Goal: Information Seeking & Learning: Learn about a topic

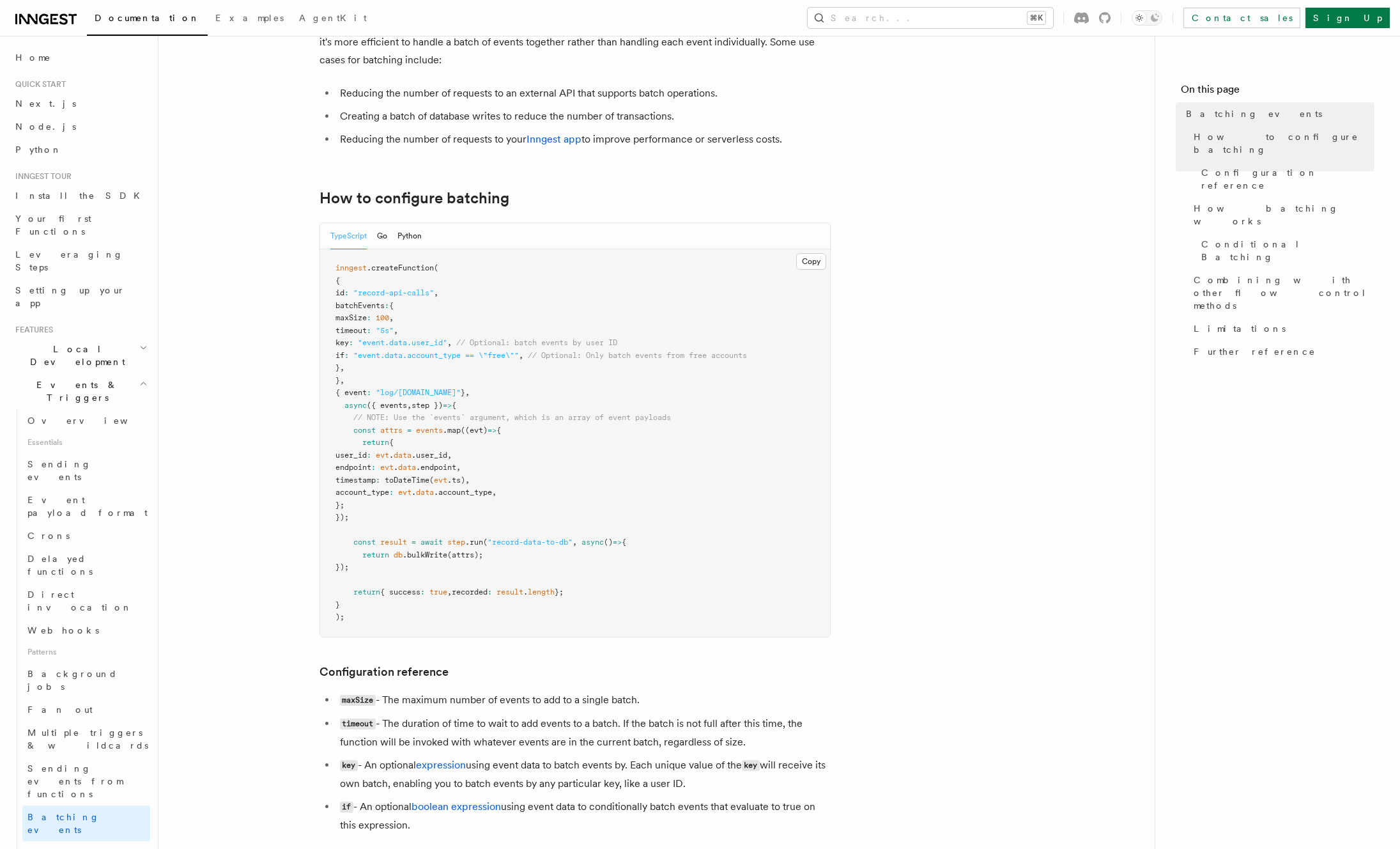
click at [419, 383] on pre "inngest .createFunction ( { id : "record-api-calls" , batchEvents : { maxSize :…" at bounding box center [575, 443] width 510 height 387
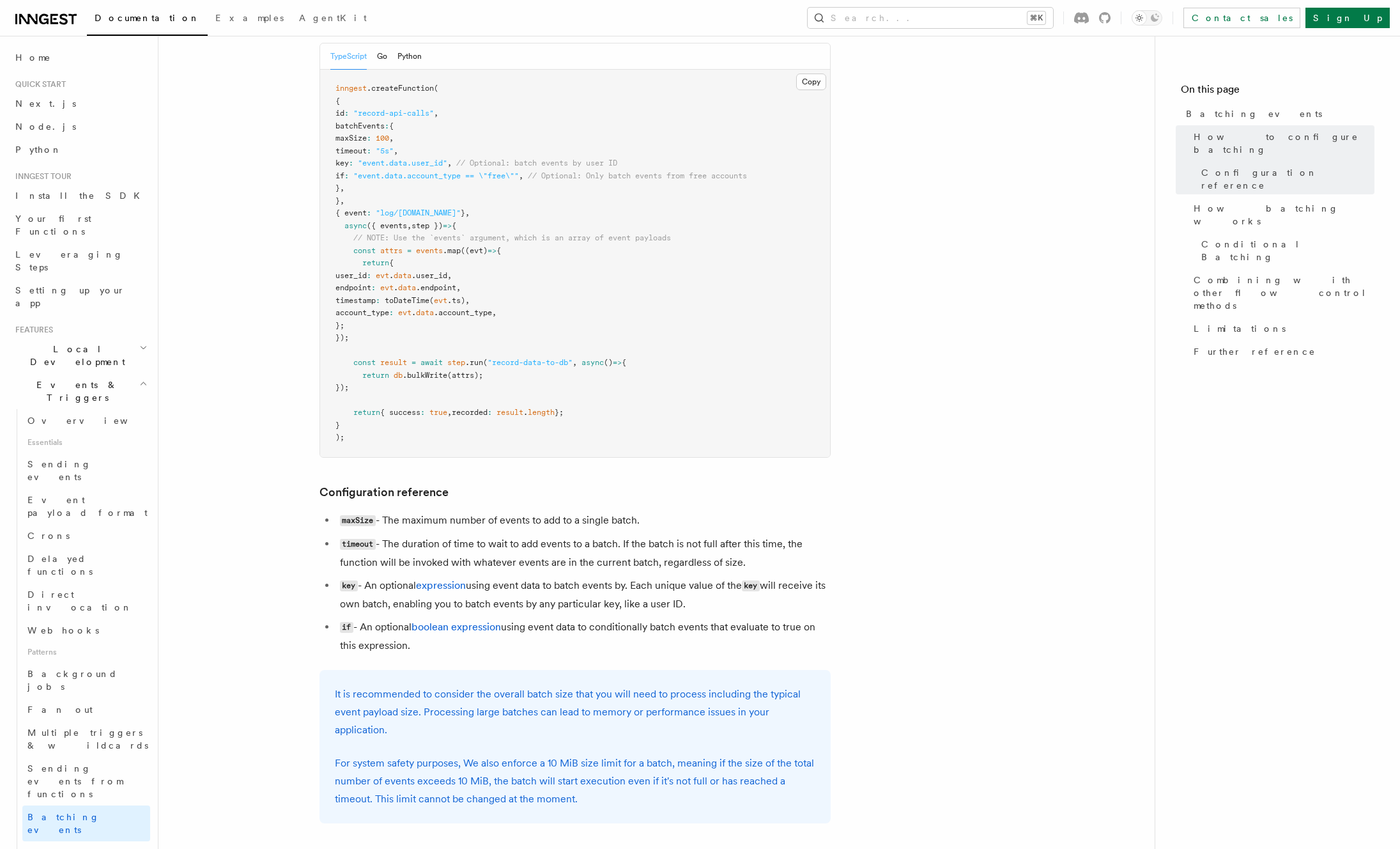
scroll to position [216, 0]
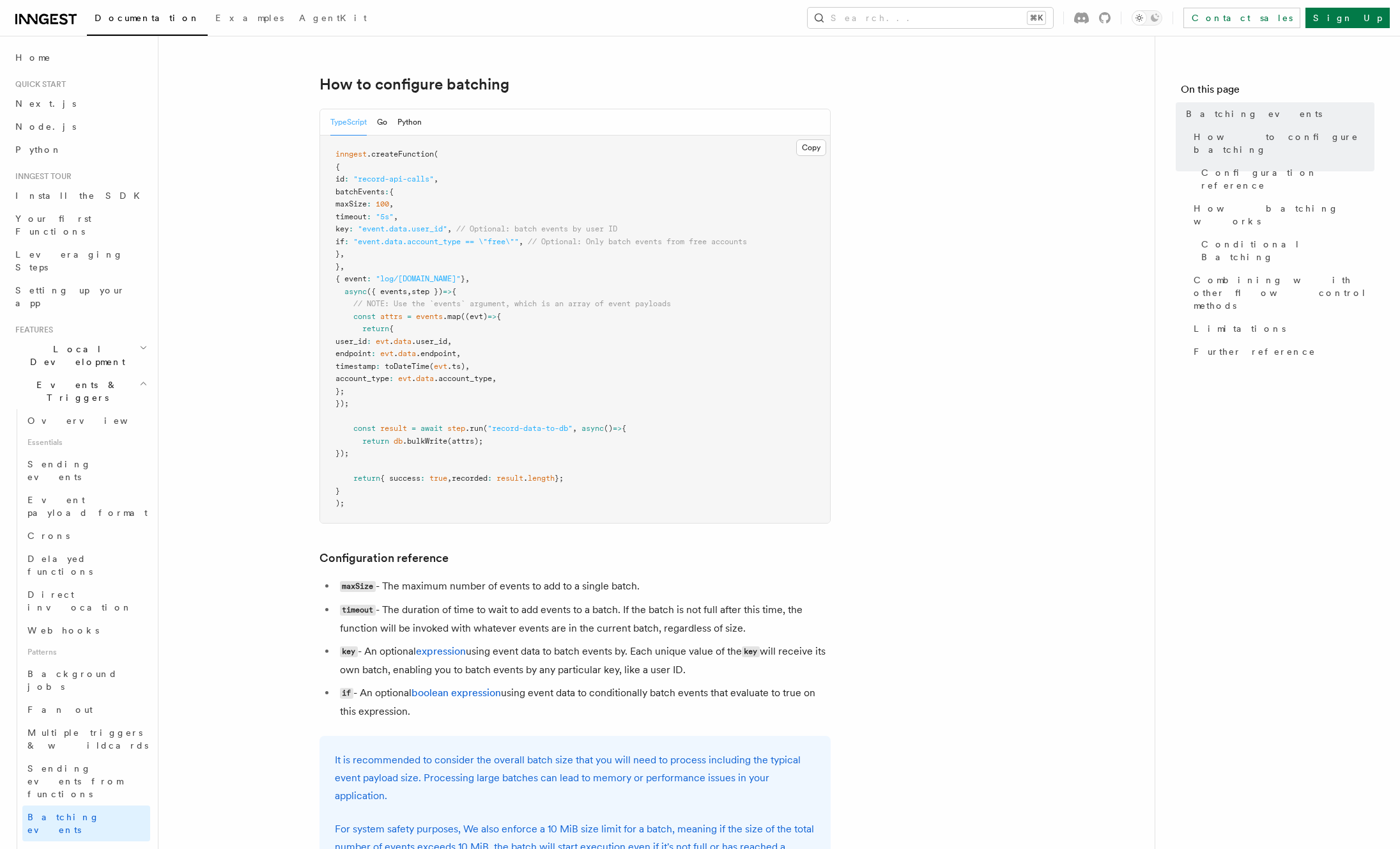
click at [623, 379] on pre "inngest .createFunction ( { id : "record-api-calls" , batchEvents : { maxSize :…" at bounding box center [575, 329] width 510 height 387
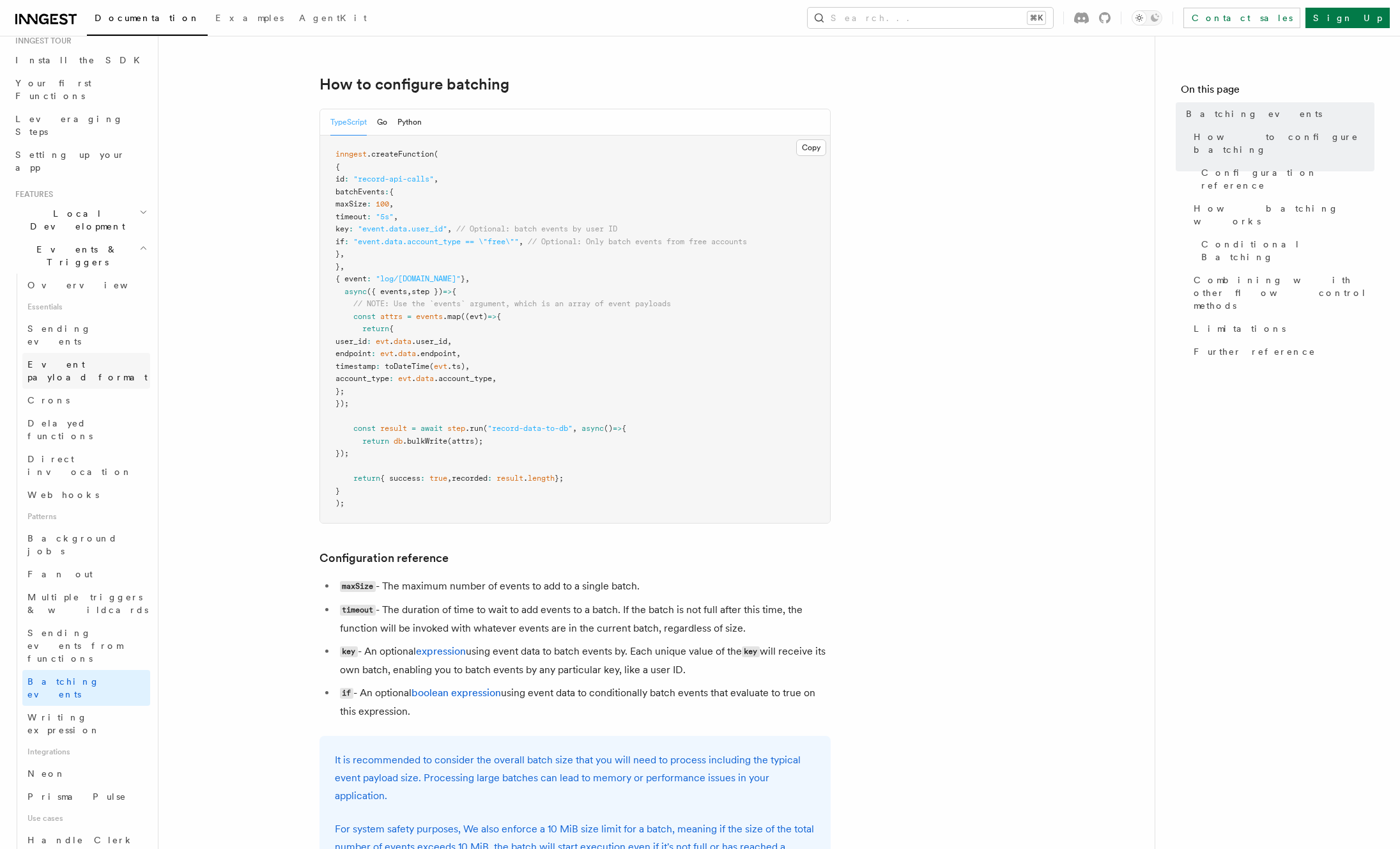
scroll to position [332, 0]
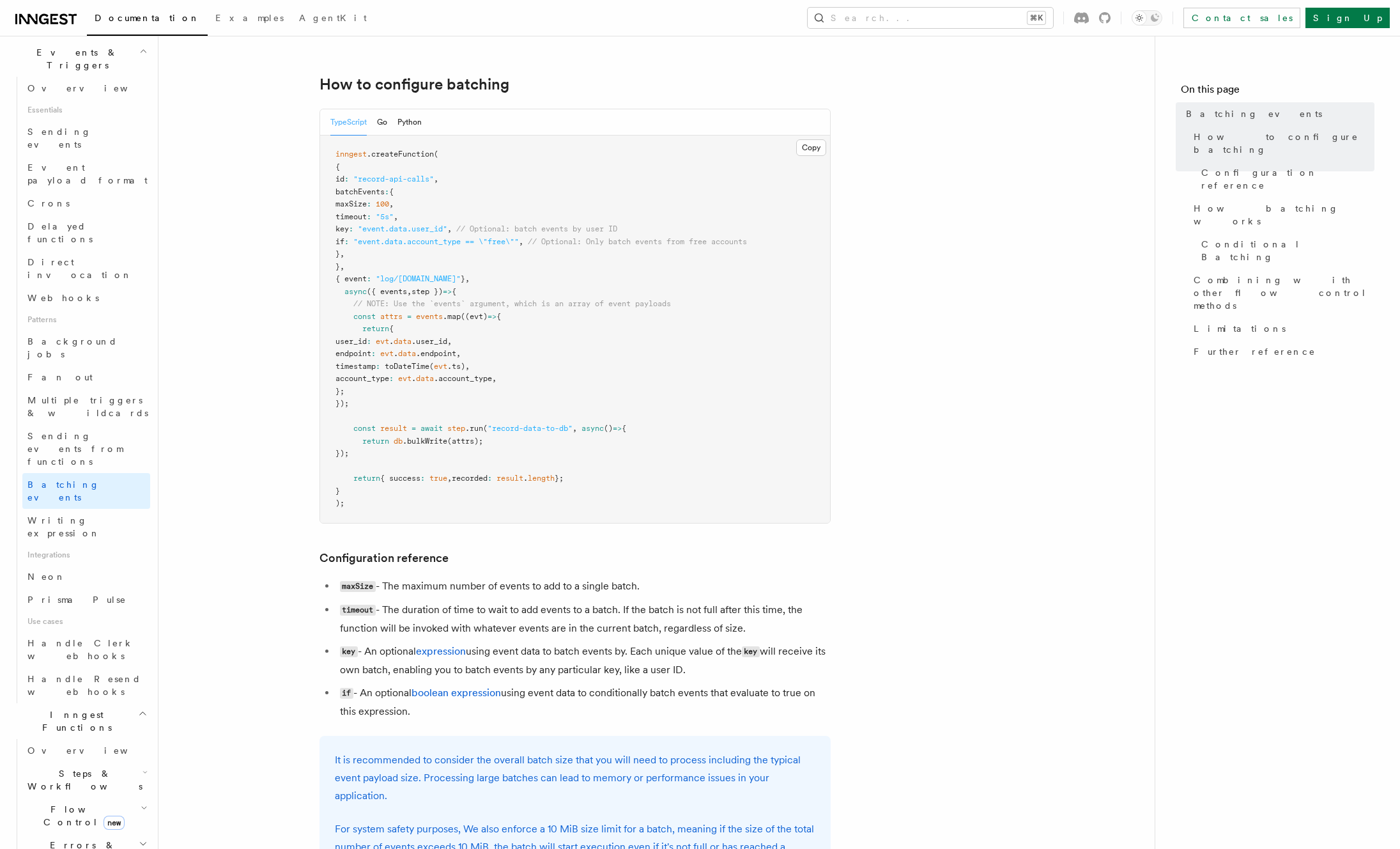
click at [588, 390] on pre "inngest .createFunction ( { id : "record-api-calls" , batchEvents : { maxSize :…" at bounding box center [575, 329] width 510 height 387
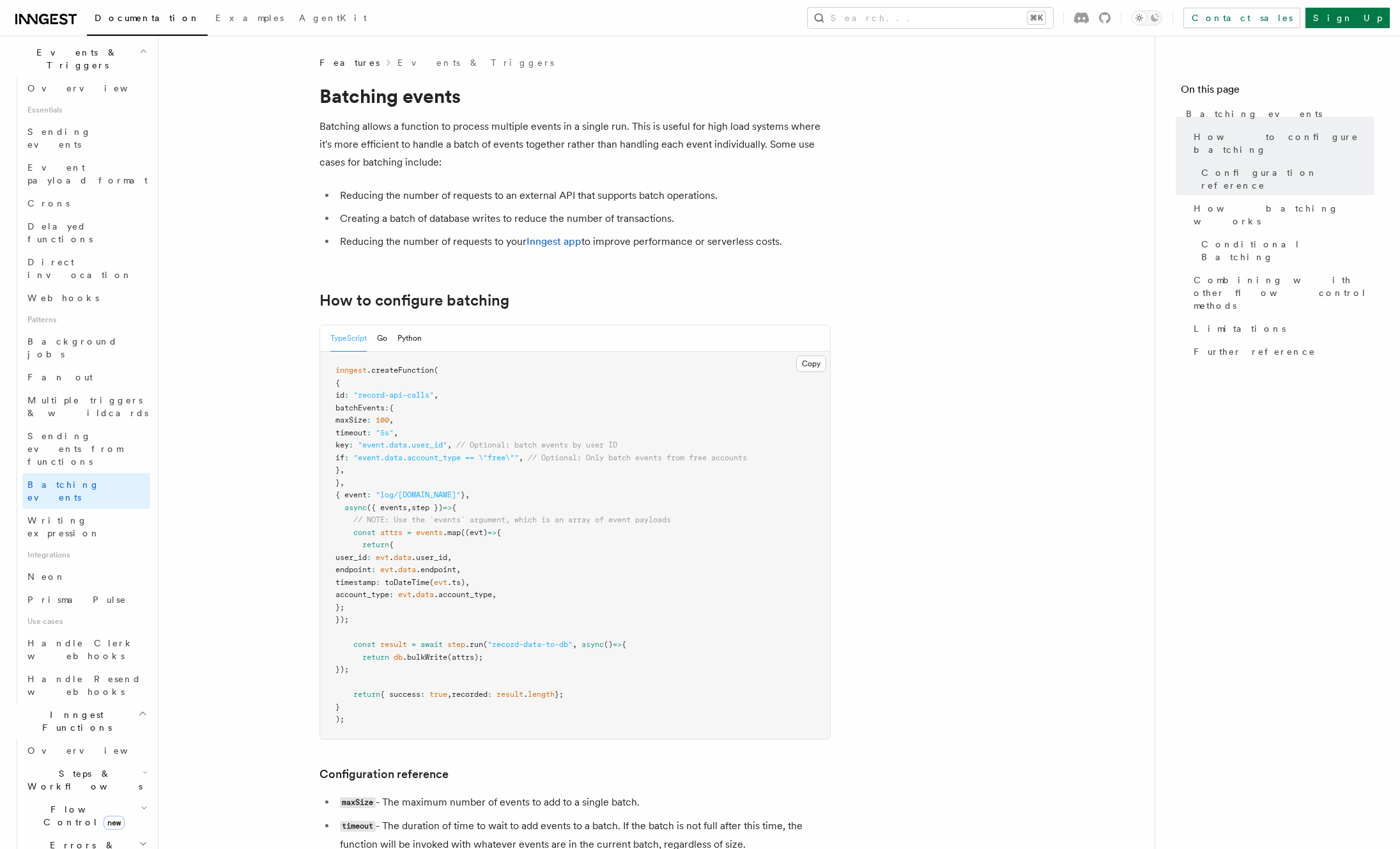
scroll to position [328, 0]
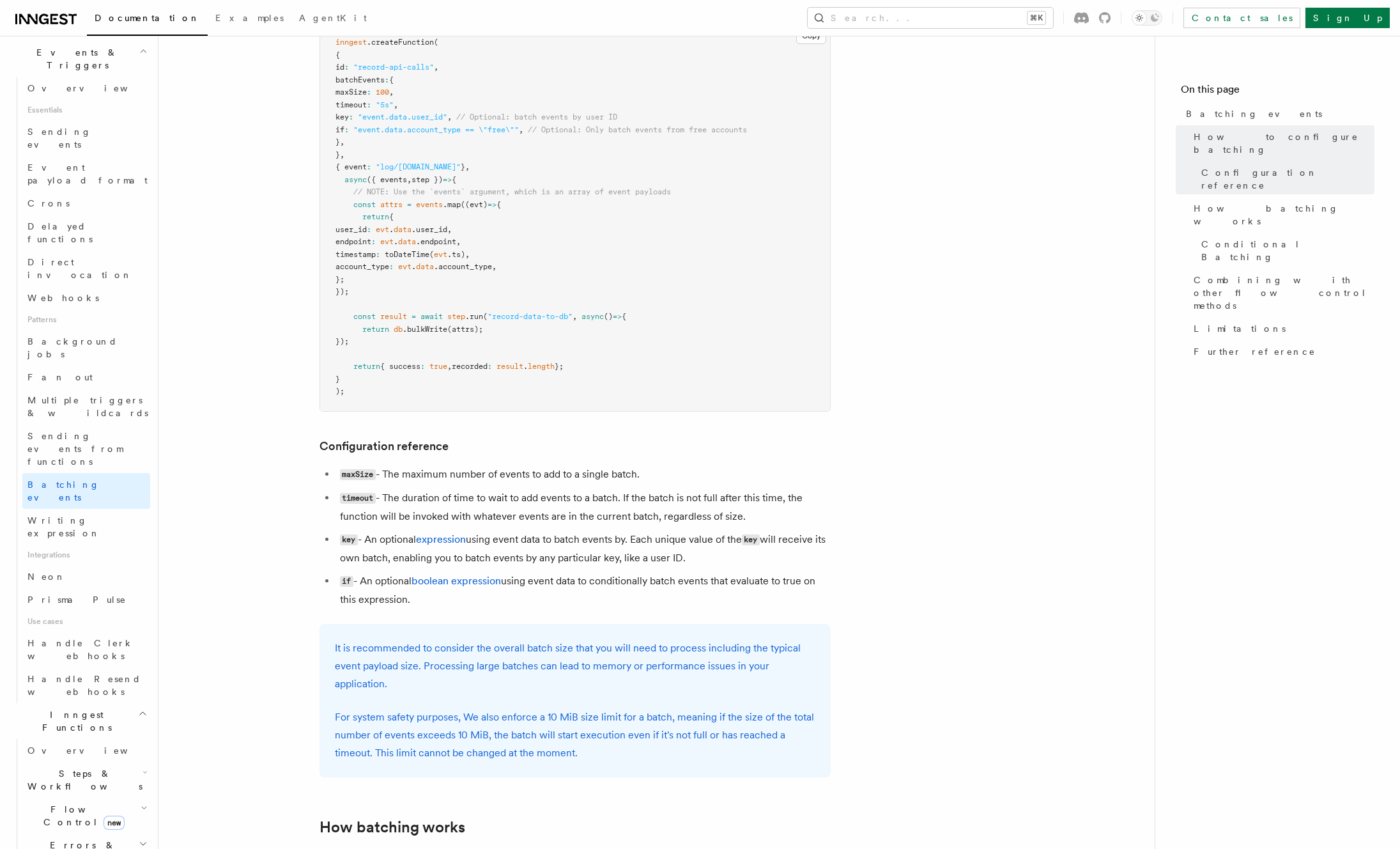
click at [669, 368] on pre "inngest .createFunction ( { id : "record-api-calls" , batchEvents : { maxSize :…" at bounding box center [575, 217] width 510 height 387
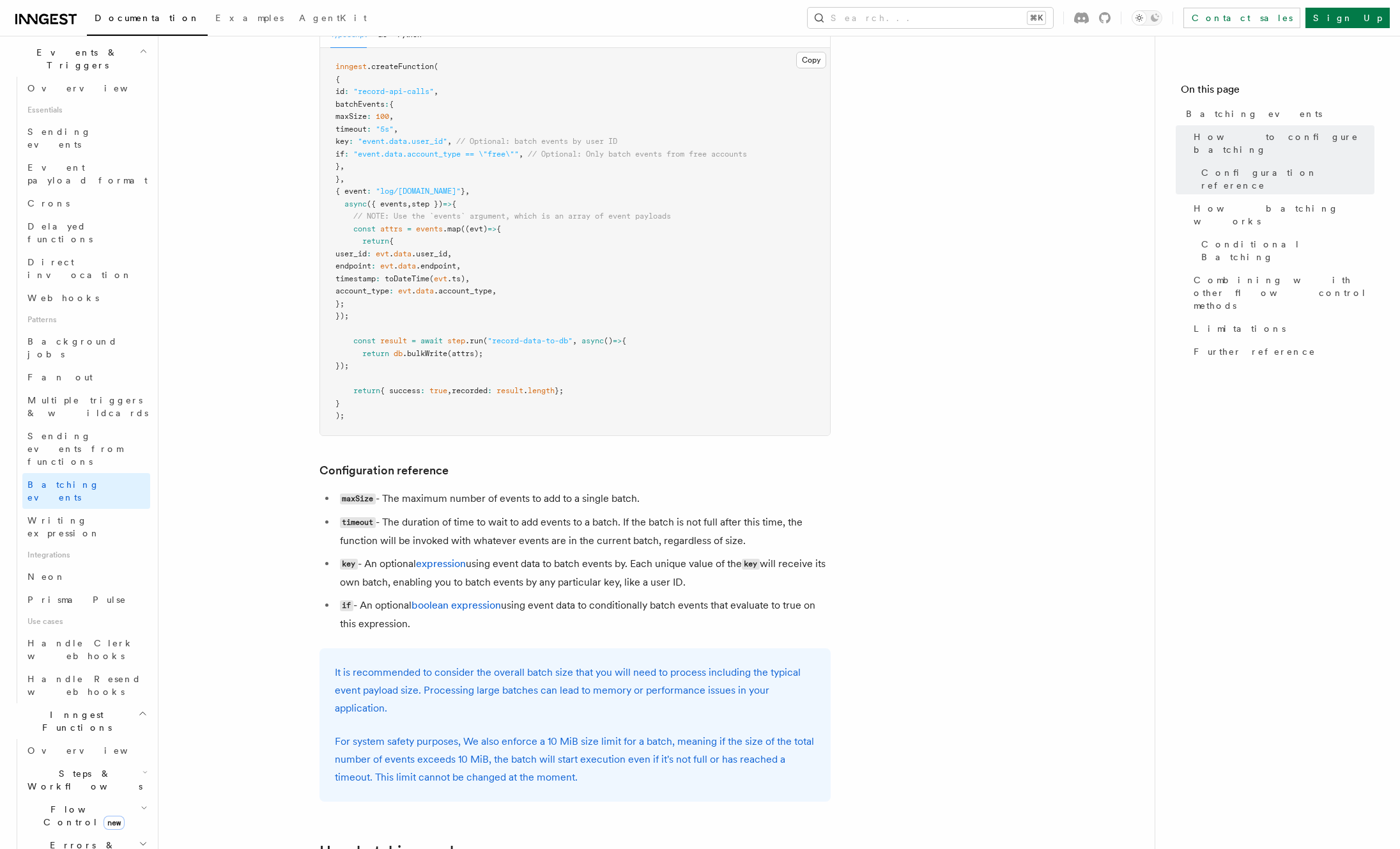
scroll to position [296, 0]
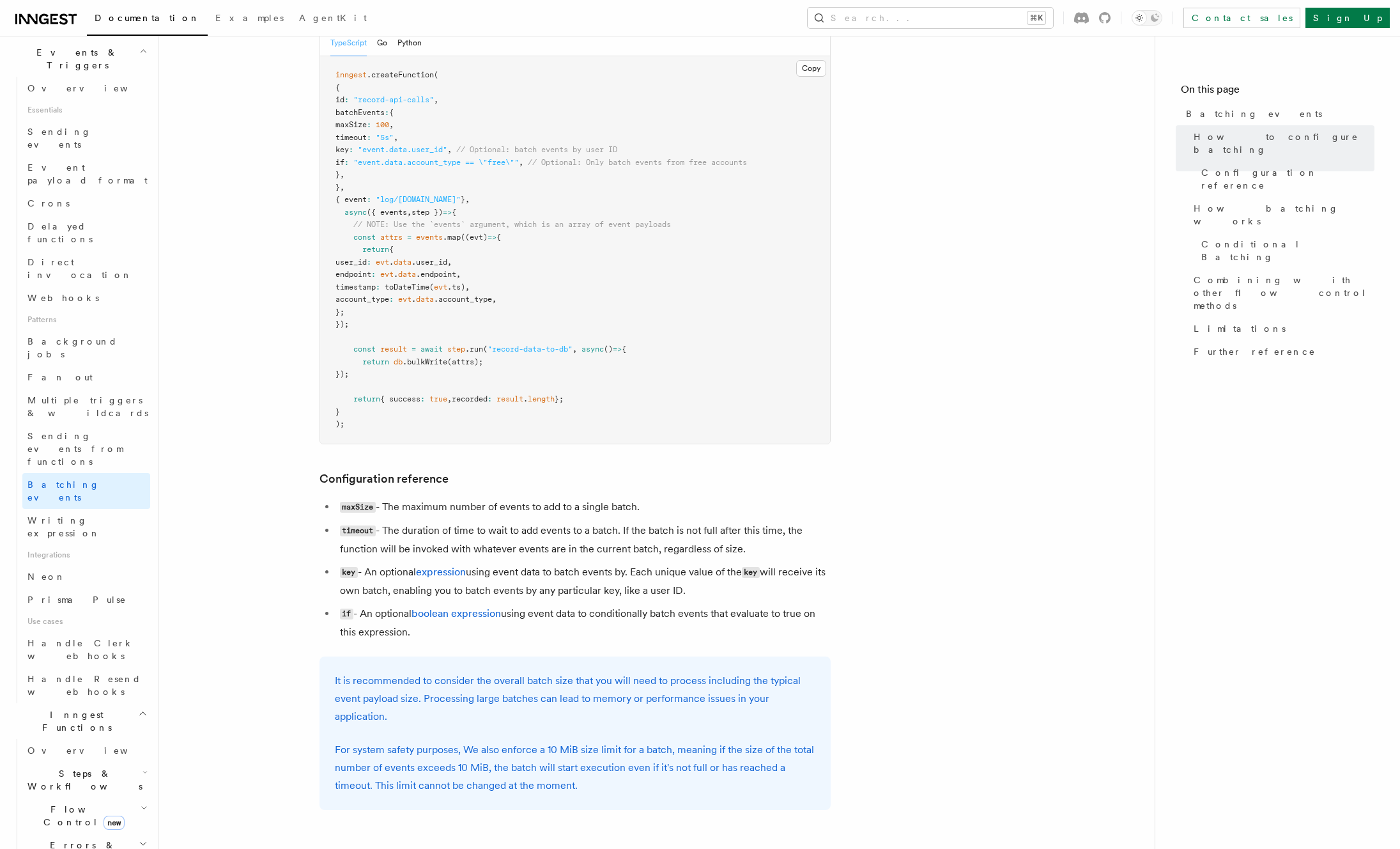
click at [722, 313] on pre "inngest .createFunction ( { id : "record-api-calls" , batchEvents : { maxSize :…" at bounding box center [575, 250] width 510 height 387
click at [629, 296] on pre "inngest .createFunction ( { id : "record-api-calls" , batchEvents : { maxSize :…" at bounding box center [575, 250] width 510 height 387
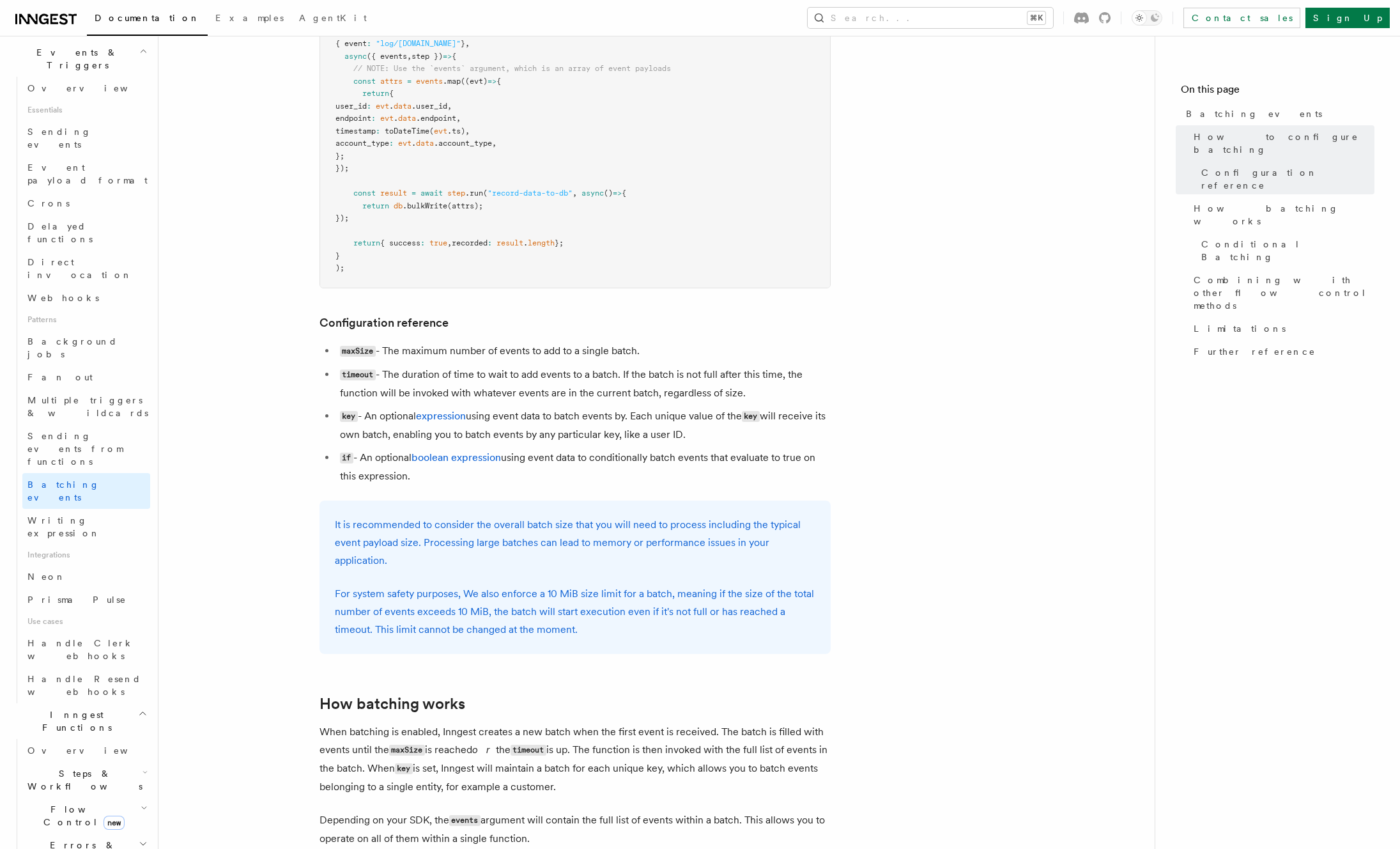
scroll to position [1094, 0]
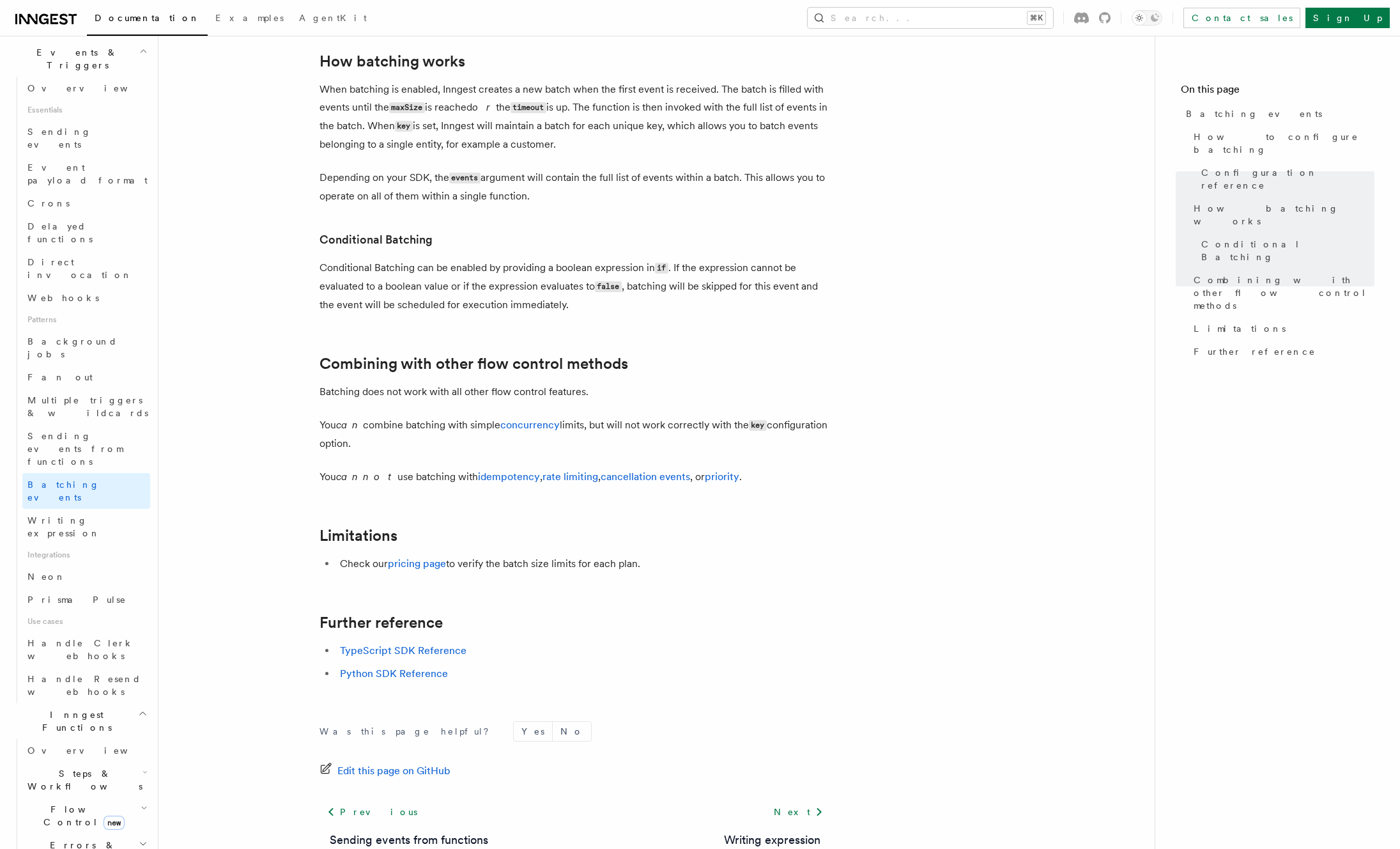
click at [758, 424] on code "key" at bounding box center [758, 426] width 18 height 11
click at [794, 450] on p "You can combine batching with simple concurrency limits, but will not work corr…" at bounding box center [575, 434] width 511 height 37
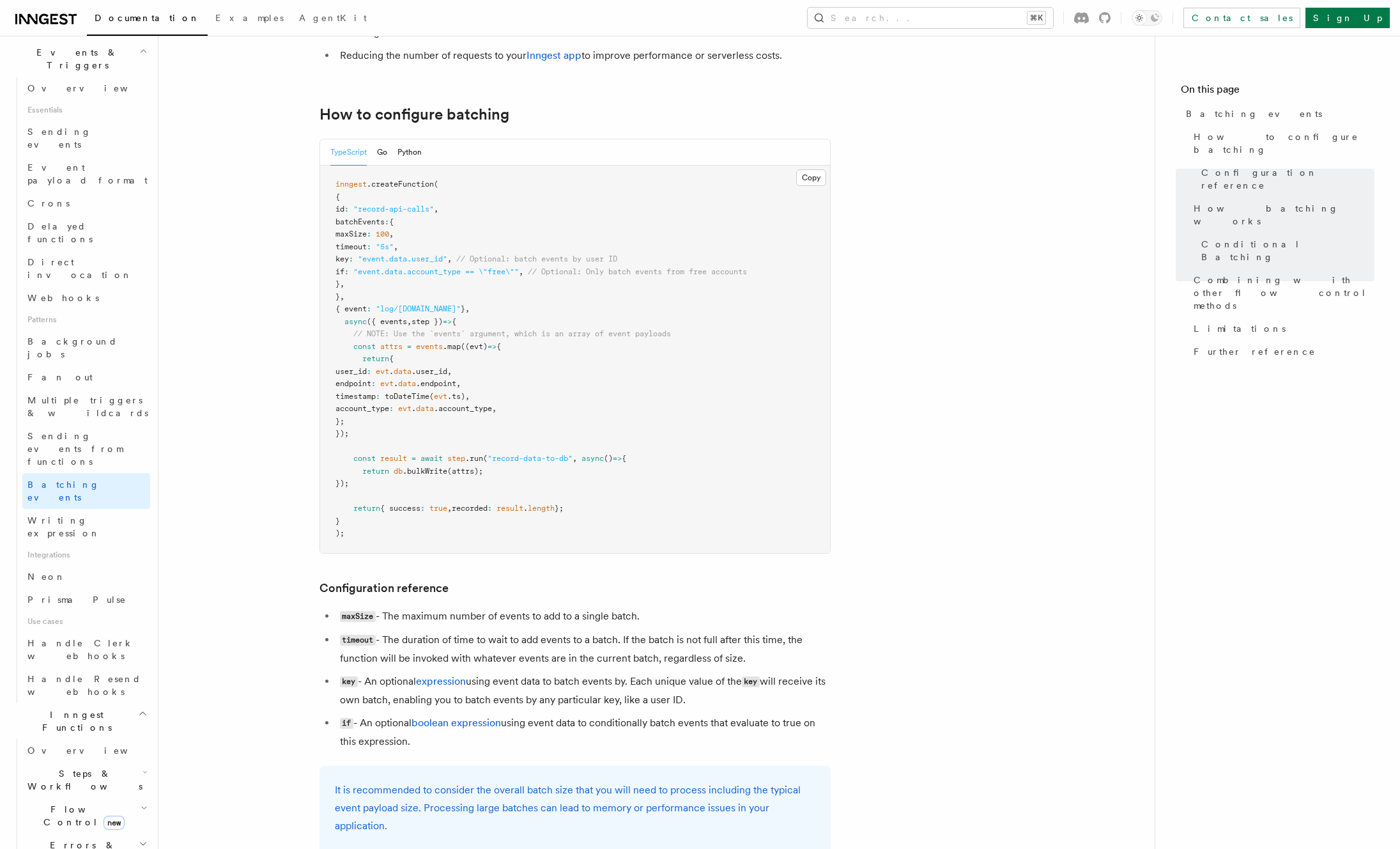
scroll to position [120, 0]
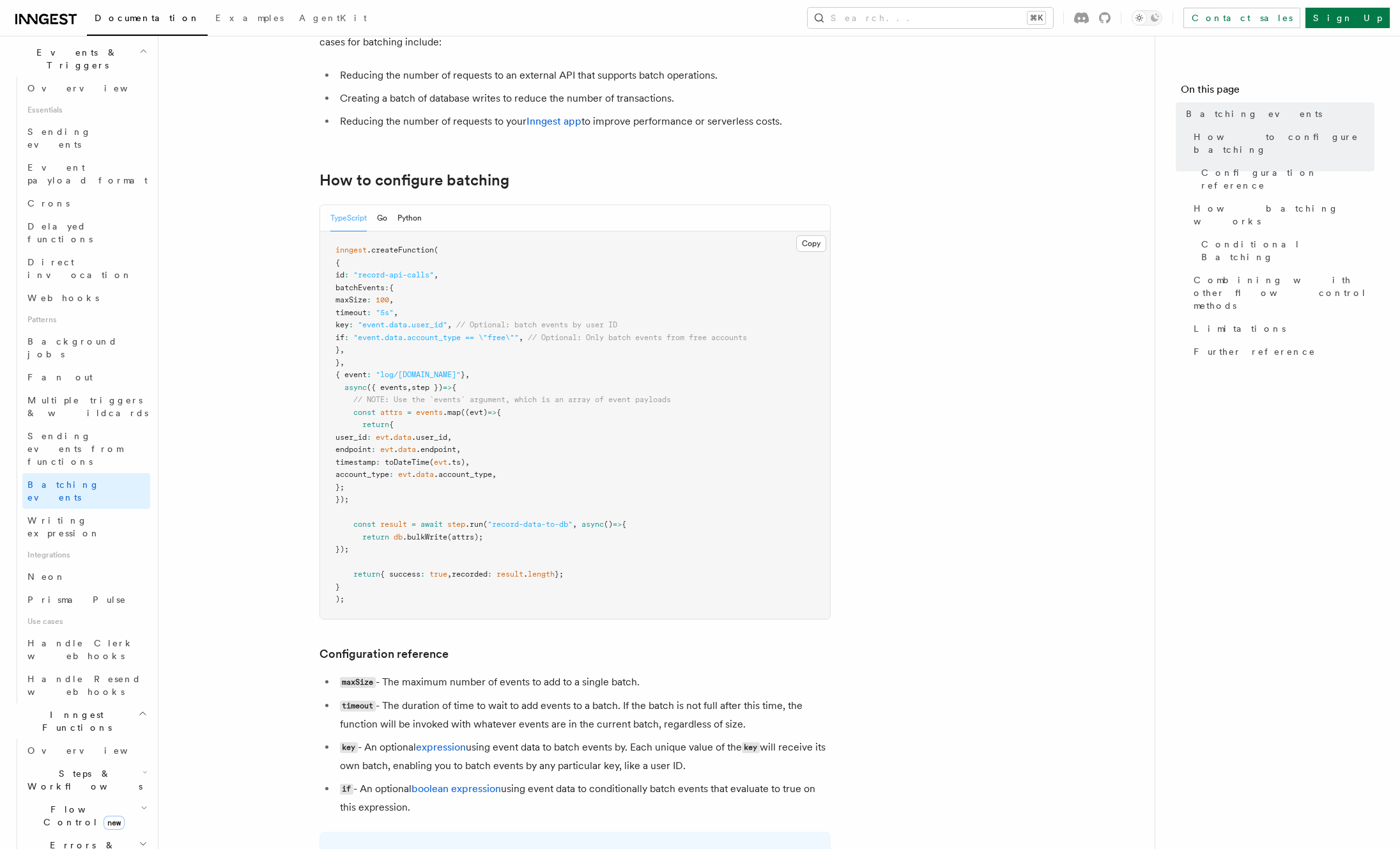
click at [537, 315] on pre "inngest .createFunction ( { id : "record-api-calls" , batchEvents : { maxSize :…" at bounding box center [575, 425] width 510 height 387
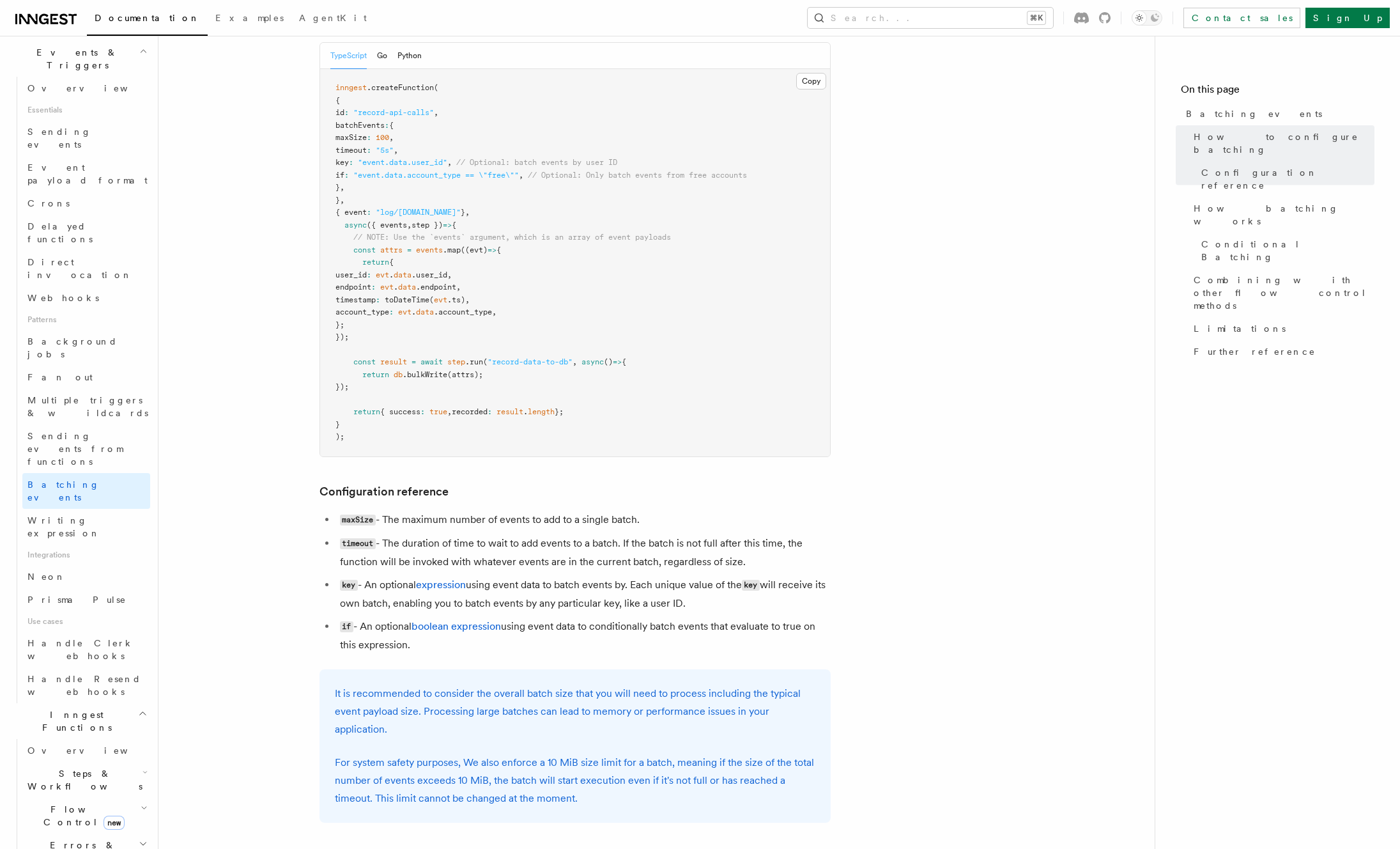
scroll to position [291, 0]
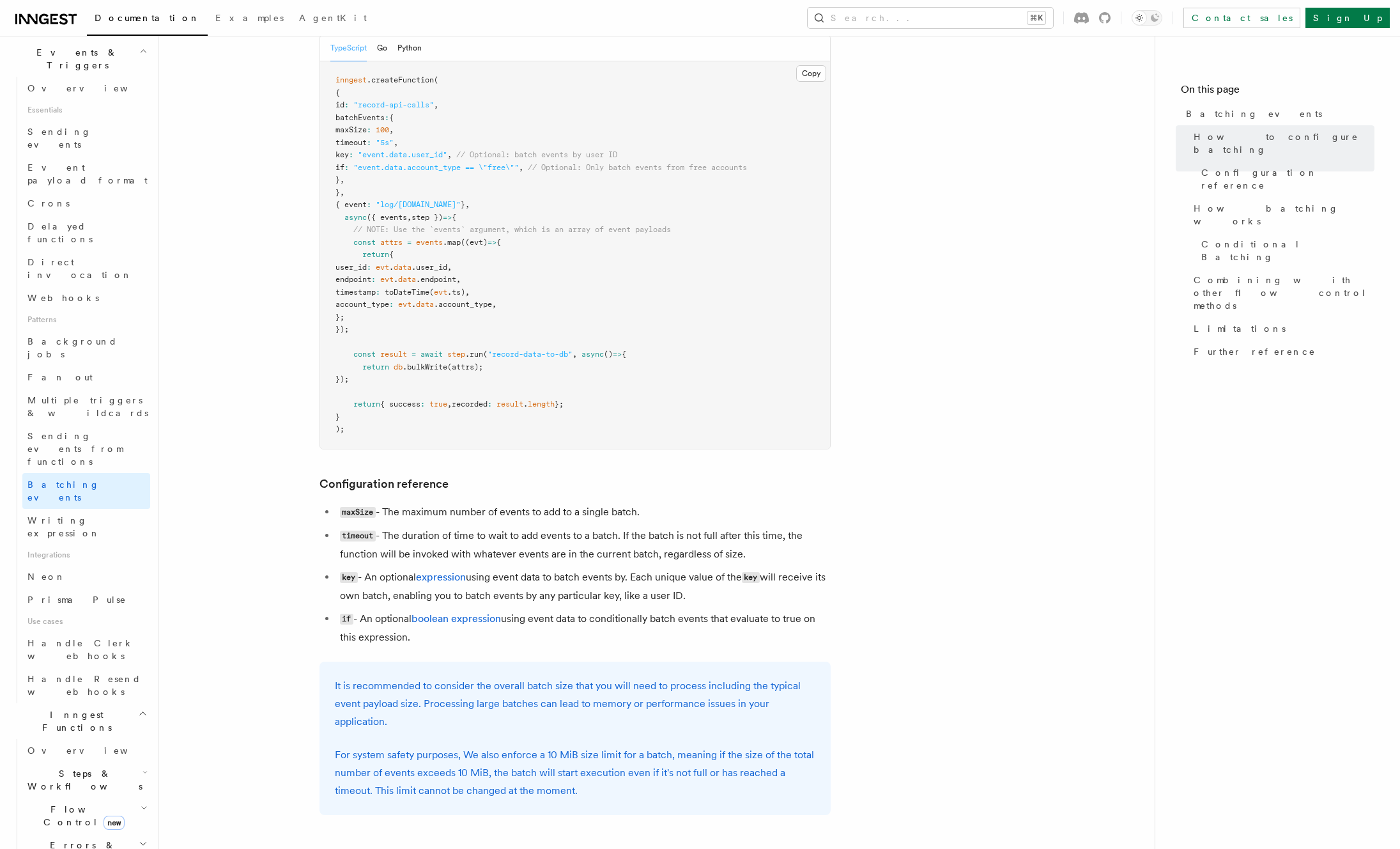
click at [559, 267] on pre "inngest .createFunction ( { id : "record-api-calls" , batchEvents : { maxSize :…" at bounding box center [575, 255] width 510 height 387
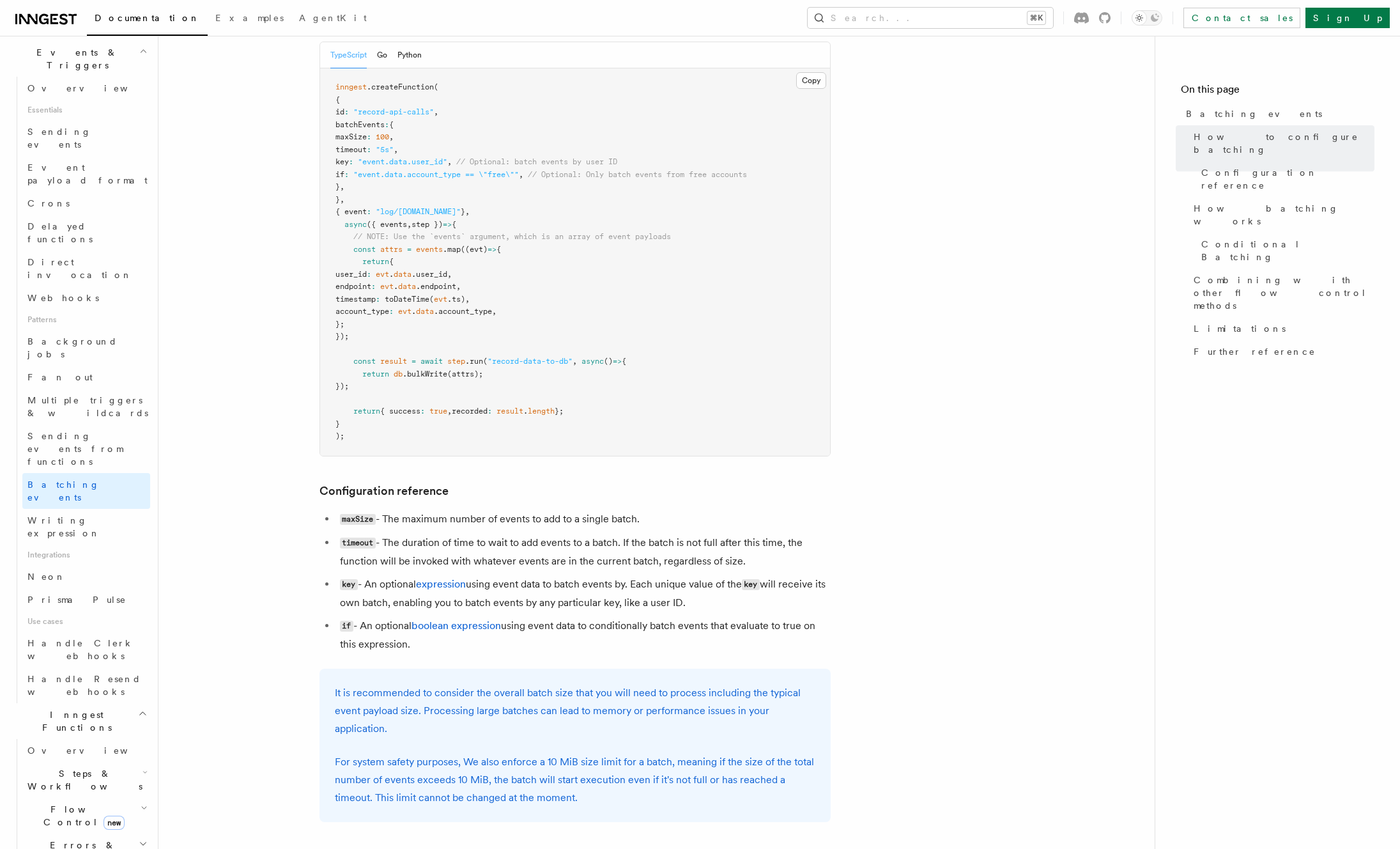
click at [637, 332] on pre "inngest .createFunction ( { id : "record-api-calls" , batchEvents : { maxSize :…" at bounding box center [575, 262] width 510 height 387
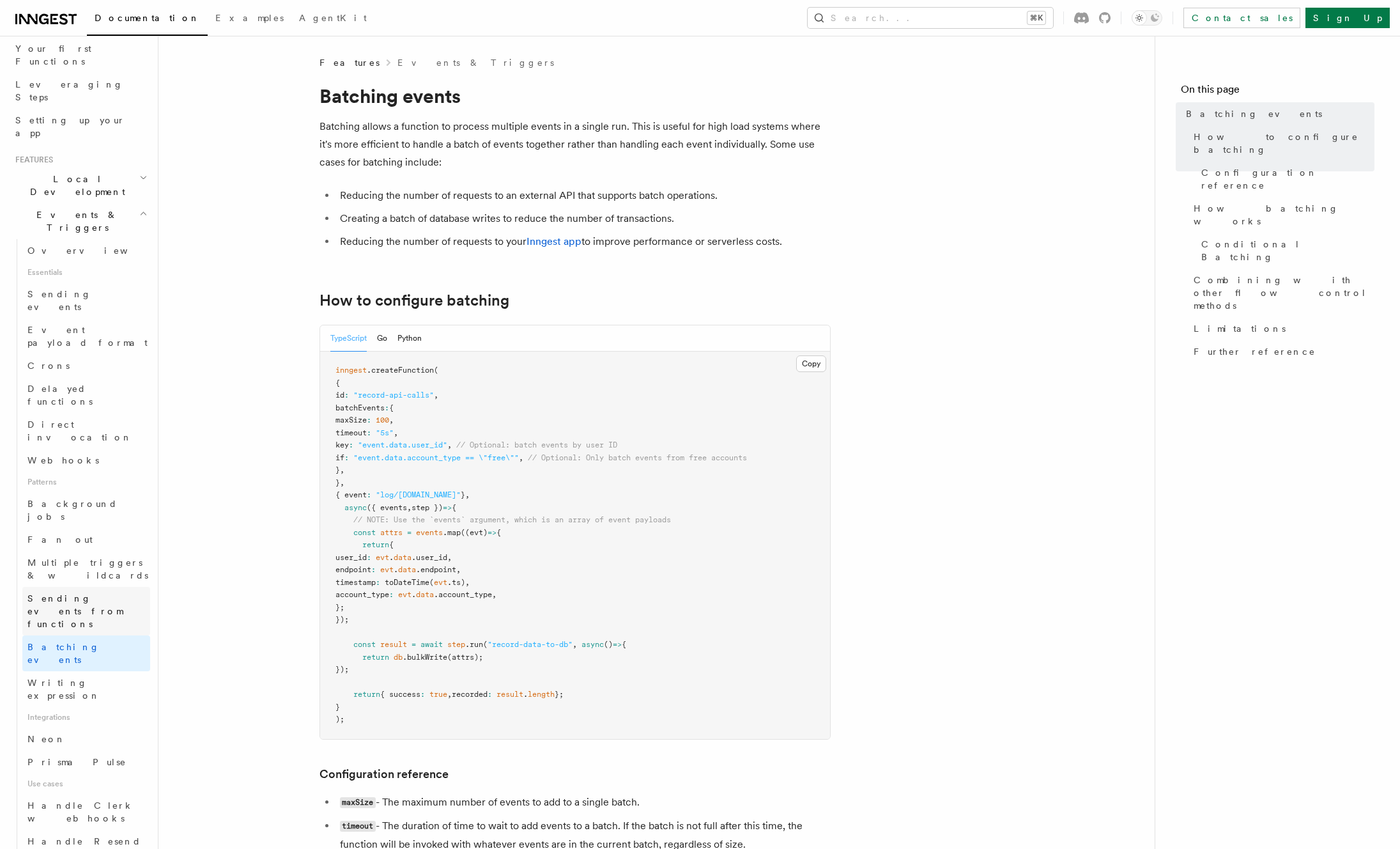
scroll to position [161, 0]
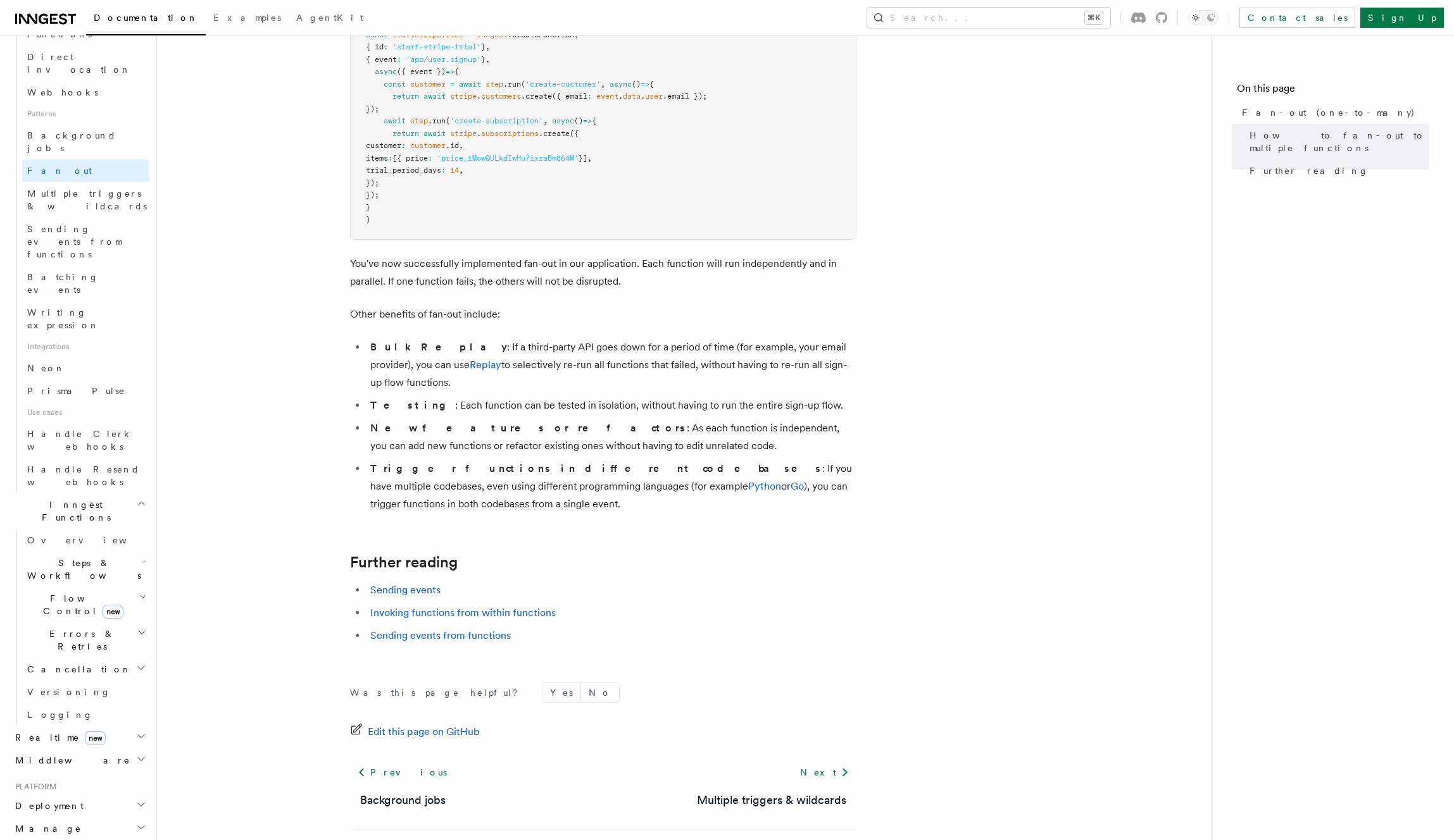
scroll to position [666, 0]
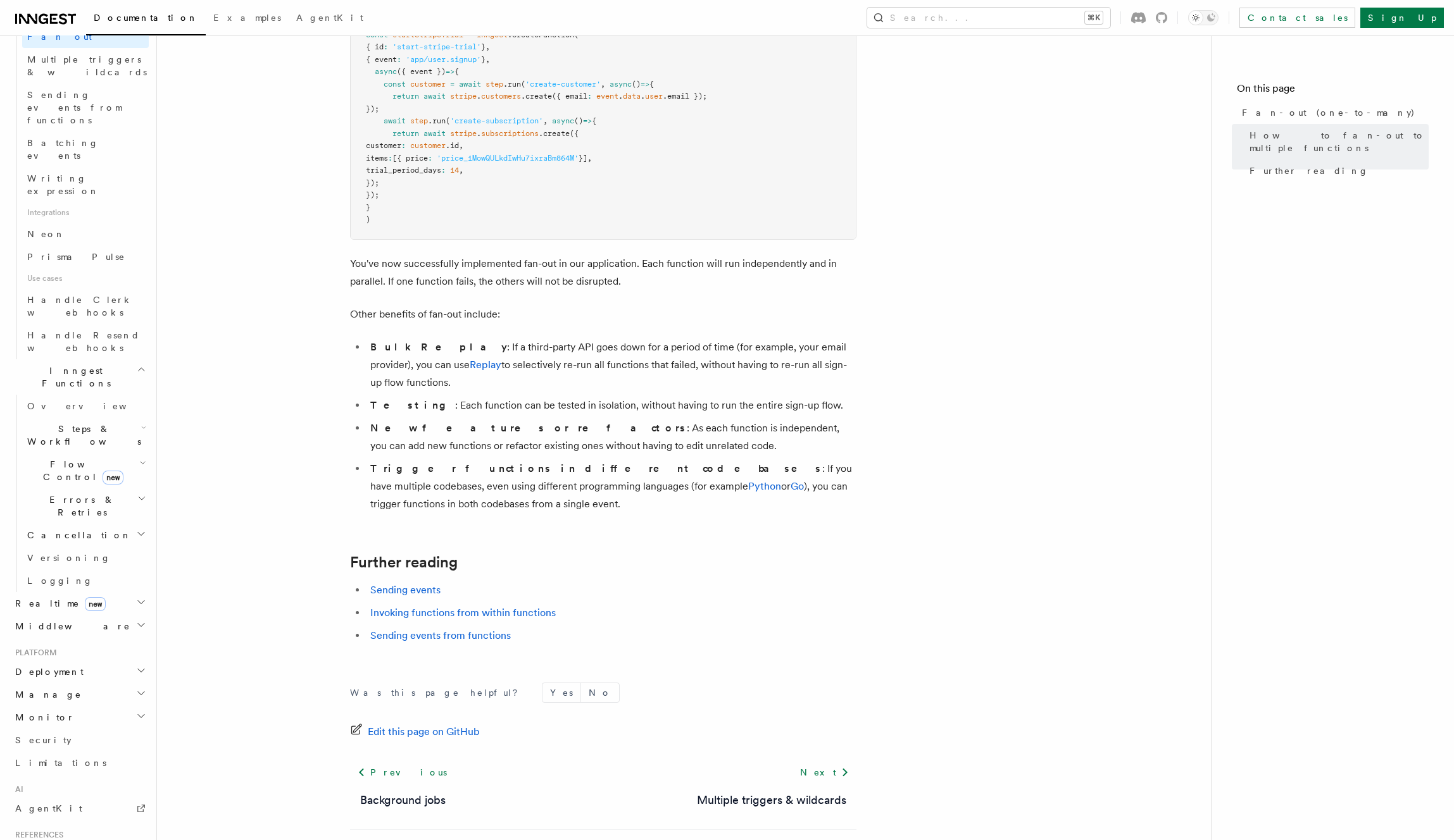
click at [106, 615] on h2 "Middleware" at bounding box center [79, 626] width 139 height 23
click at [91, 661] on h2 "Deployment" at bounding box center [79, 672] width 139 height 23
click at [92, 683] on h2 "Manage" at bounding box center [79, 694] width 139 height 23
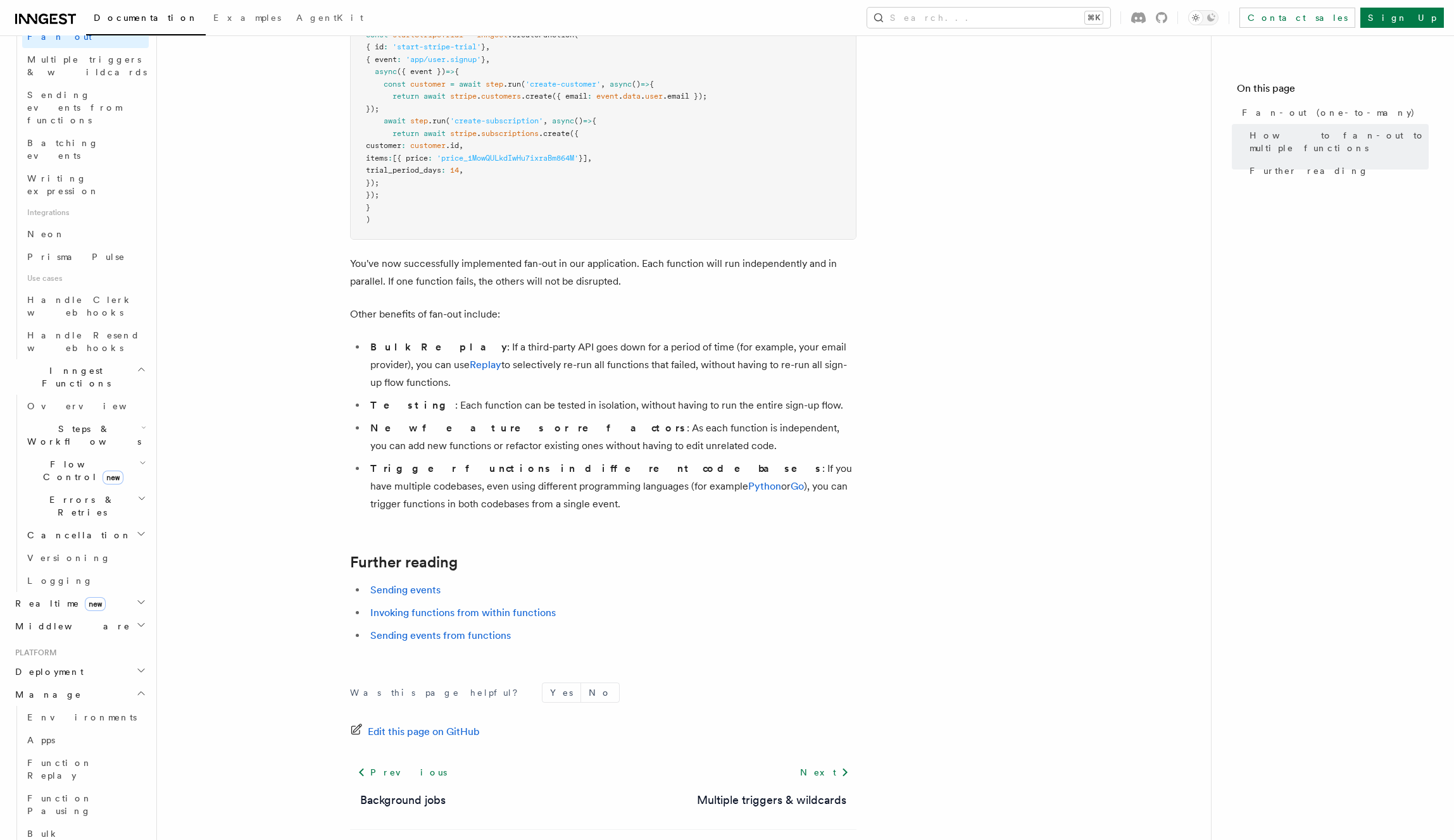
click at [92, 683] on h2 "Manage" at bounding box center [79, 694] width 139 height 23
click at [84, 706] on h2 "Monitor" at bounding box center [79, 717] width 139 height 23
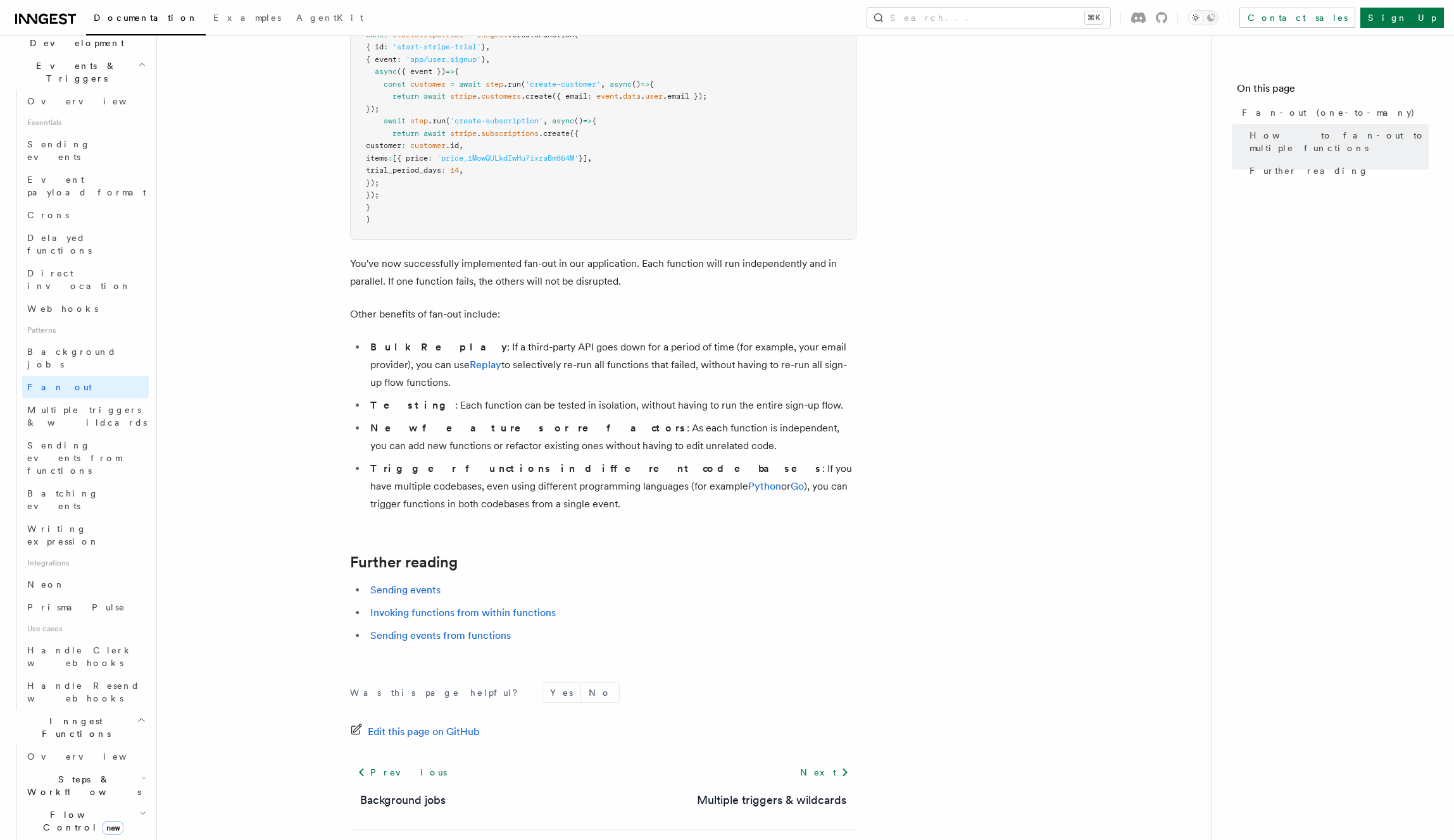
scroll to position [323, 0]
click at [99, 737] on link "Overview" at bounding box center [85, 748] width 126 height 23
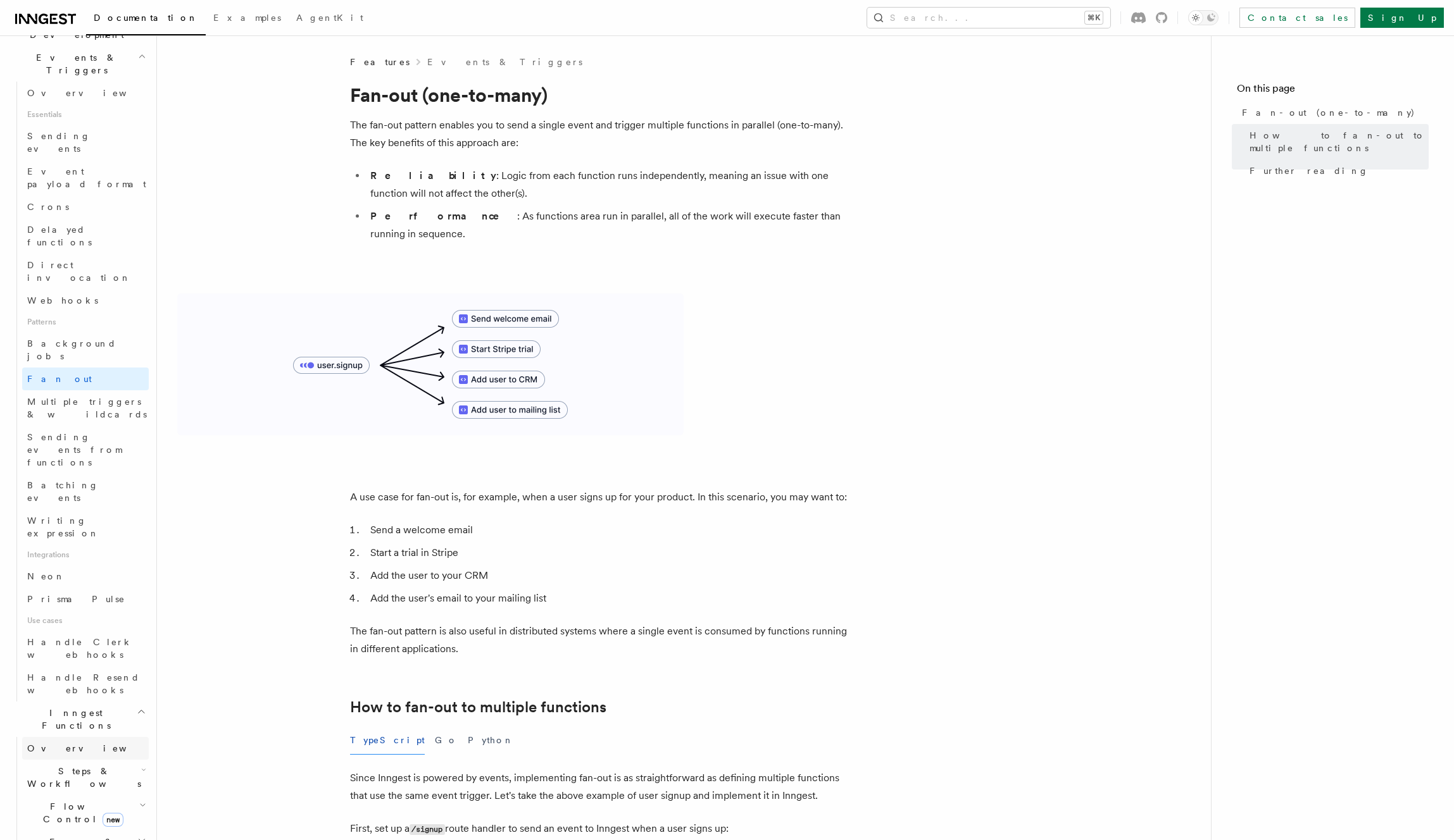
scroll to position [172, 0]
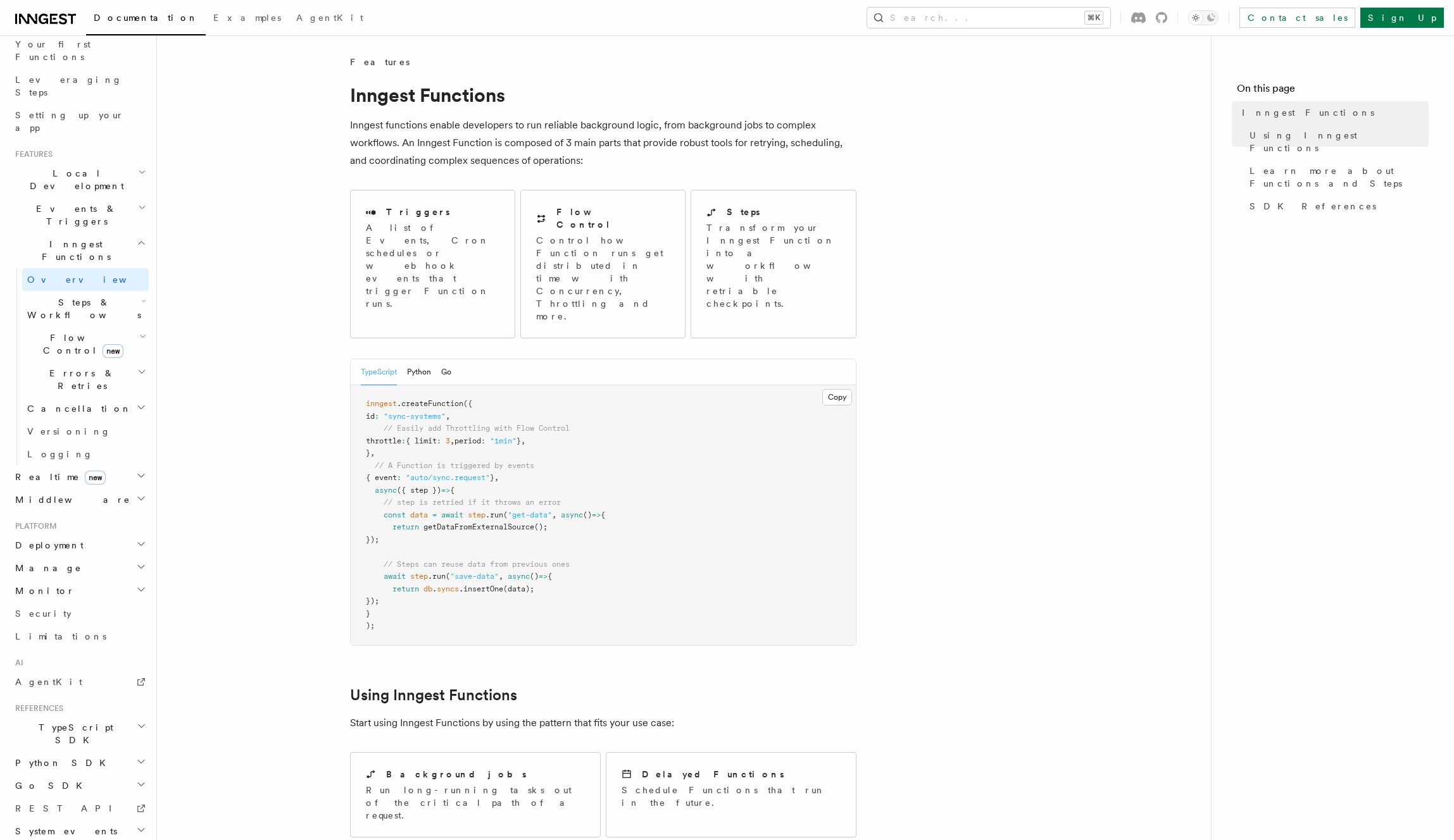
click at [106, 291] on h2 "Steps & Workflows" at bounding box center [85, 309] width 126 height 36
click at [119, 741] on h2 "Flow Control new" at bounding box center [85, 759] width 126 height 36
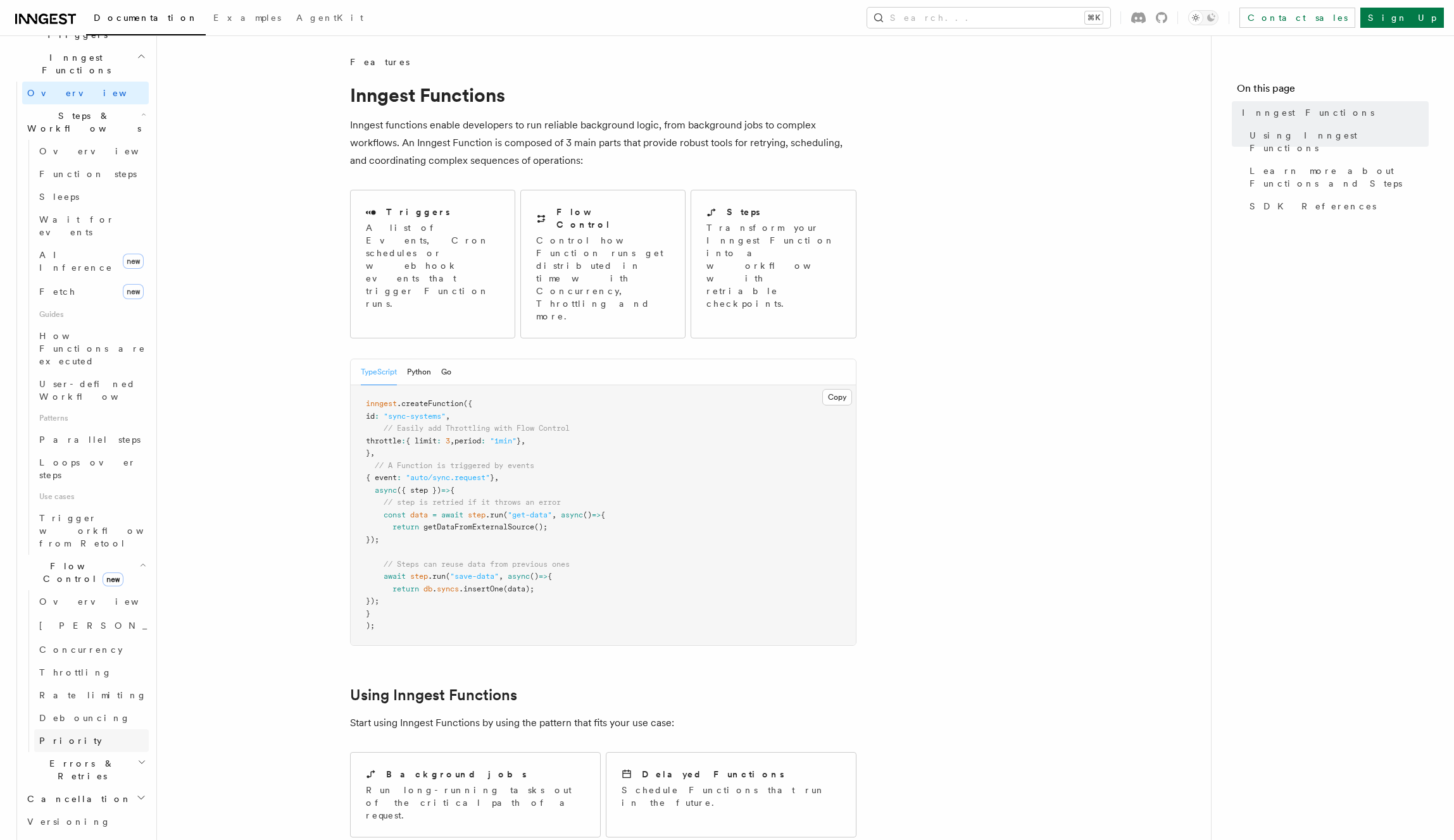
scroll to position [351, 0]
click at [83, 652] on span "Concurrency" at bounding box center [81, 657] width 84 height 10
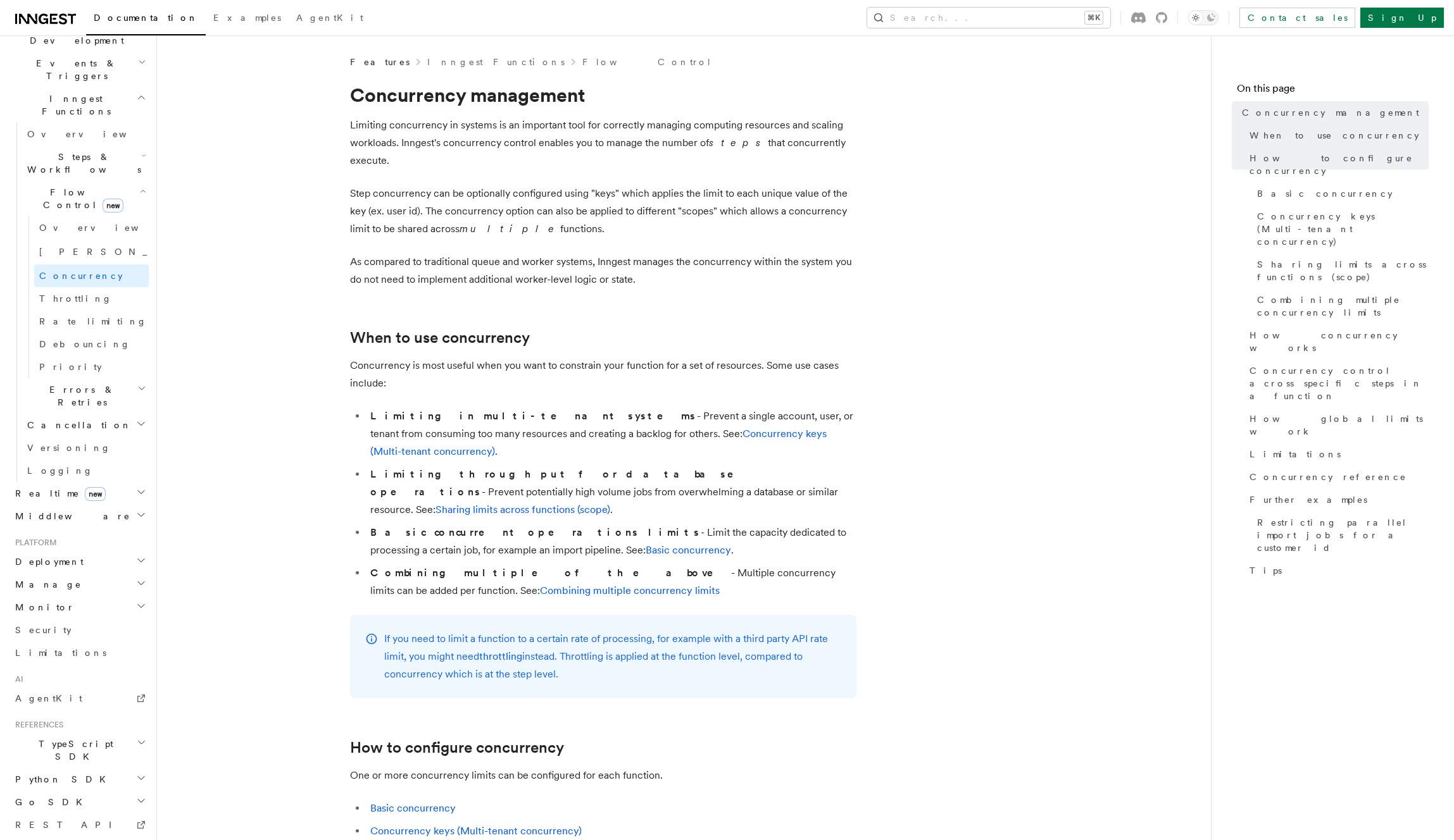
scroll to position [309, 0]
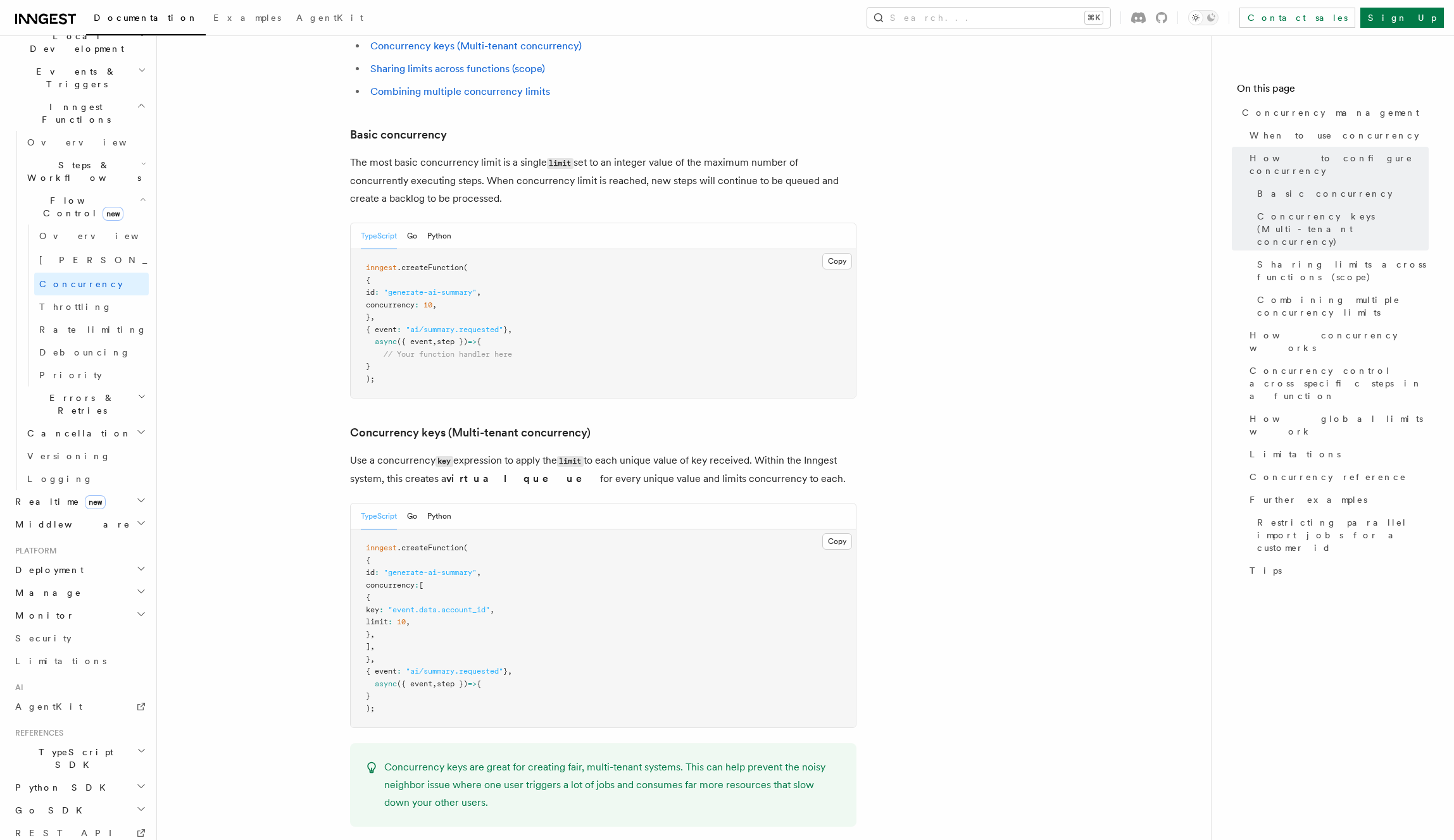
scroll to position [1163, 0]
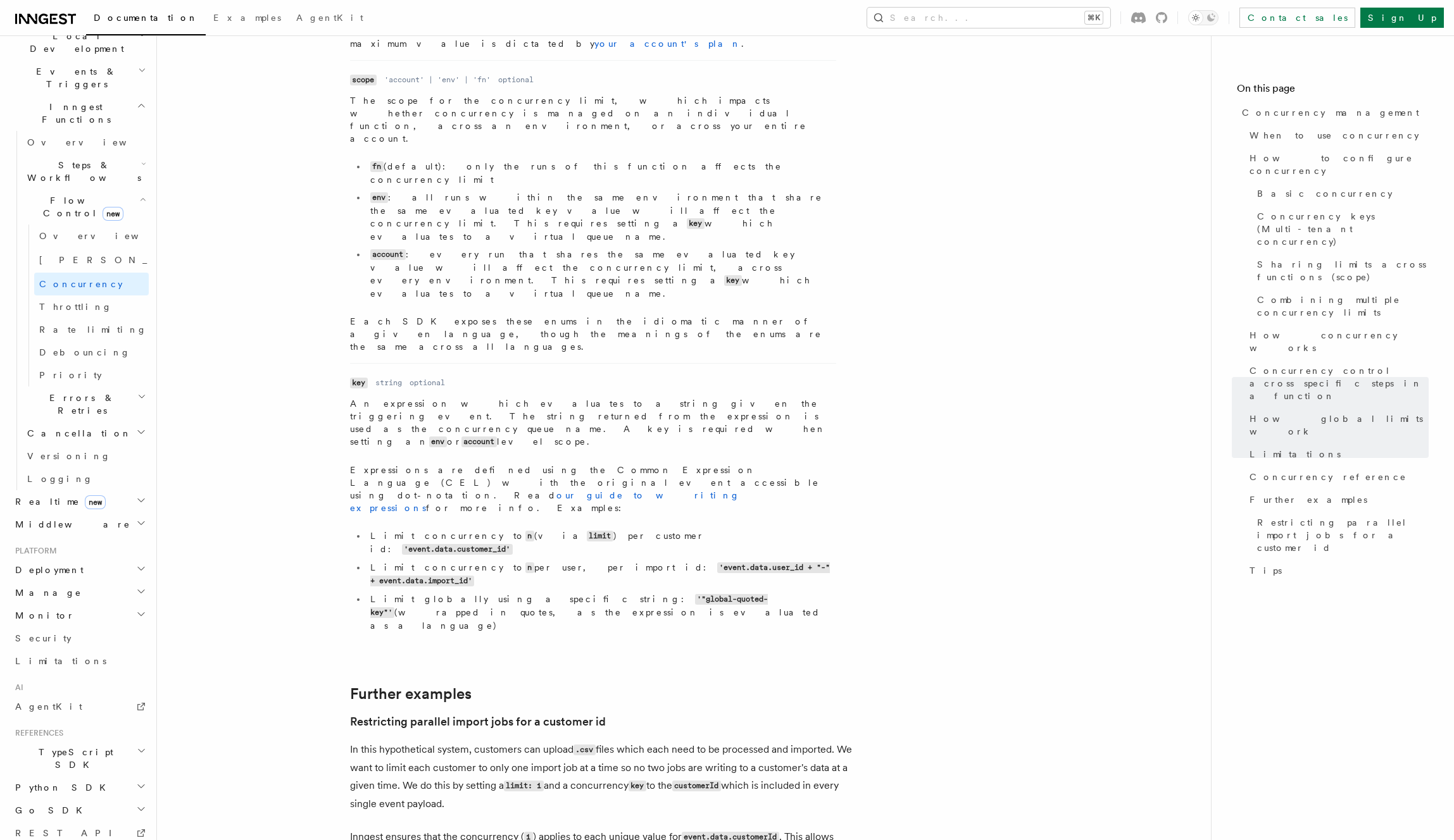
scroll to position [4812, 0]
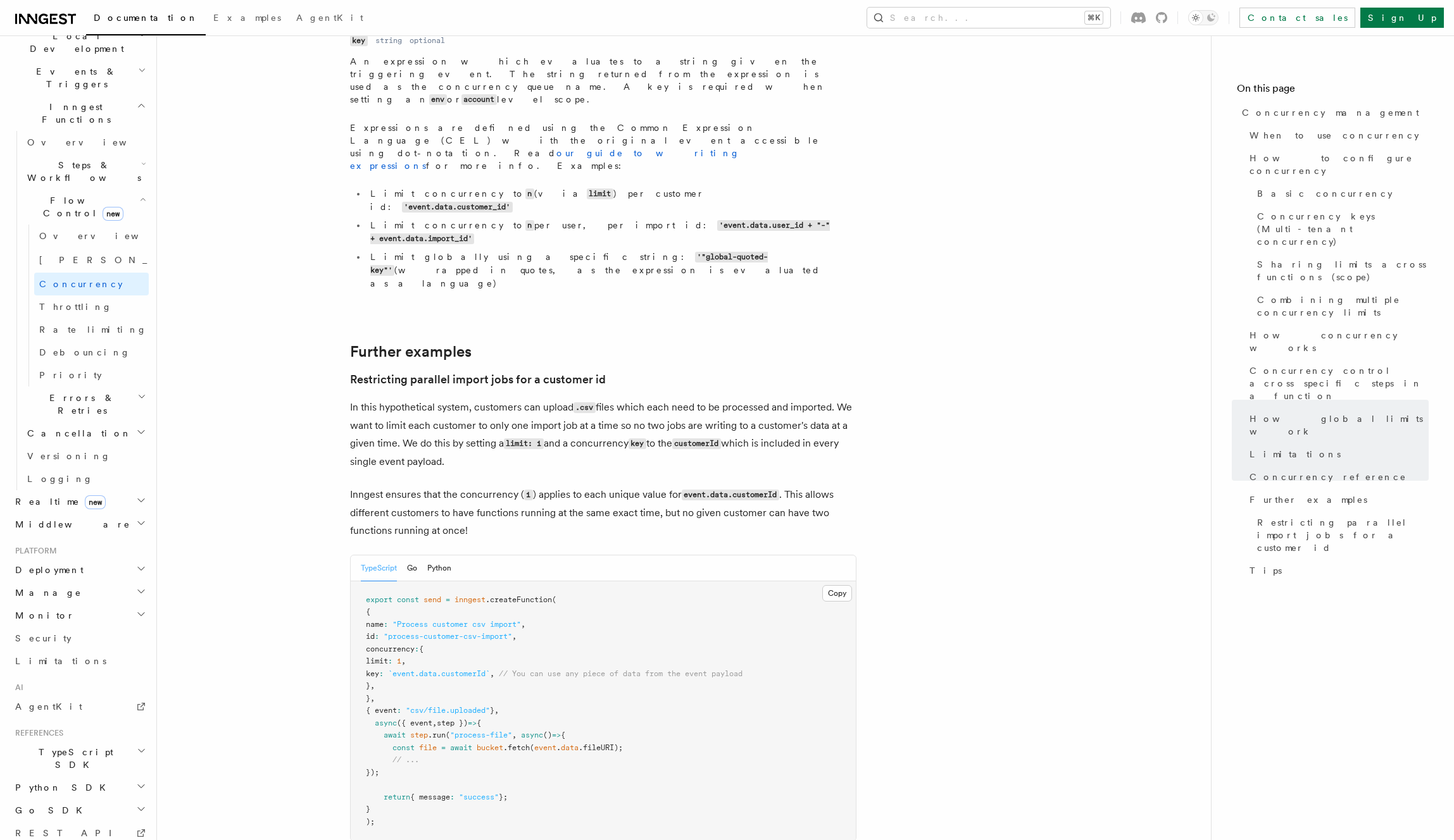
scroll to position [4796, 0]
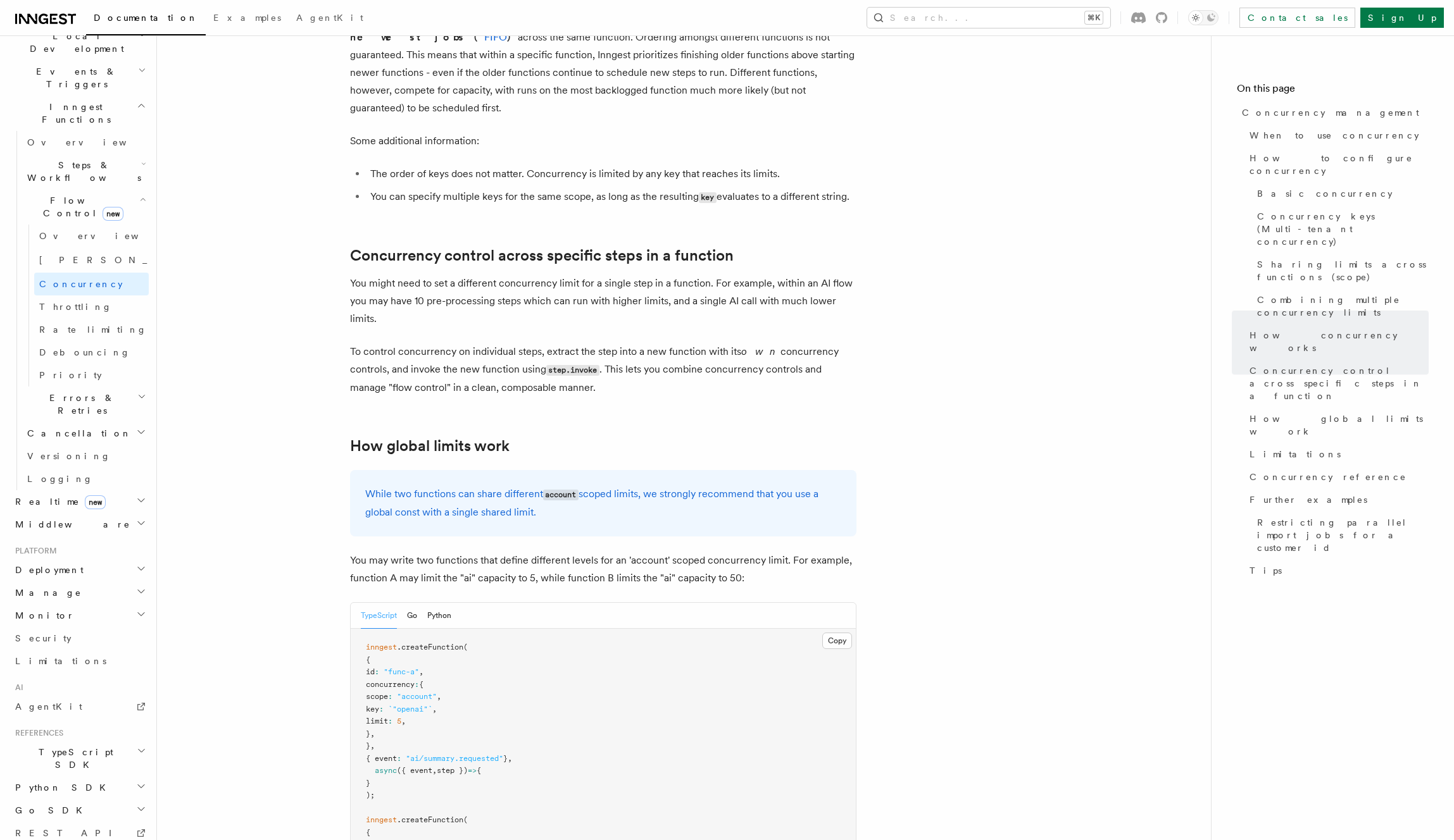
scroll to position [2675, 0]
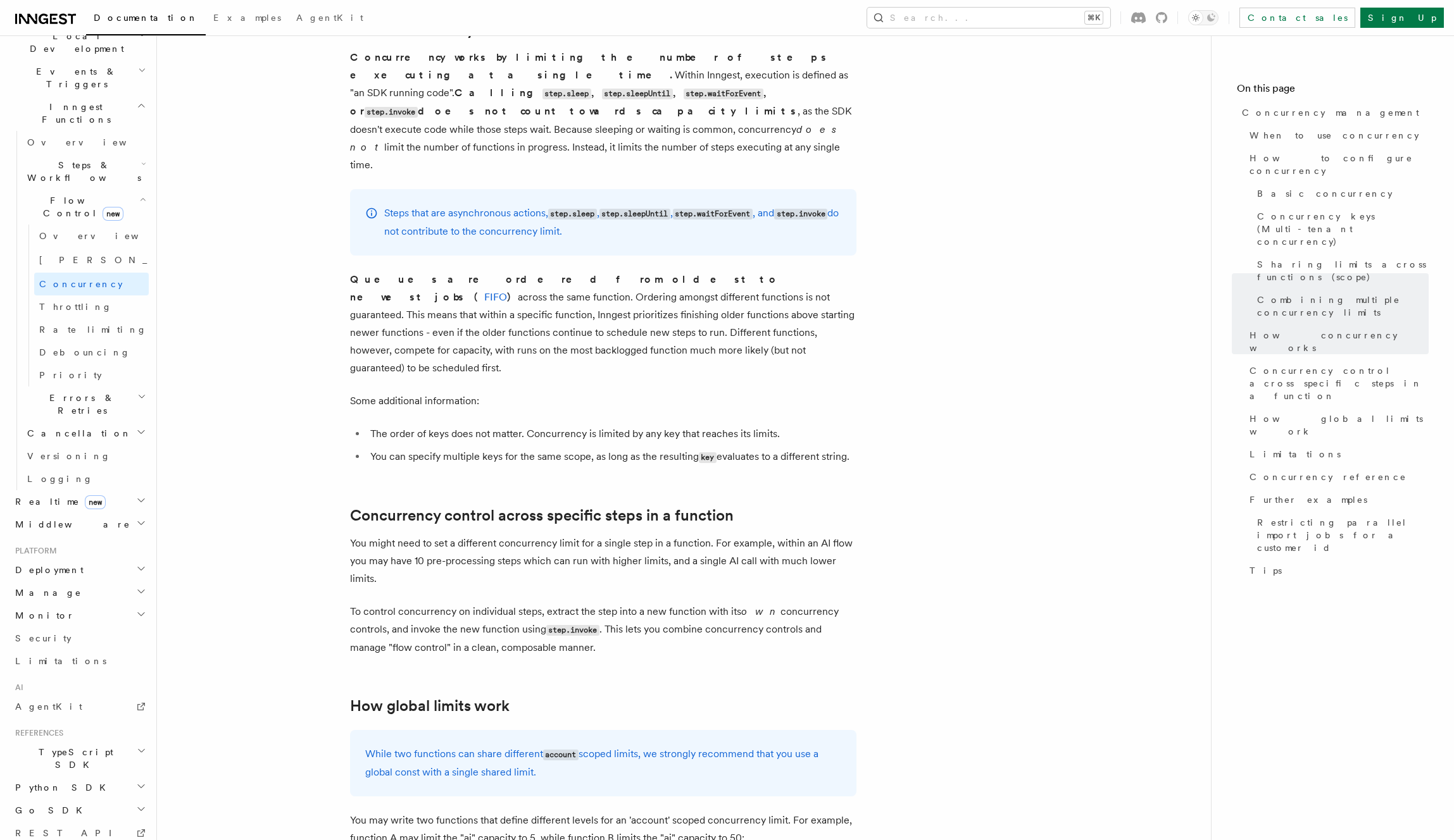
click at [281, 376] on article "Features Inngest Functions Flow Control Concurrency management Limiting concurr…" at bounding box center [683, 343] width 1013 height 5925
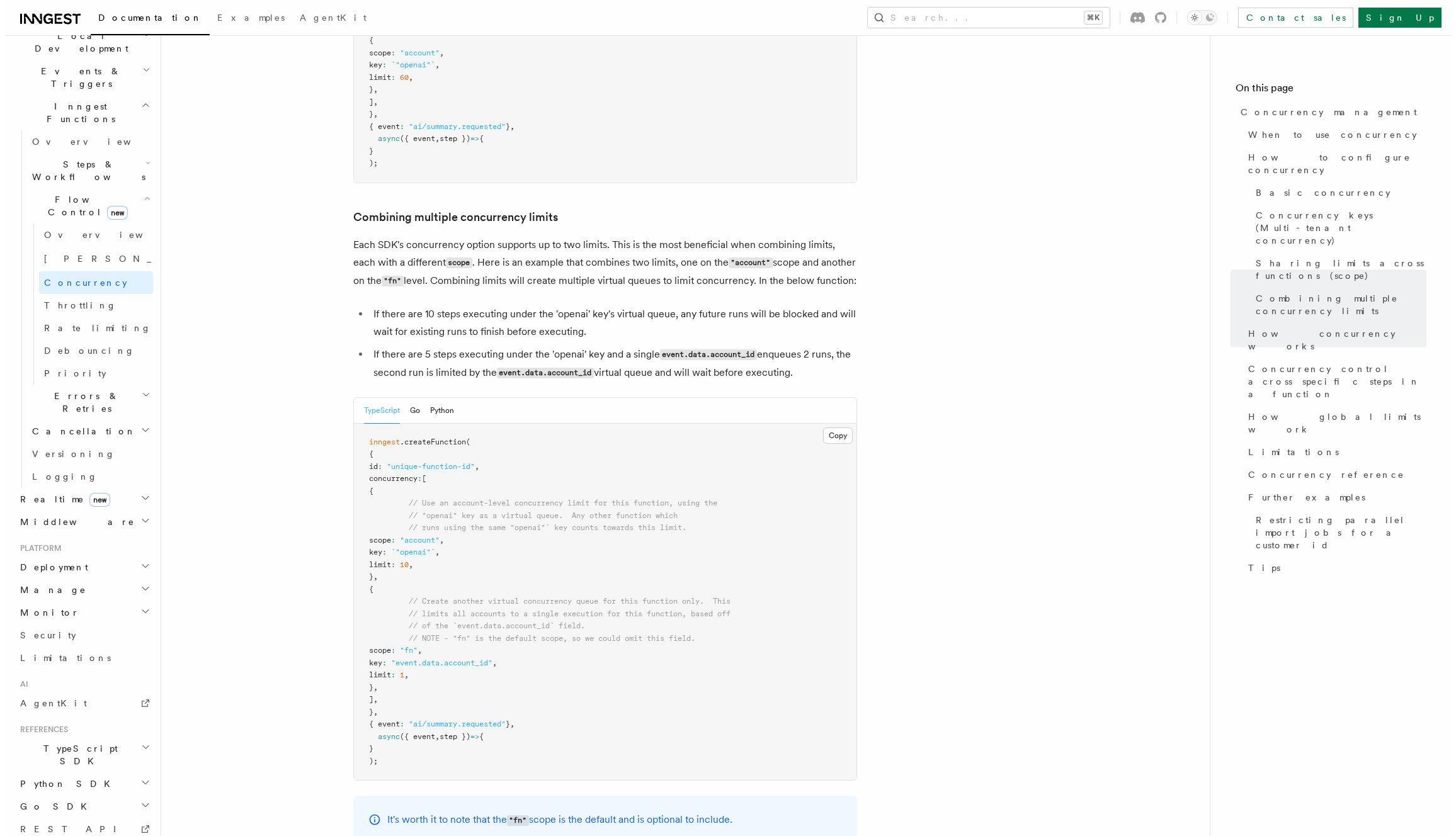
scroll to position [1668, 0]
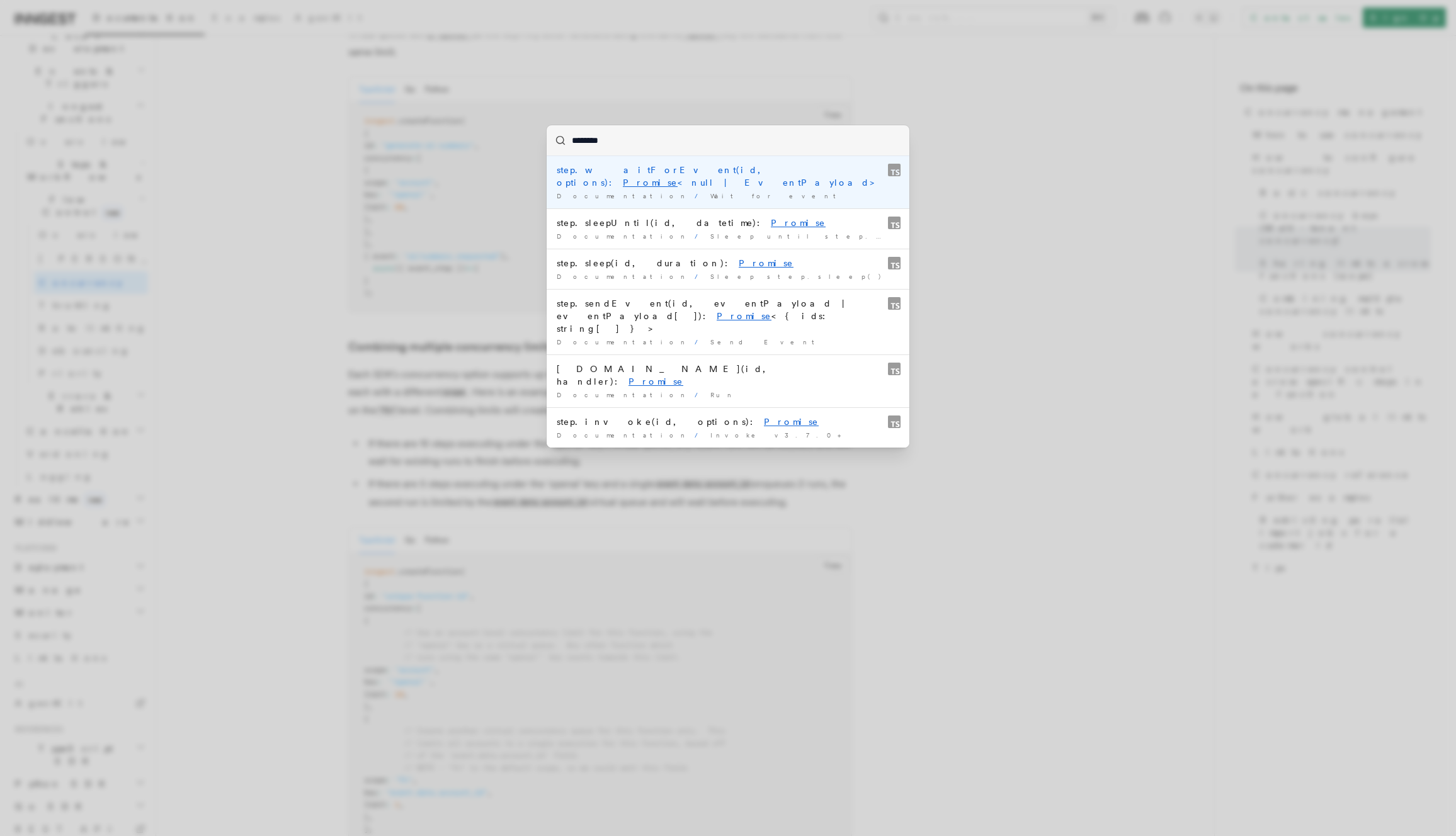
type input "*********"
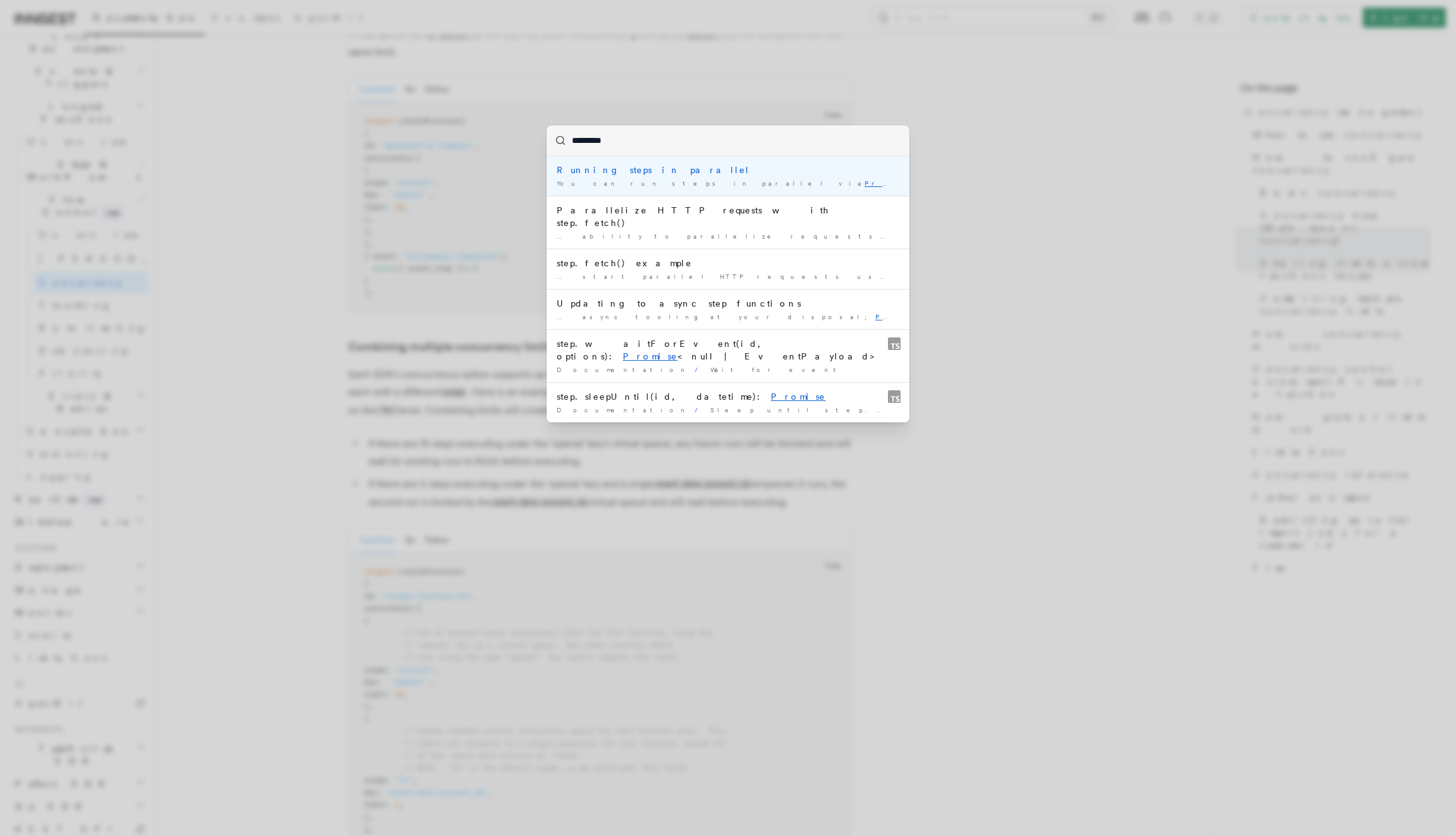
click at [626, 168] on div "Running steps in parallel" at bounding box center [728, 170] width 343 height 12
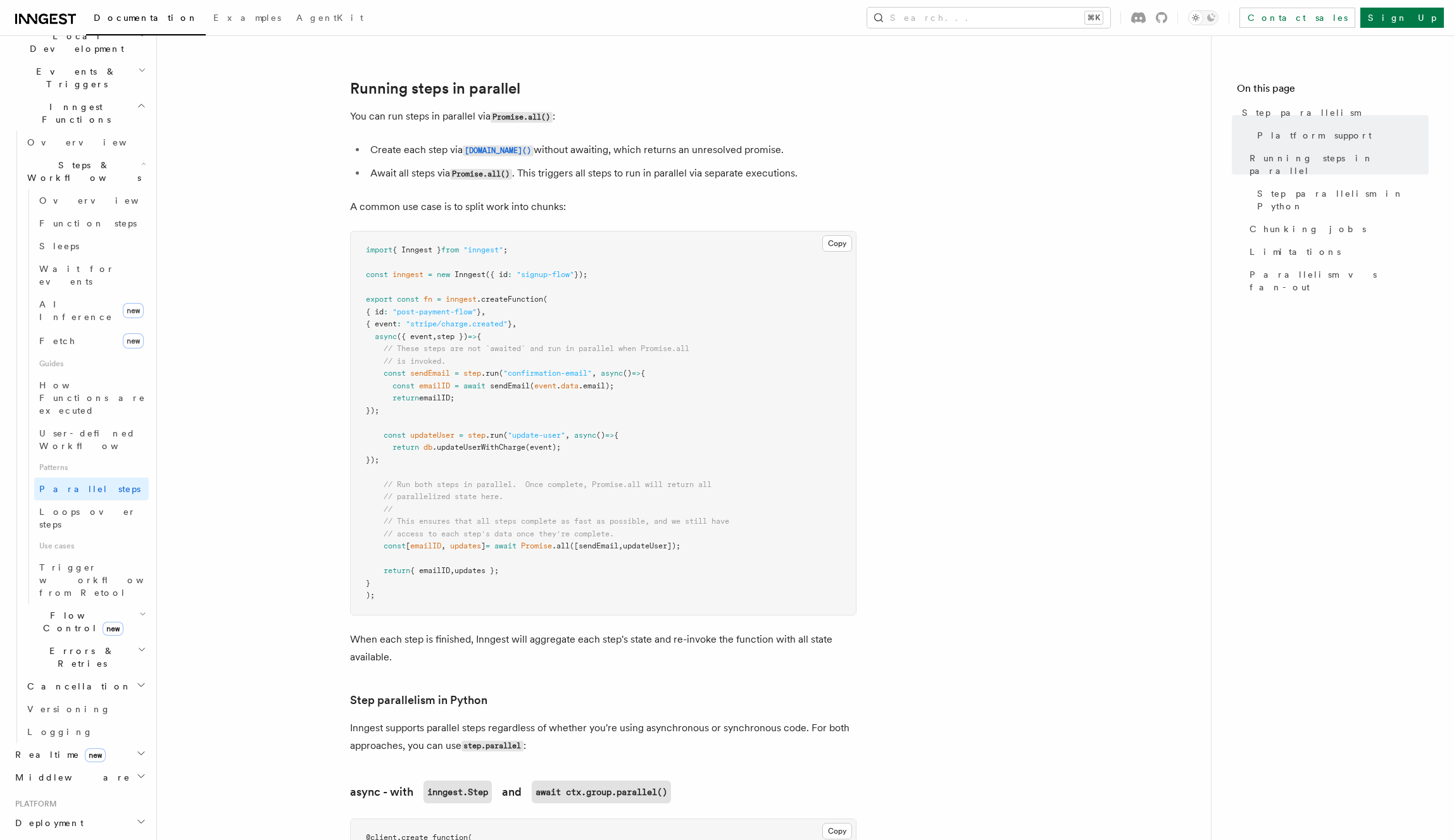
scroll to position [243, 0]
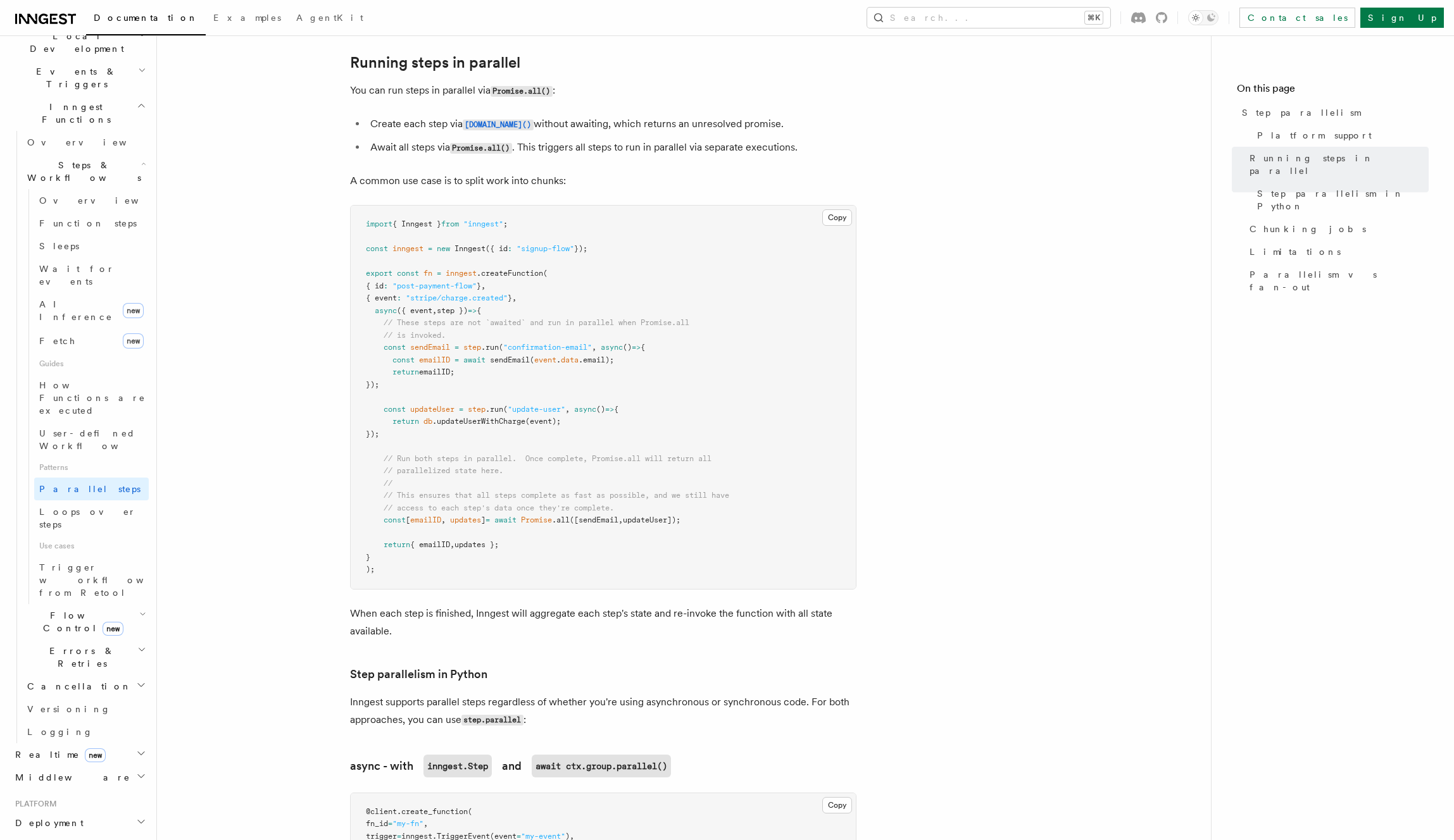
scroll to position [276, 0]
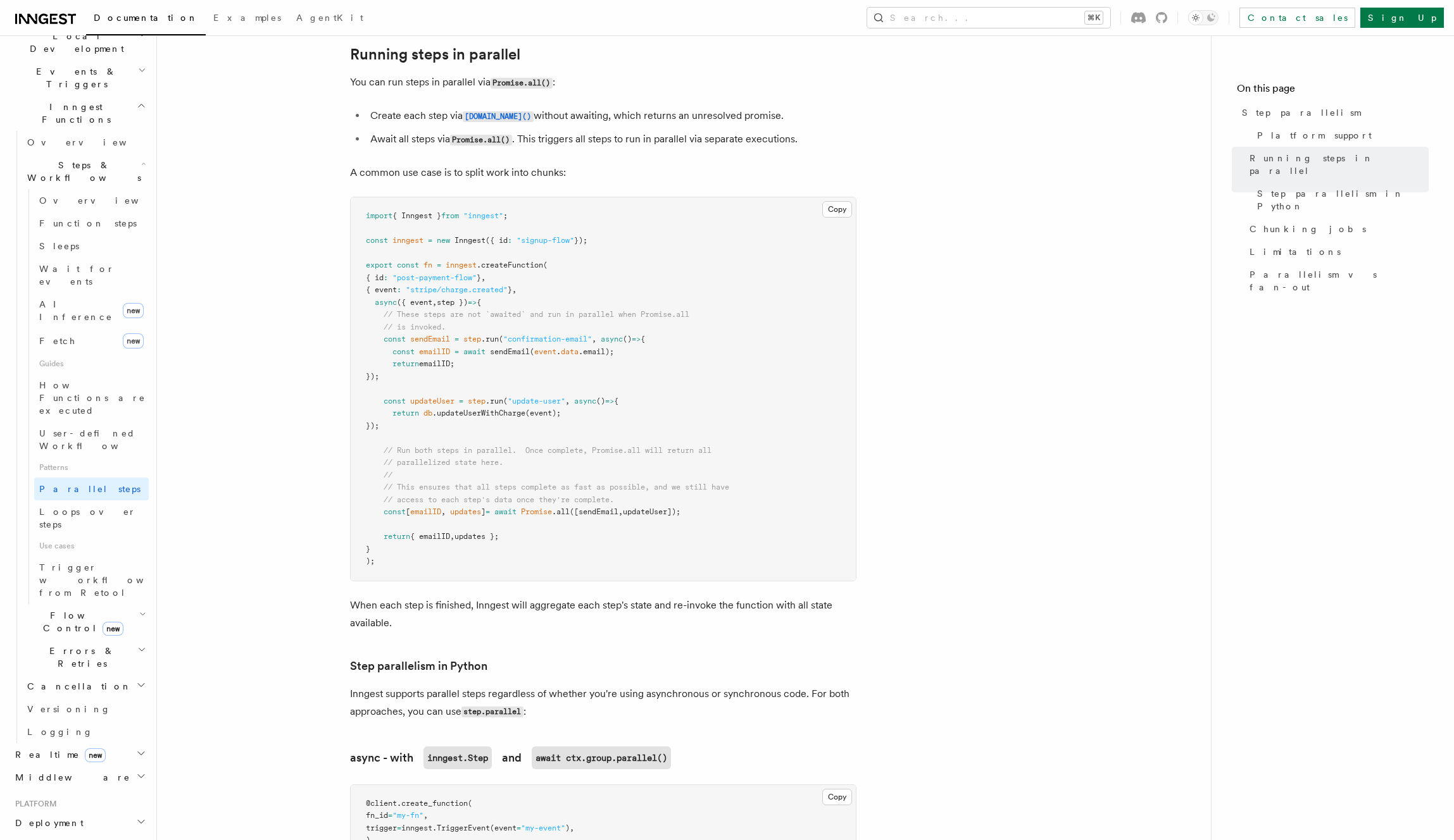
click at [672, 381] on pre "import { Inngest } from "inngest" ; const inngest = new Inngest ({ id : "signup…" at bounding box center [603, 389] width 505 height 383
click at [608, 390] on pre "import { Inngest } from "inngest" ; const inngest = new Inngest ({ id : "signup…" at bounding box center [603, 389] width 505 height 383
click at [701, 405] on pre "import { Inngest } from "inngest" ; const inngest = new Inngest ({ id : "signup…" at bounding box center [603, 389] width 505 height 383
click at [718, 335] on pre "import { Inngest } from "inngest" ; const inngest = new Inngest ({ id : "signup…" at bounding box center [603, 389] width 505 height 383
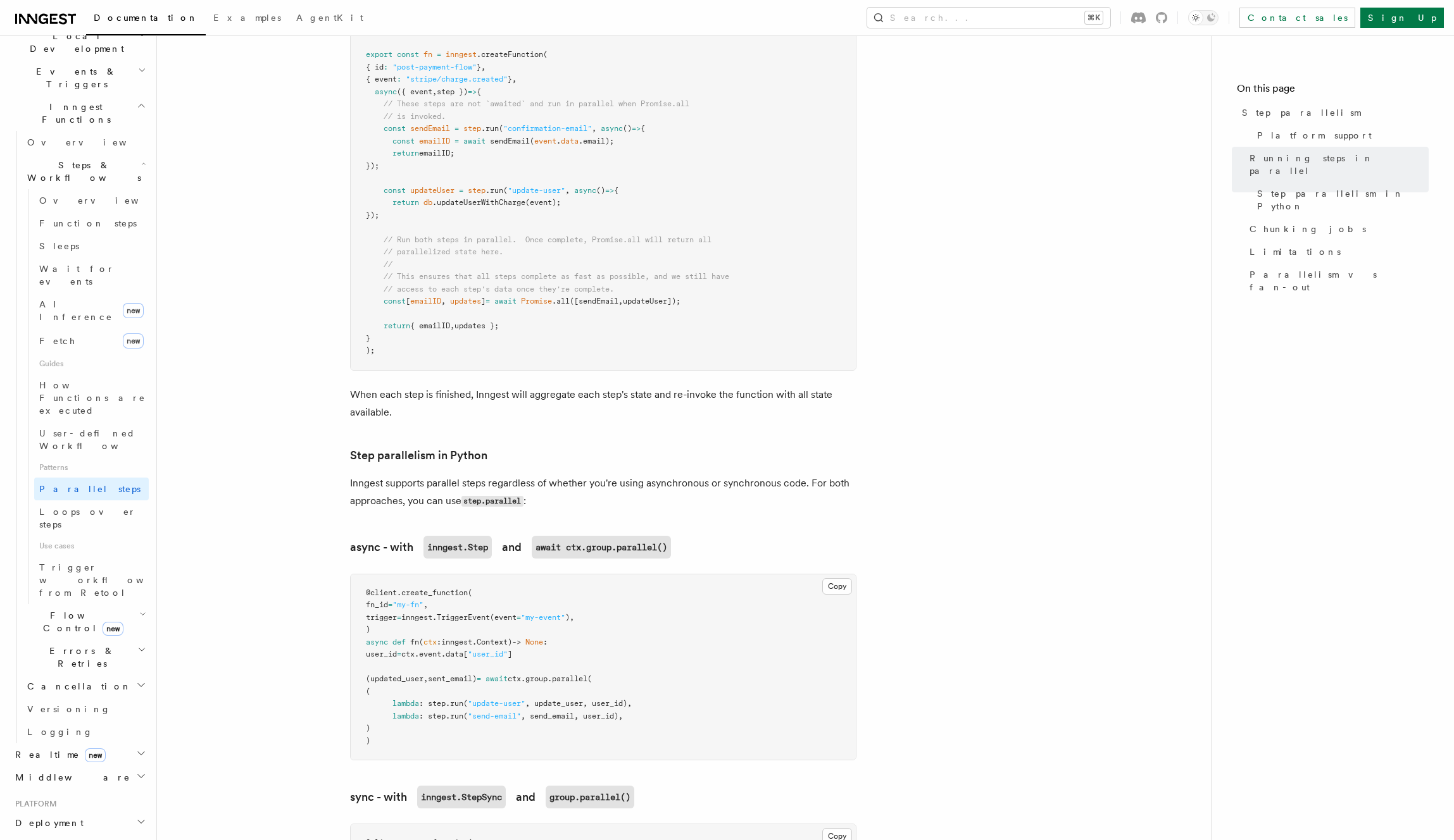
scroll to position [604, 0]
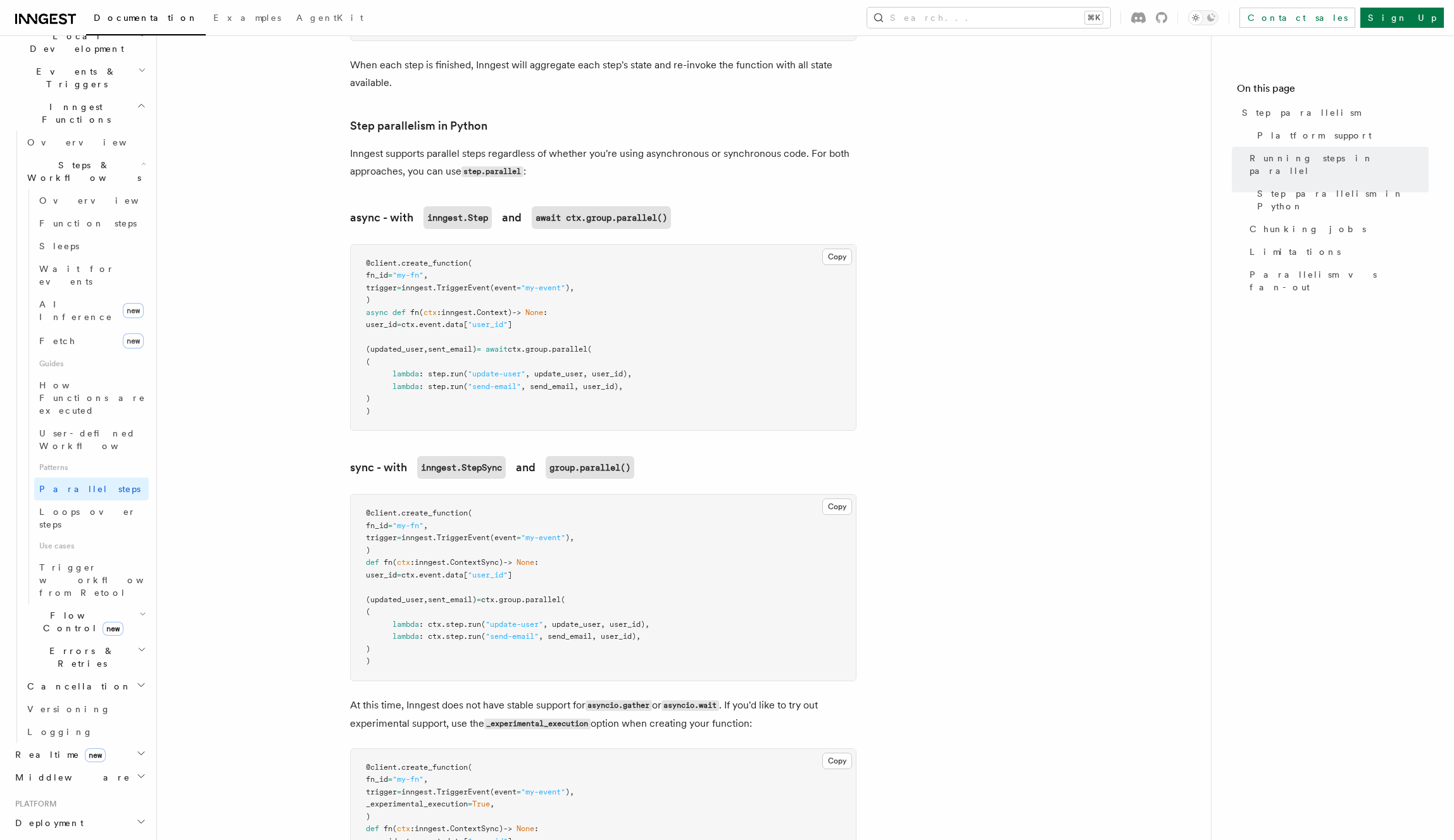
click at [731, 317] on pre "@client . create_function ( fn_id = "my-fn" , trigger = inngest. TriggerEvent (…" at bounding box center [603, 338] width 505 height 186
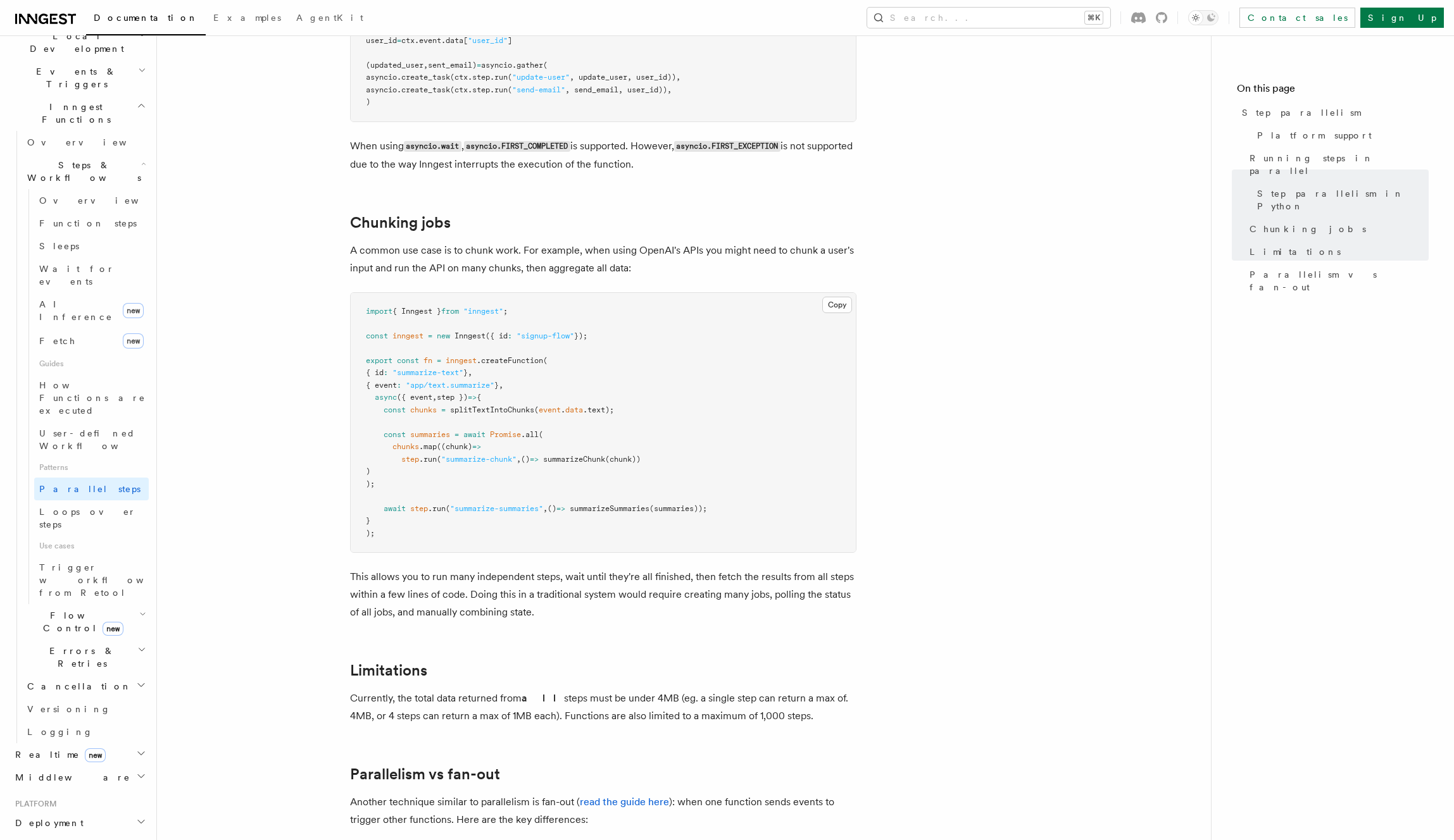
scroll to position [1676, 0]
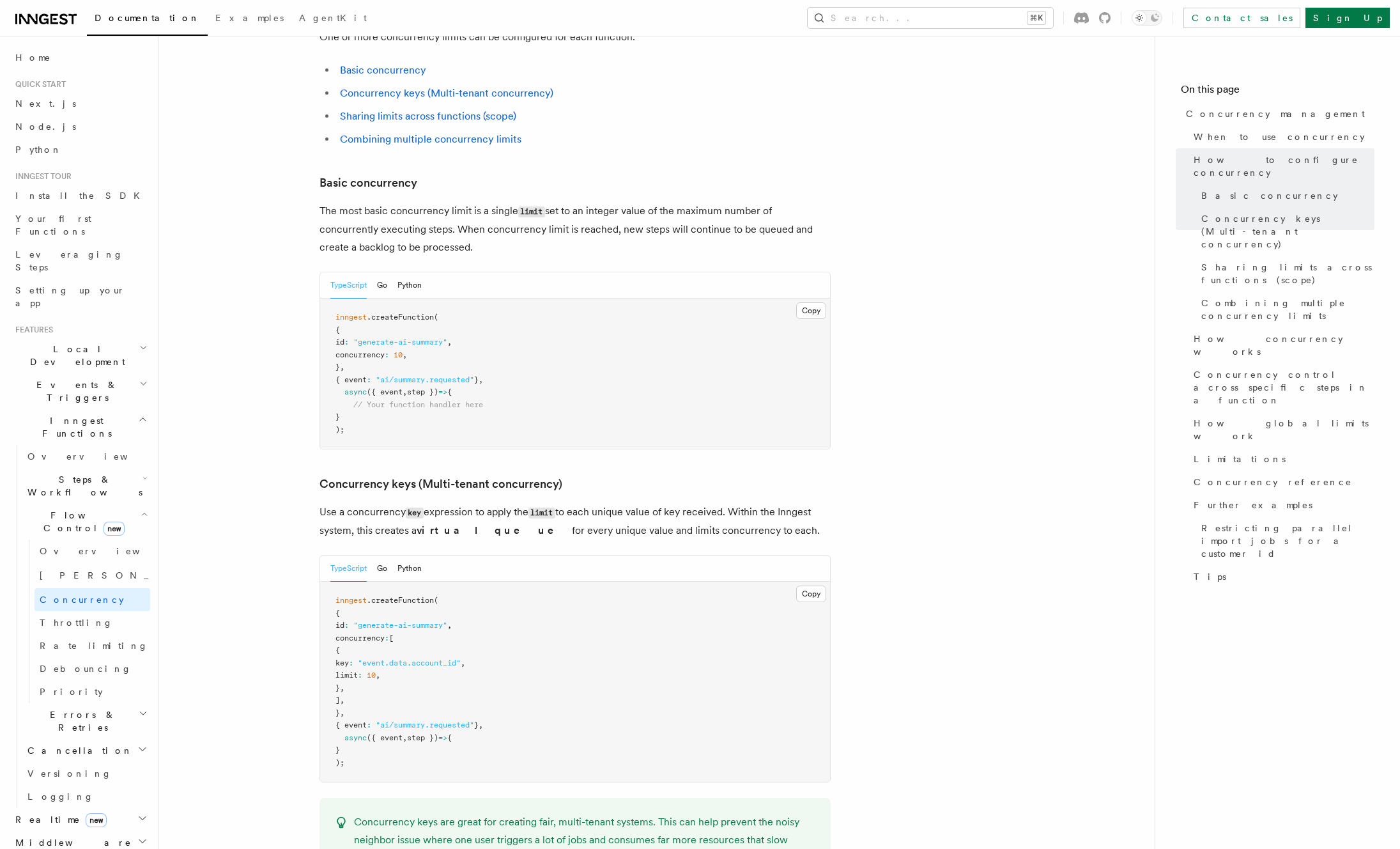
scroll to position [1264, 0]
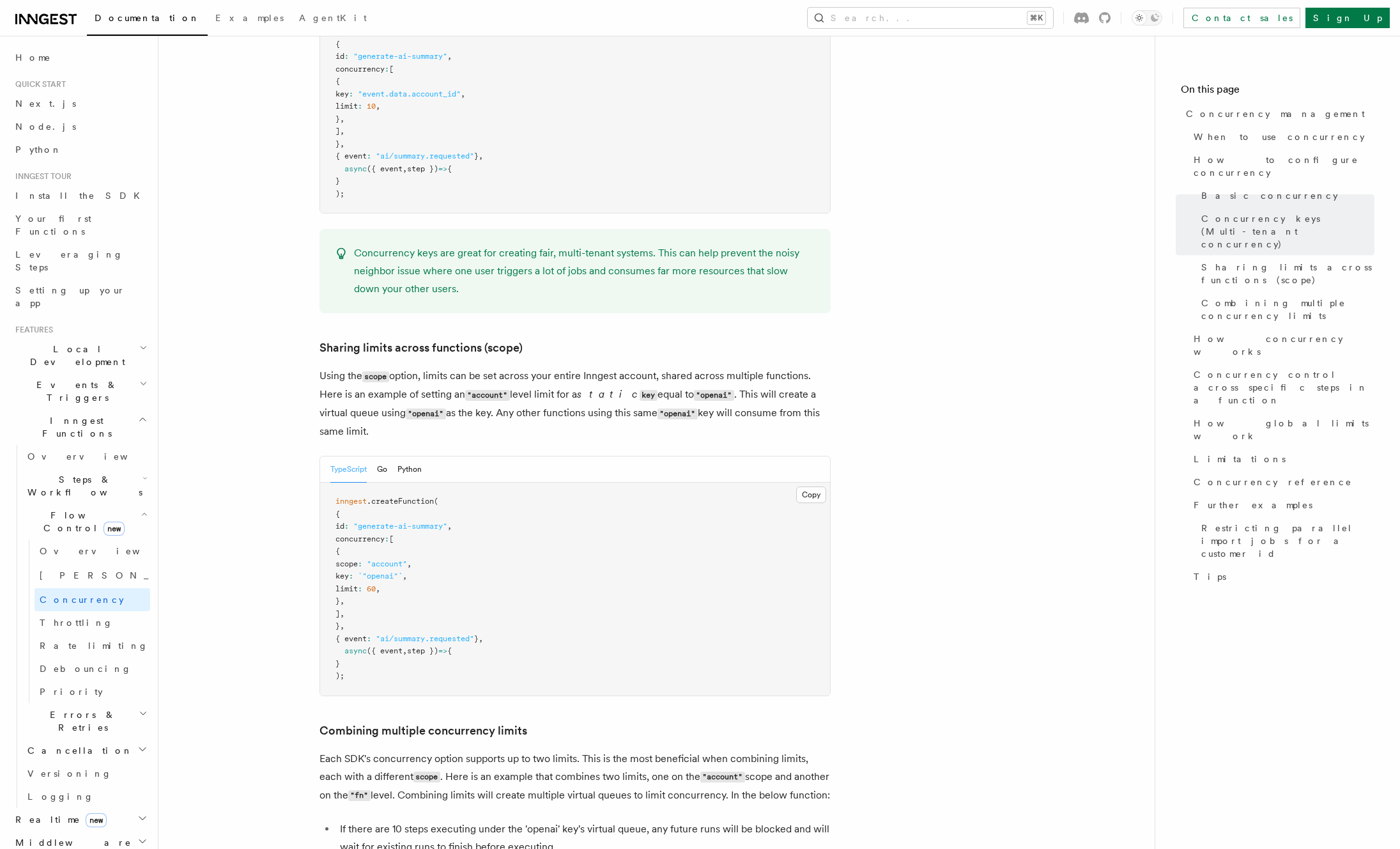
scroll to position [1308, 0]
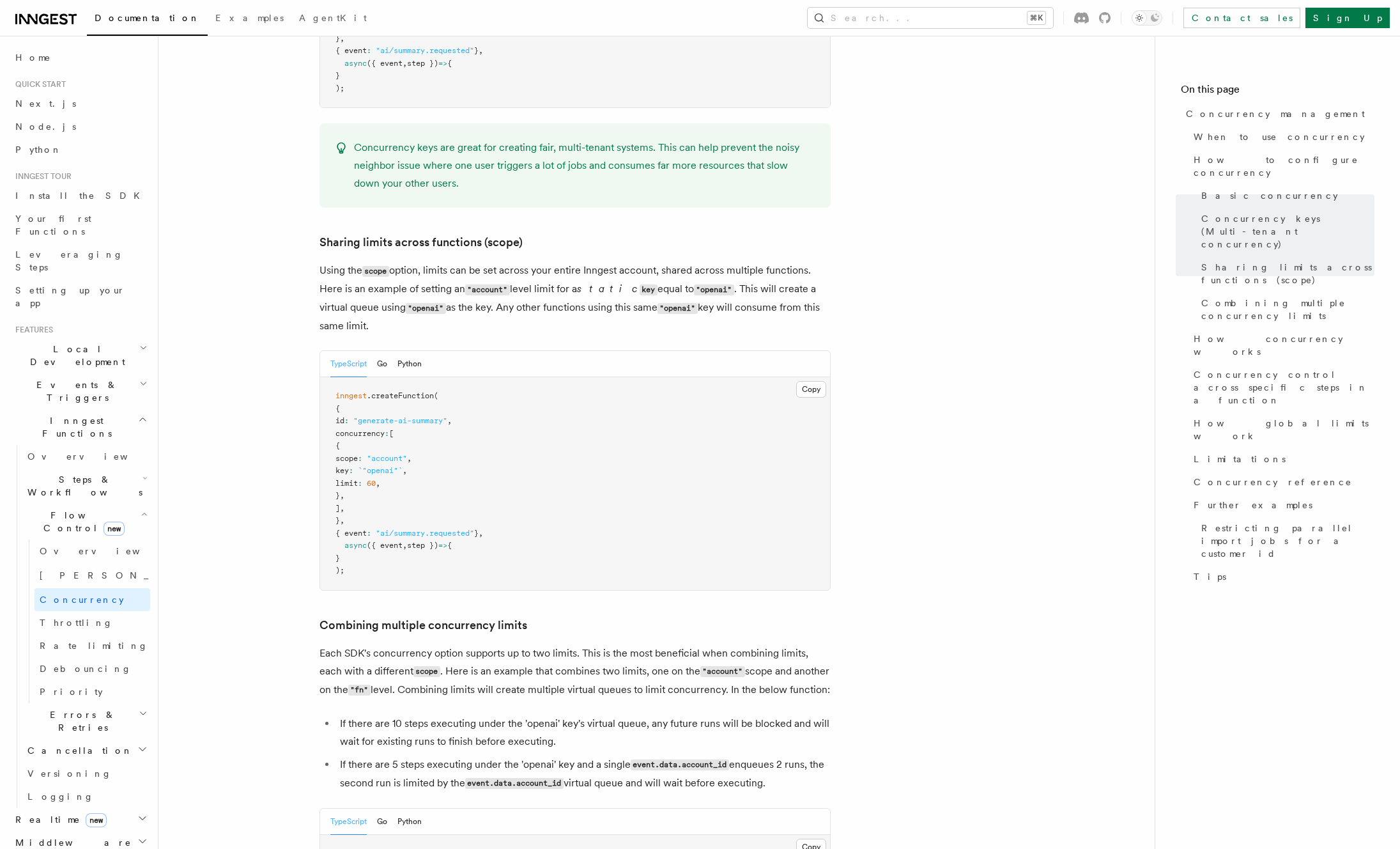
scroll to position [1429, 0]
click at [761, 410] on pre "inngest .createFunction ( { id : "generate-ai-summary" , concurrency : [ { scop…" at bounding box center [575, 483] width 510 height 213
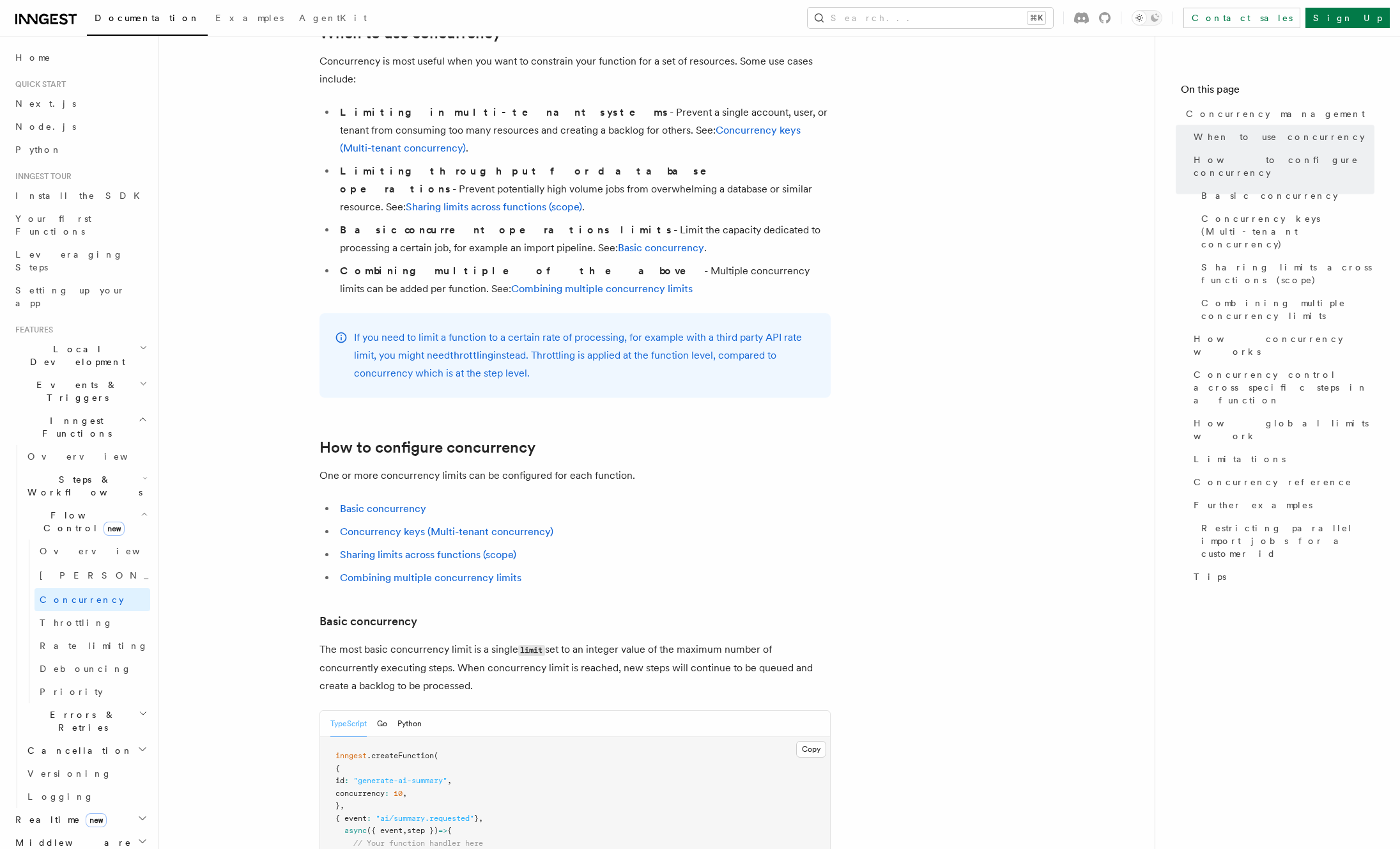
scroll to position [645, 0]
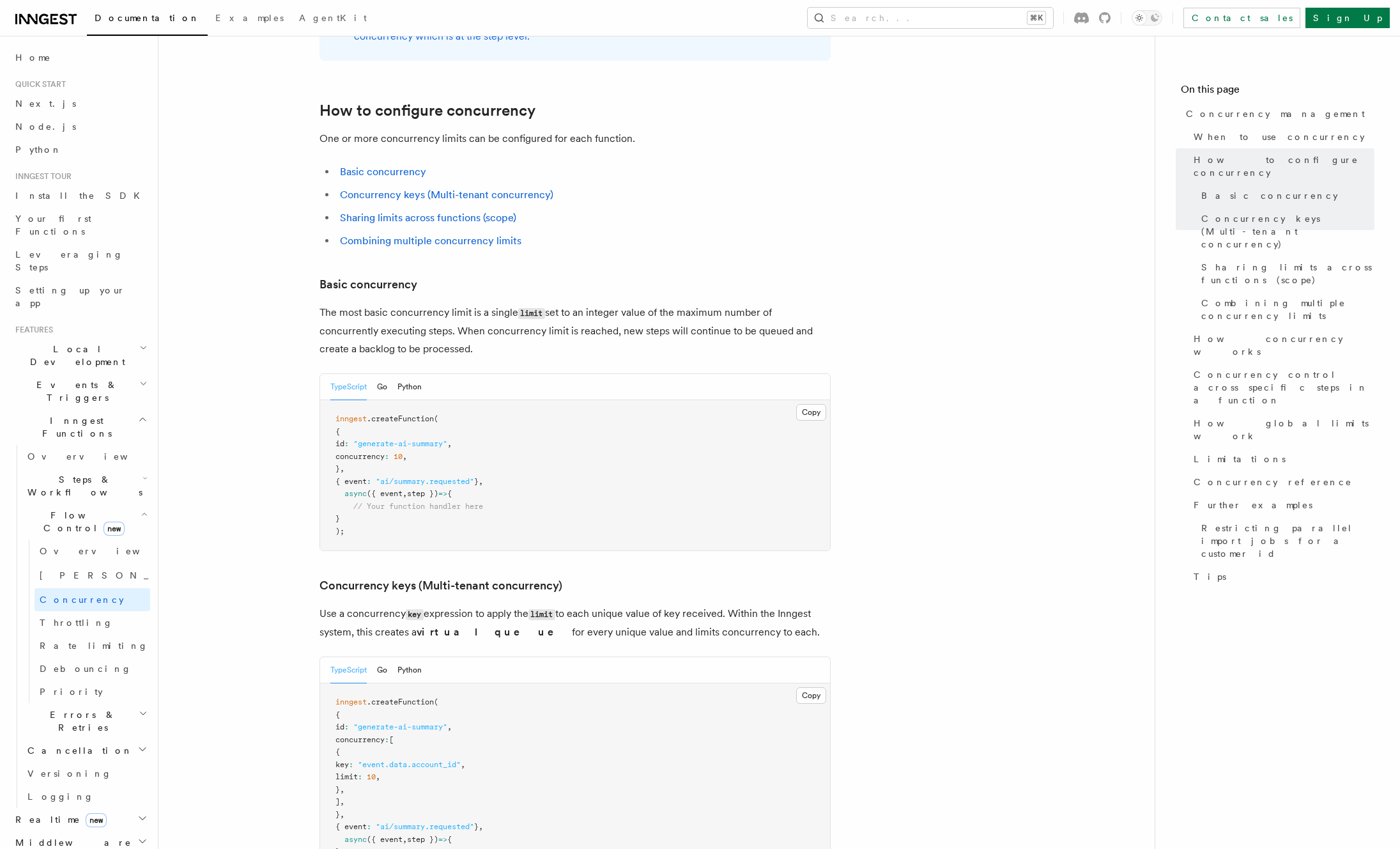
click at [594, 400] on pre "inngest .createFunction ( { id : "generate-ai-summary" , concurrency : 10 , } ,…" at bounding box center [575, 475] width 510 height 150
click at [598, 457] on pre "inngest .createFunction ( { id : "generate-ai-summary" , concurrency : 10 , } ,…" at bounding box center [575, 475] width 510 height 150
click at [580, 416] on pre "inngest .createFunction ( { id : "generate-ai-summary" , concurrency : 10 , } ,…" at bounding box center [575, 475] width 510 height 150
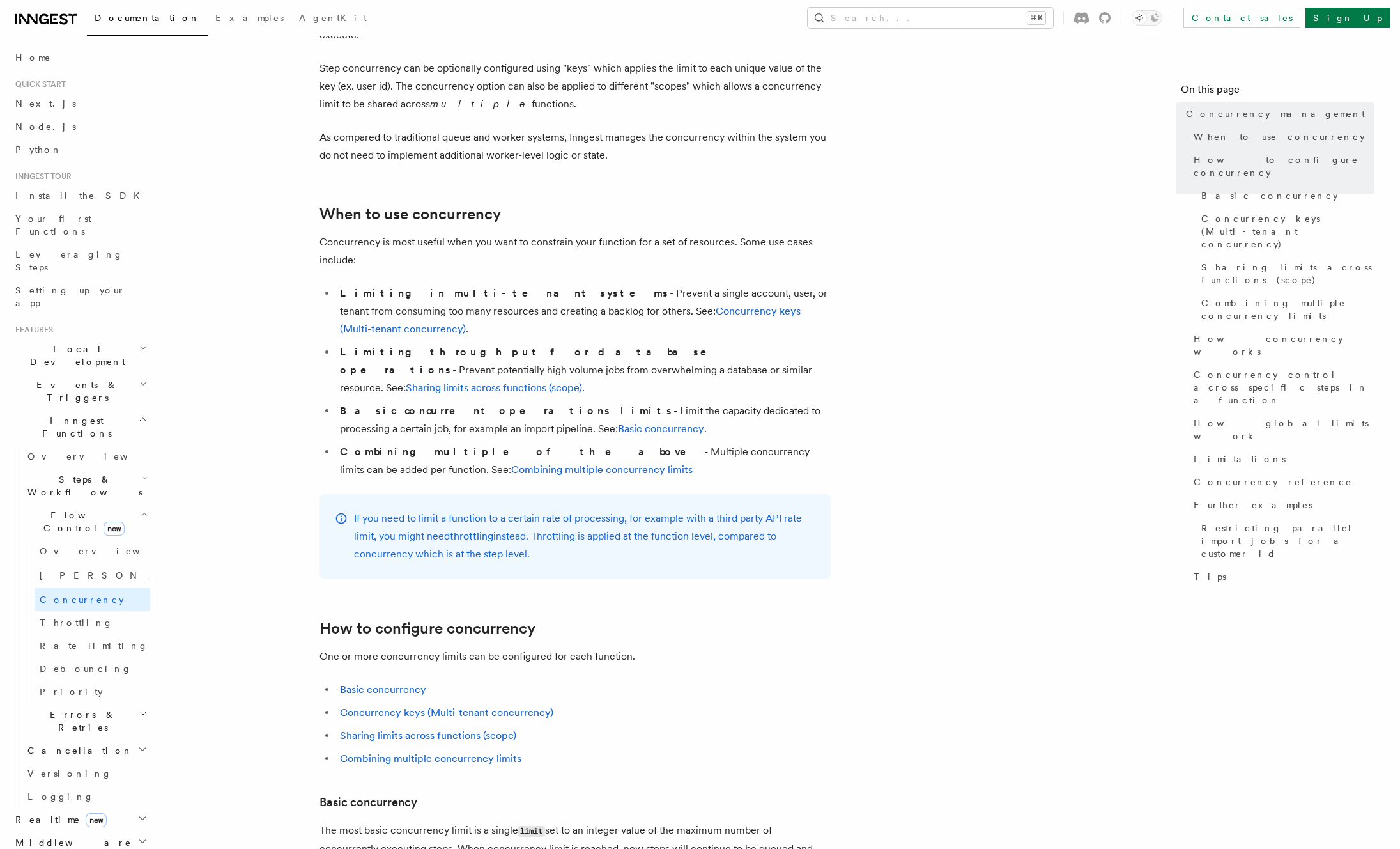
scroll to position [120, 0]
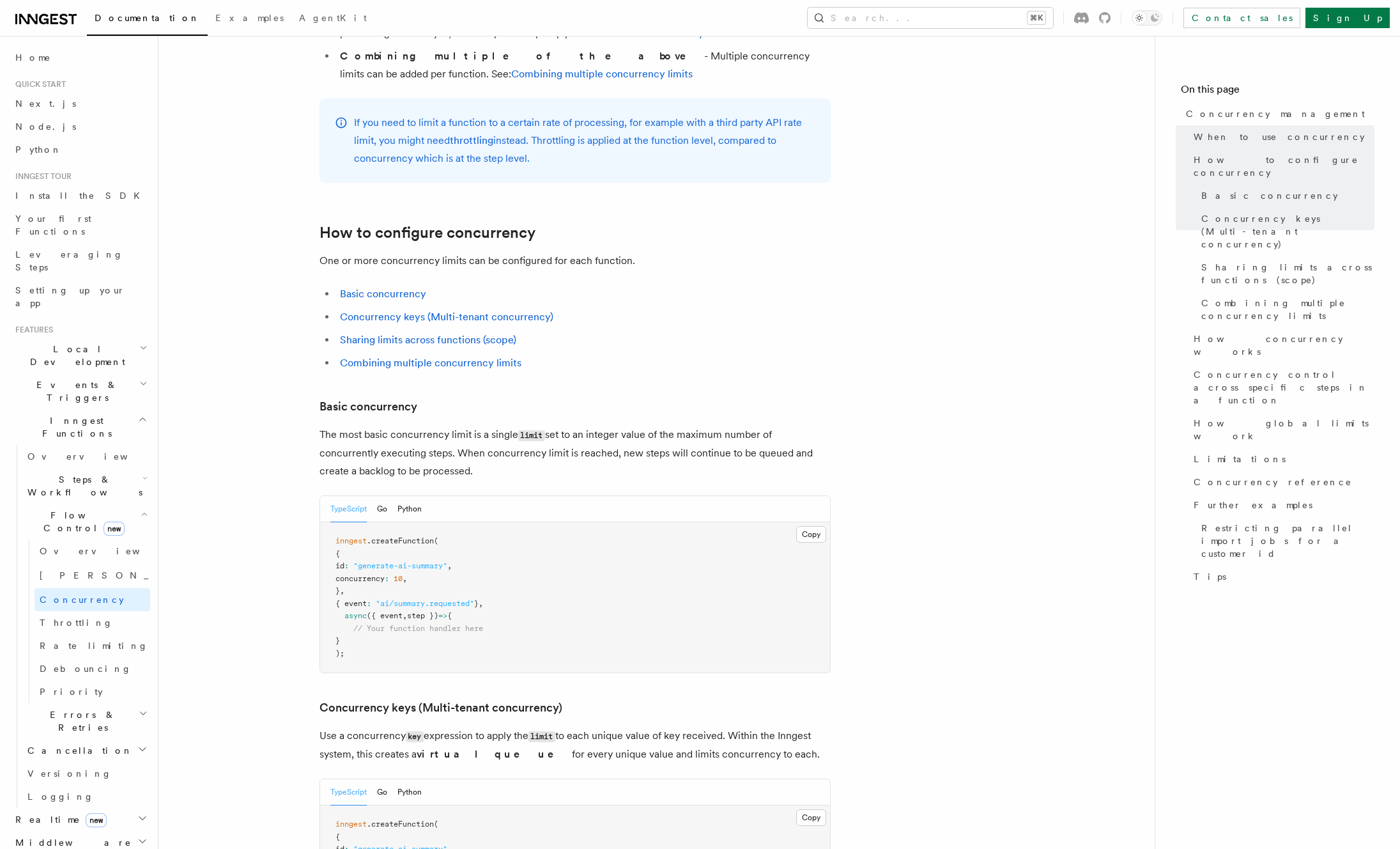
scroll to position [675, 0]
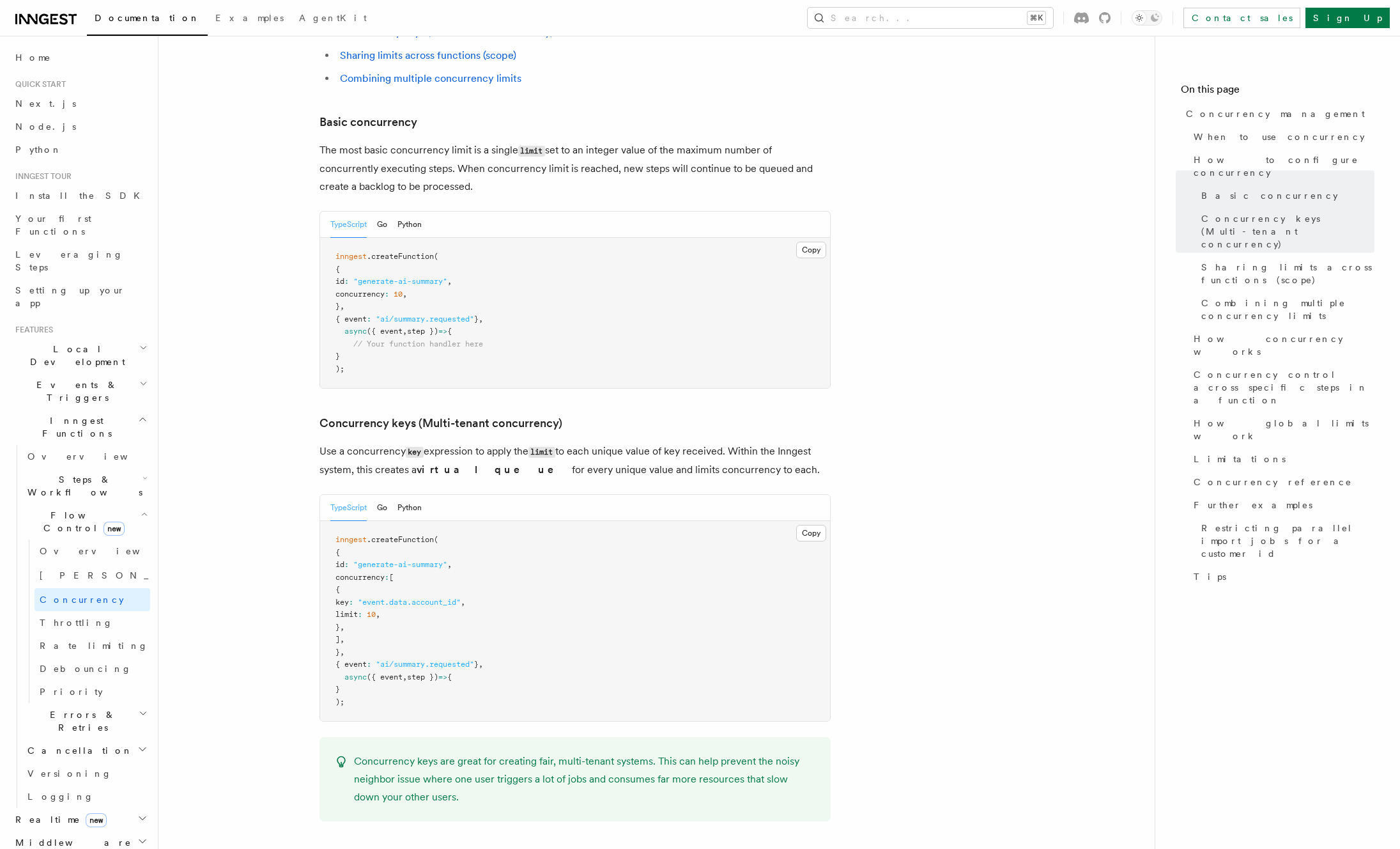
scroll to position [1021, 0]
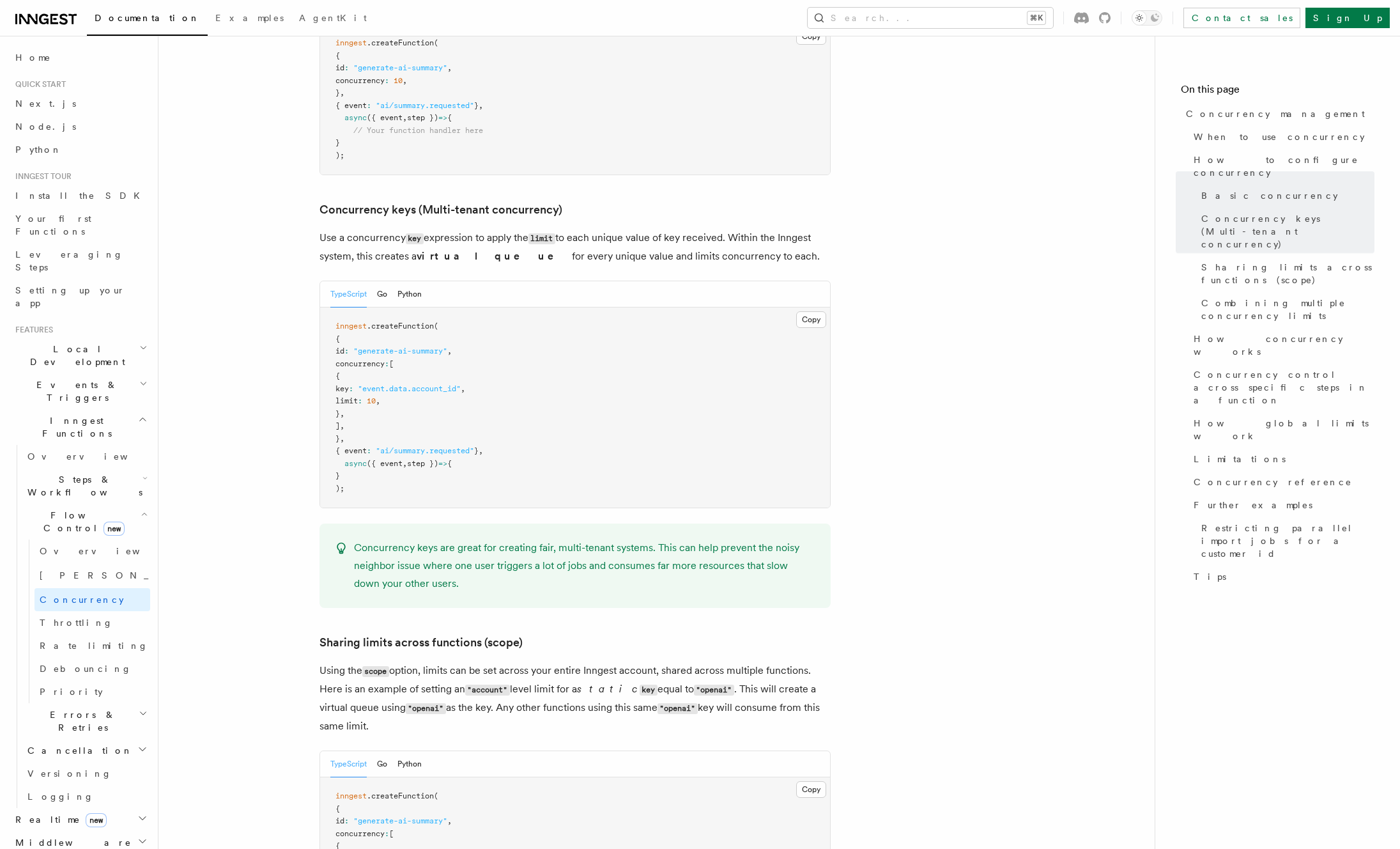
click at [433, 385] on span ""event.data.account_id"" at bounding box center [409, 389] width 103 height 9
click at [601, 366] on pre "inngest .createFunction ( { id : "generate-ai-summary" , concurrency : [ { key …" at bounding box center [575, 407] width 510 height 200
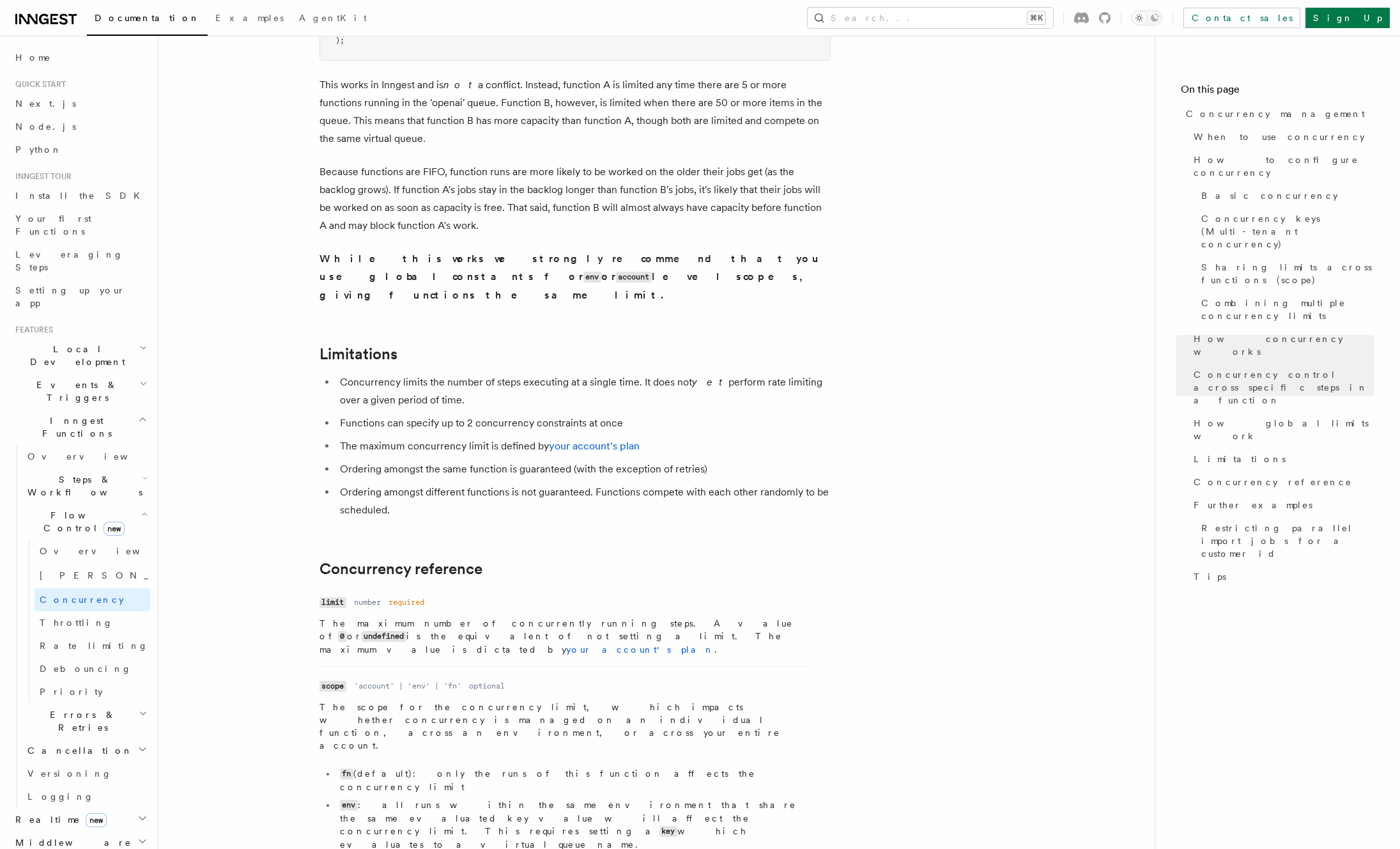
scroll to position [3970, 0]
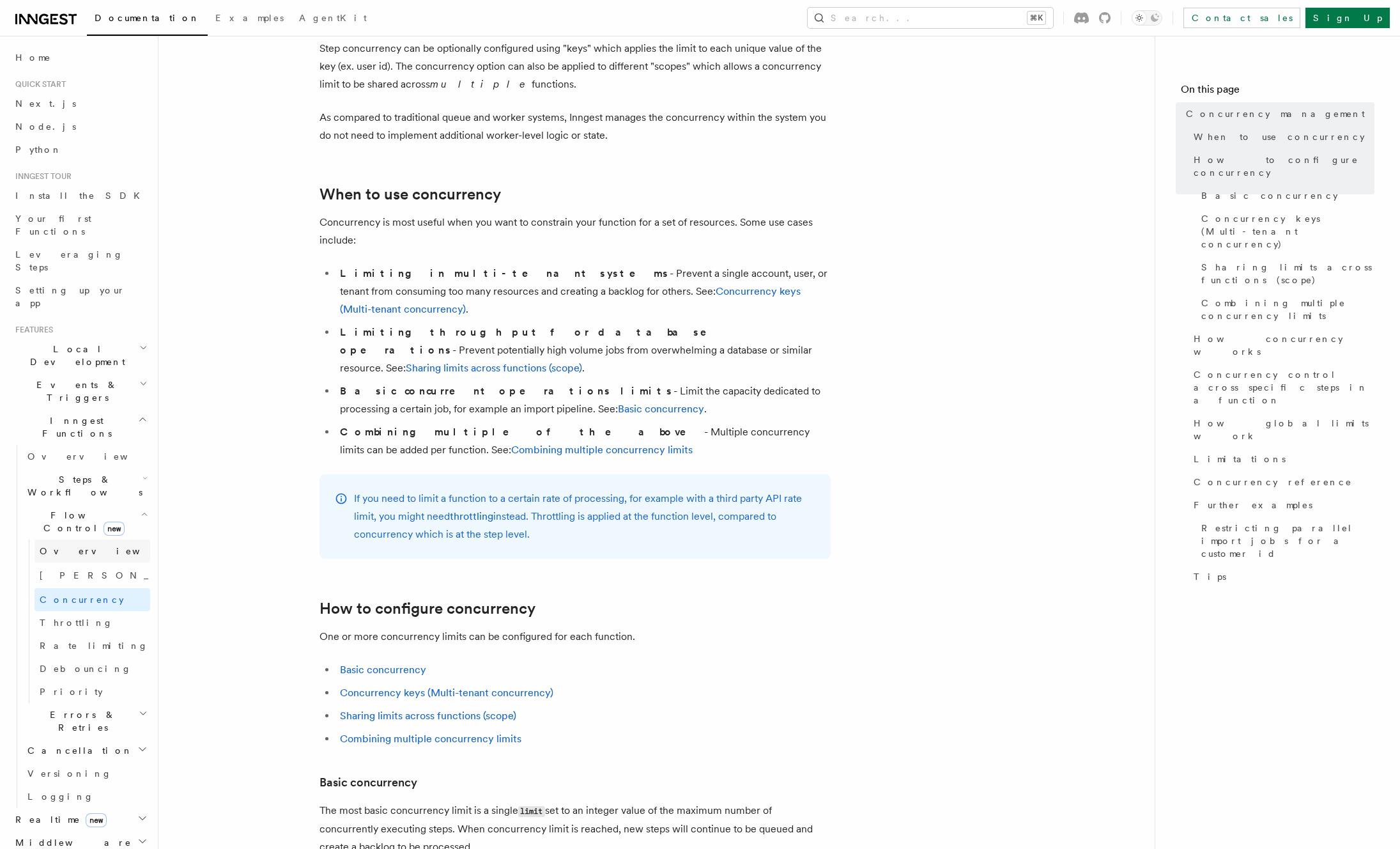
scroll to position [81, 0]
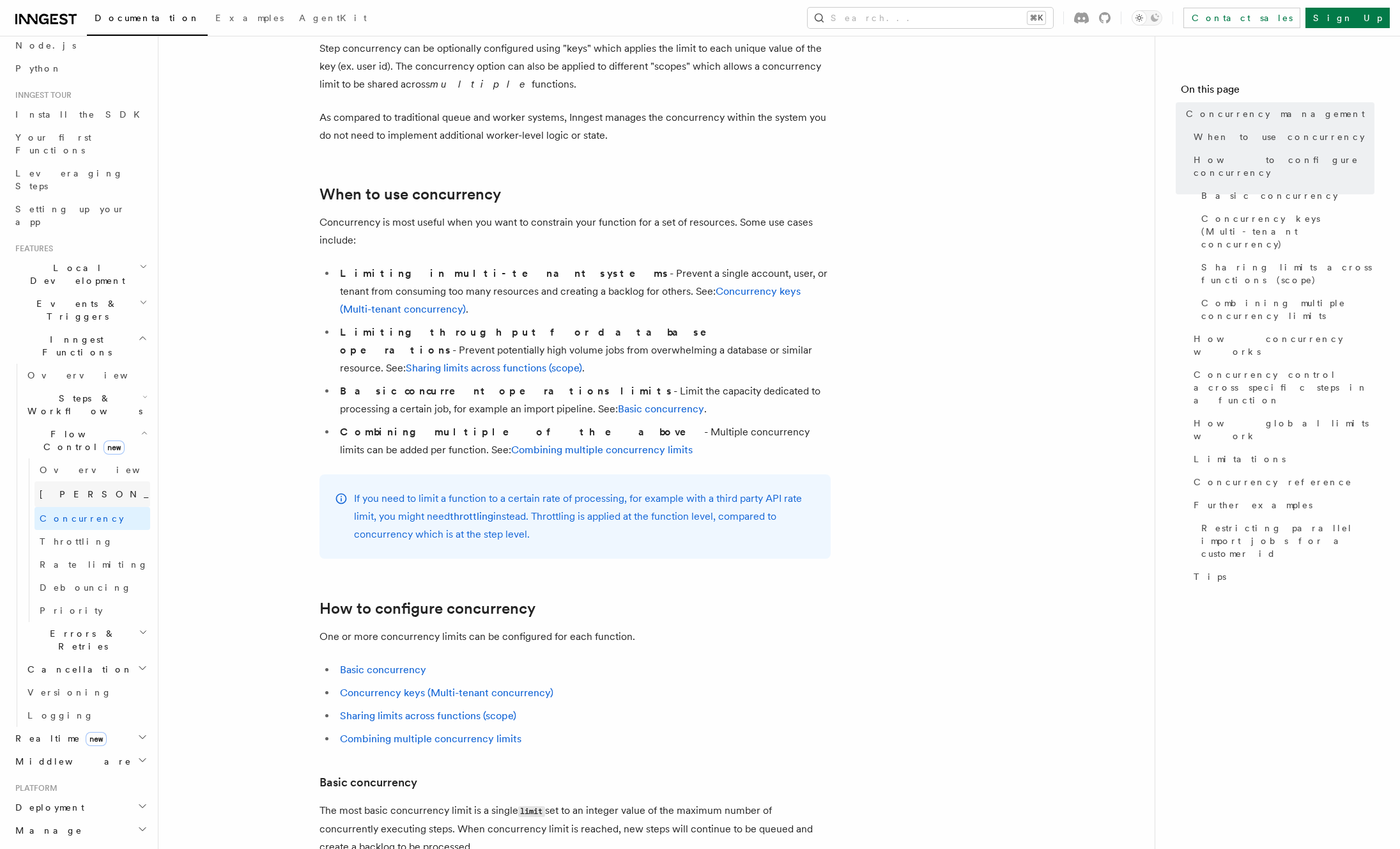
click at [59, 489] on span "[PERSON_NAME]" at bounding box center [133, 495] width 187 height 10
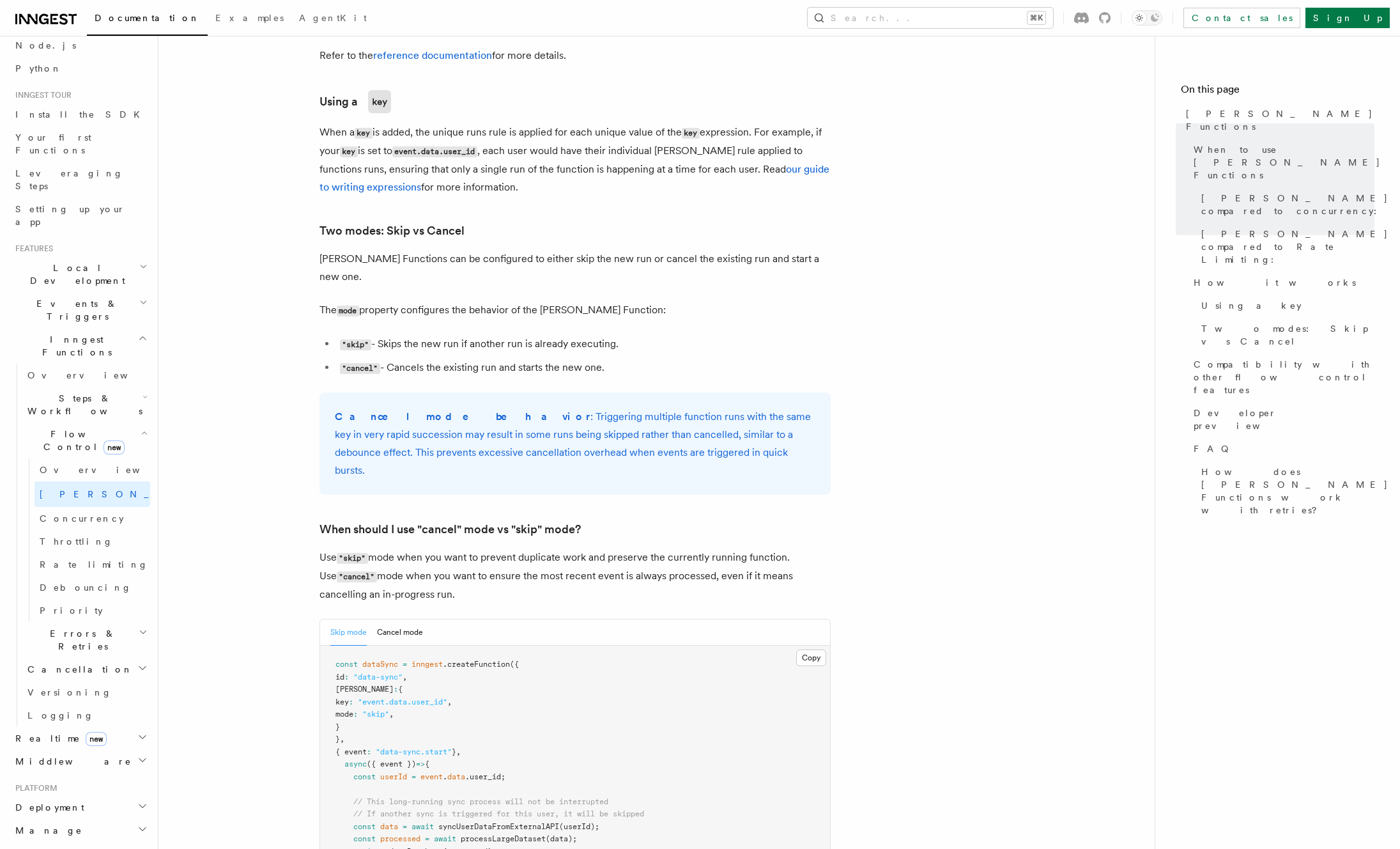
scroll to position [1913, 0]
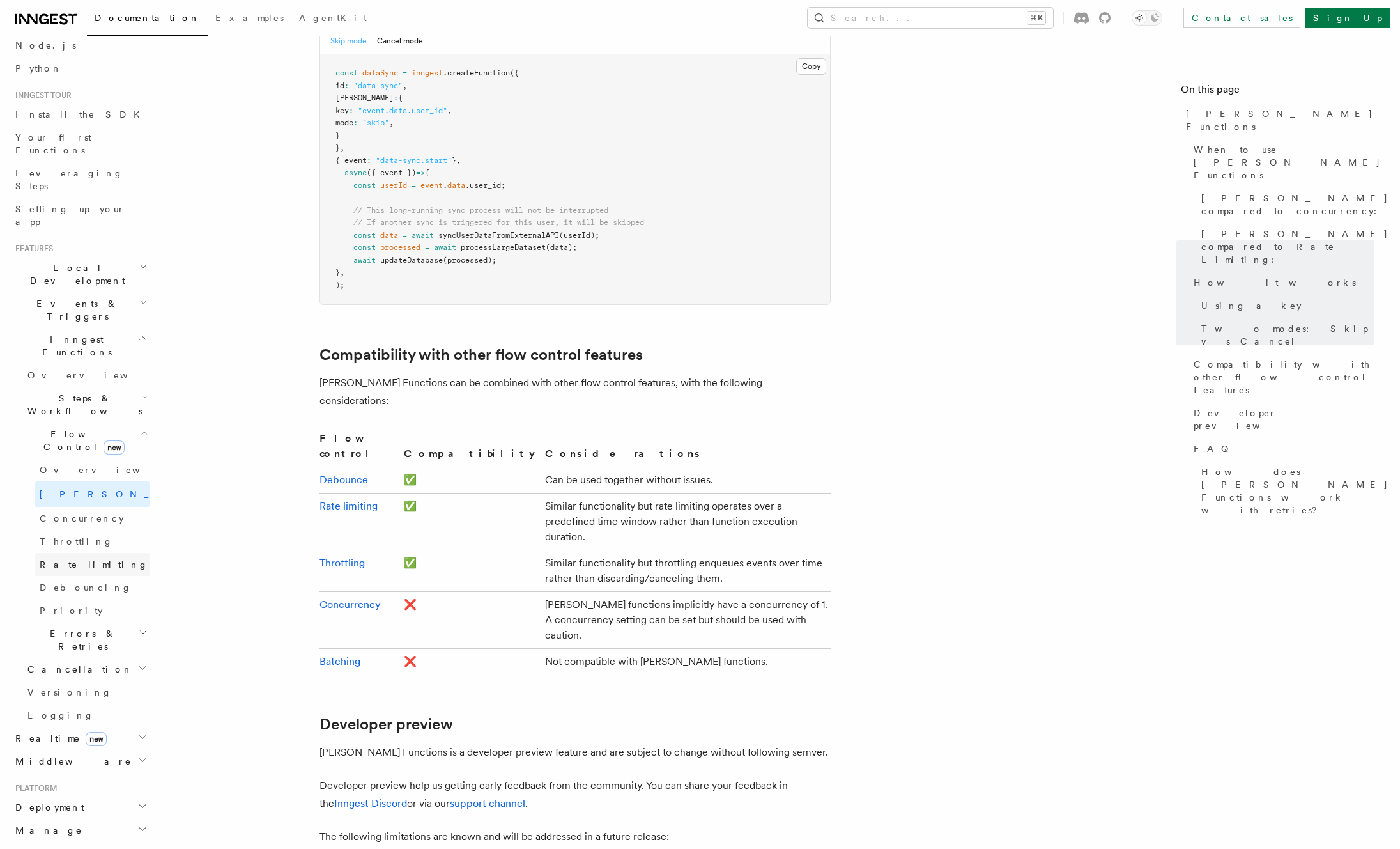
click at [65, 553] on link "Rate limiting" at bounding box center [92, 564] width 116 height 23
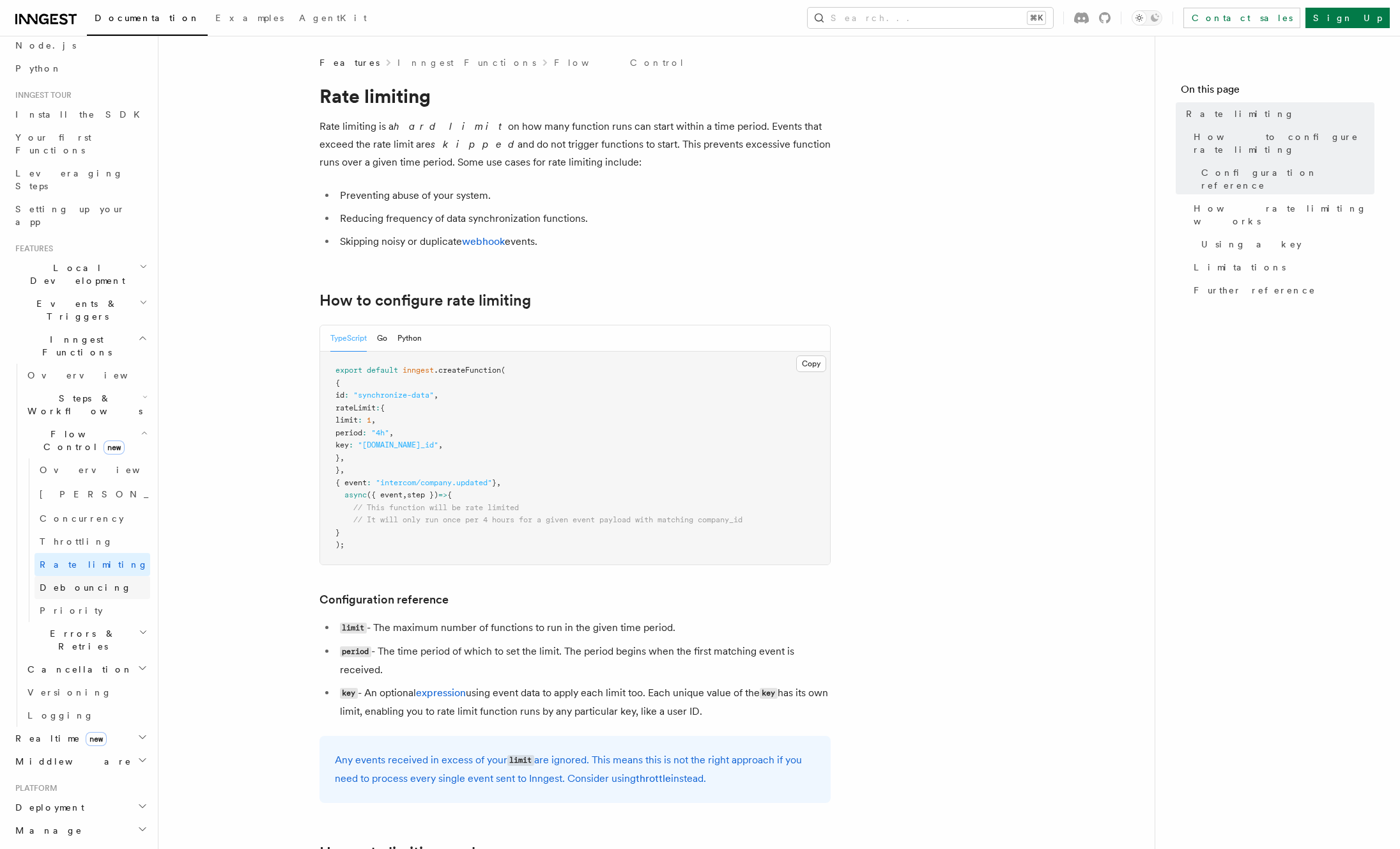
click at [73, 581] on span "Debouncing" at bounding box center [85, 587] width 92 height 12
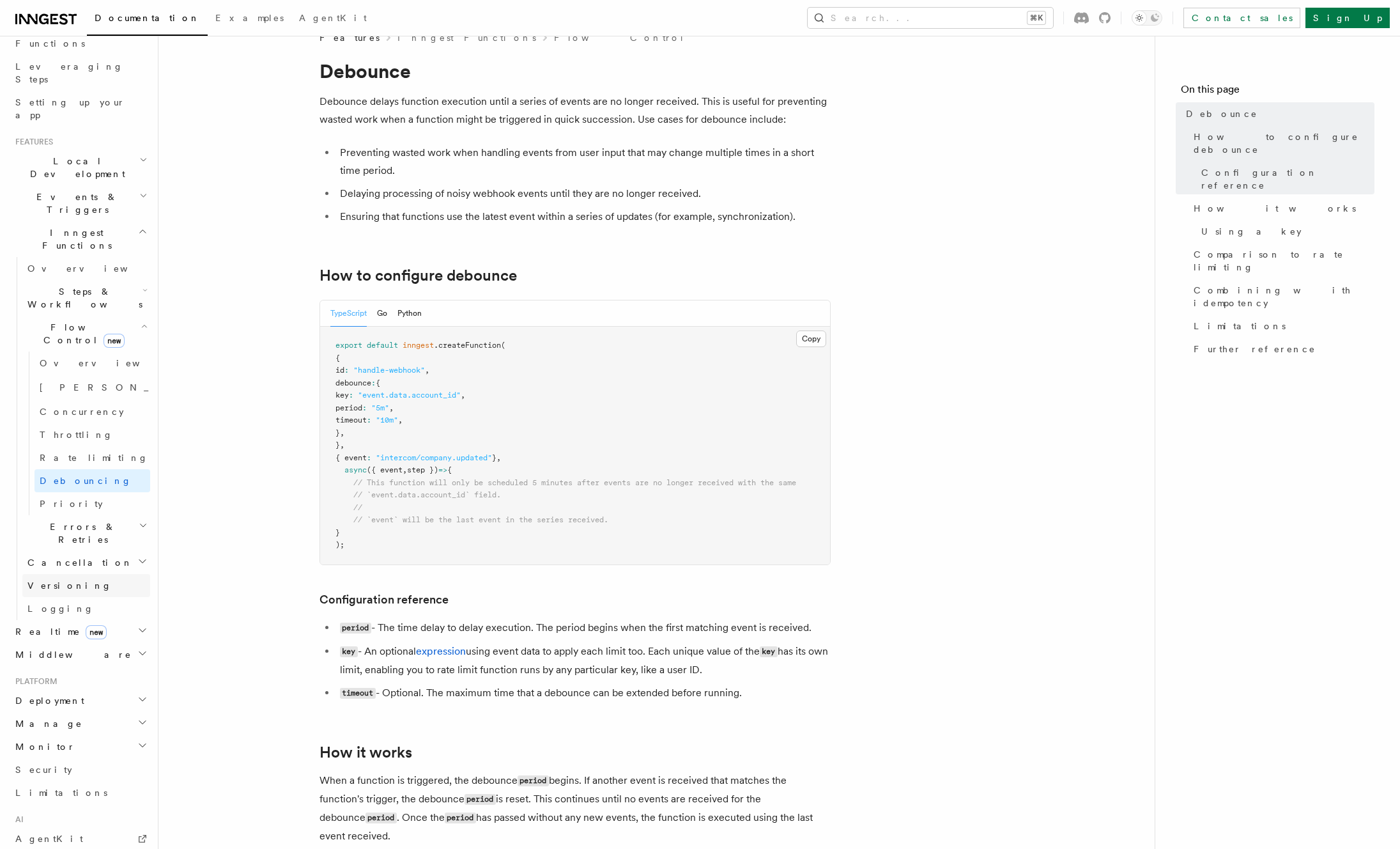
scroll to position [163, 0]
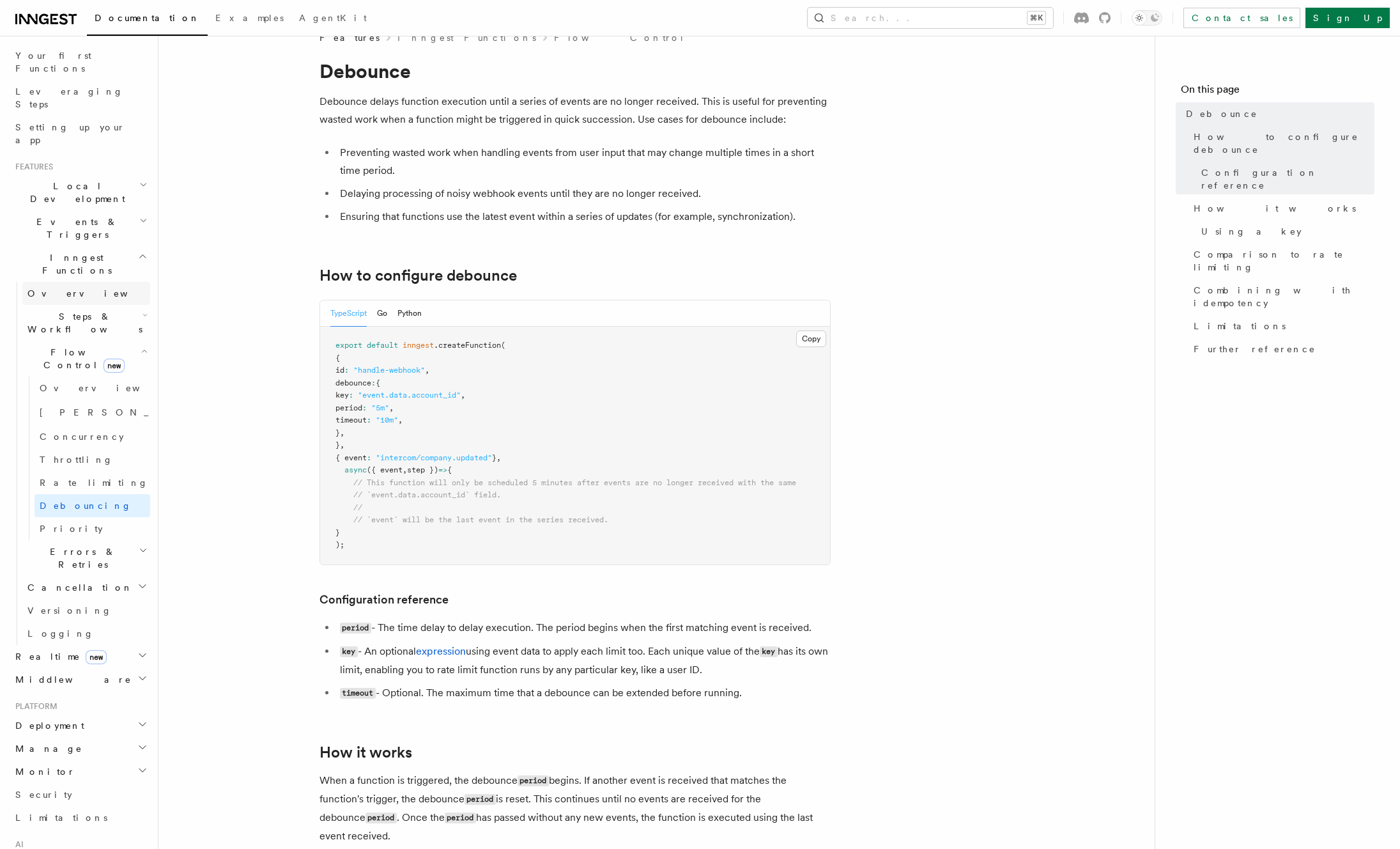
click at [76, 282] on link "Overview" at bounding box center [86, 293] width 128 height 23
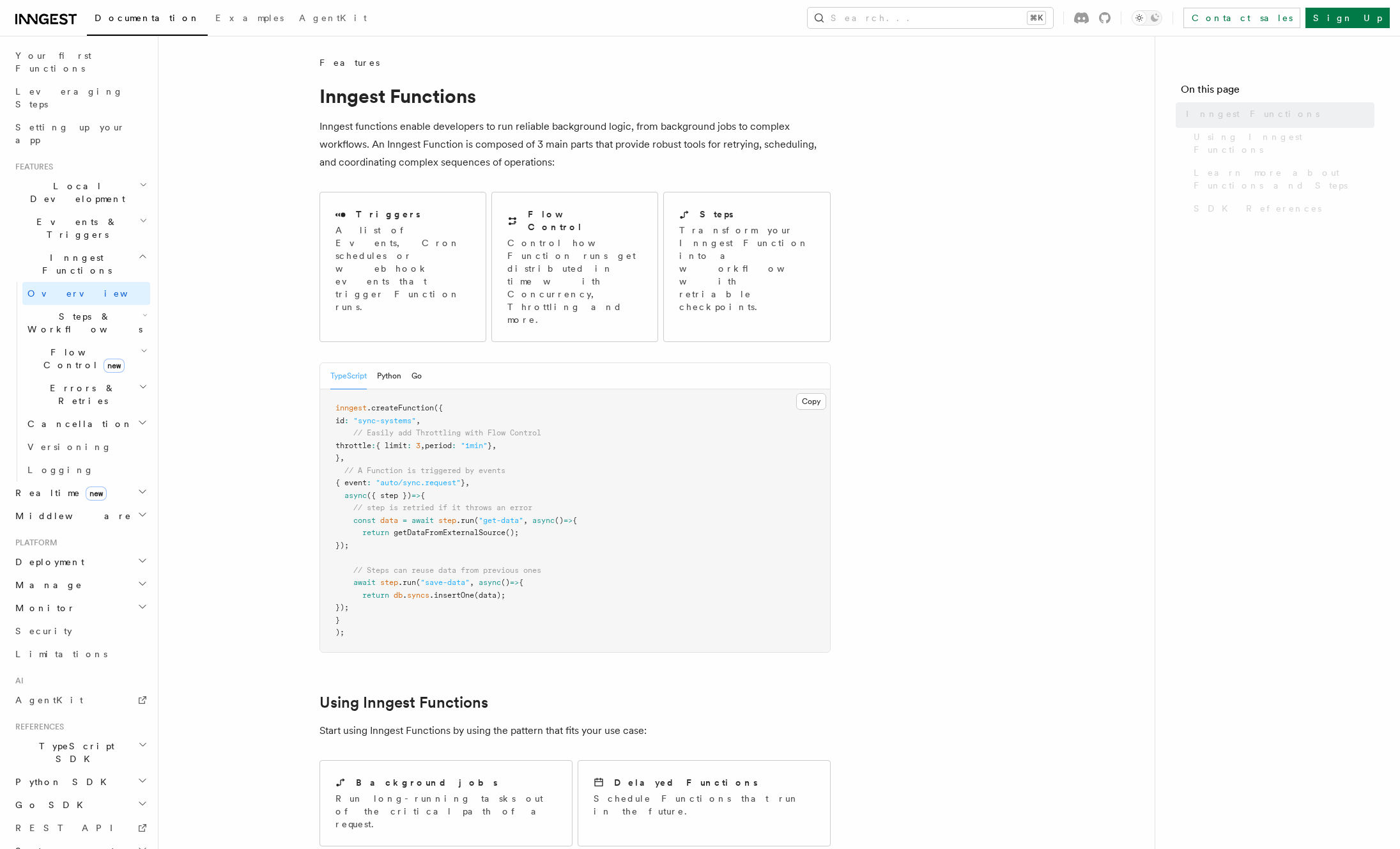
click at [74, 310] on span "Steps & Workflows" at bounding box center [82, 323] width 120 height 26
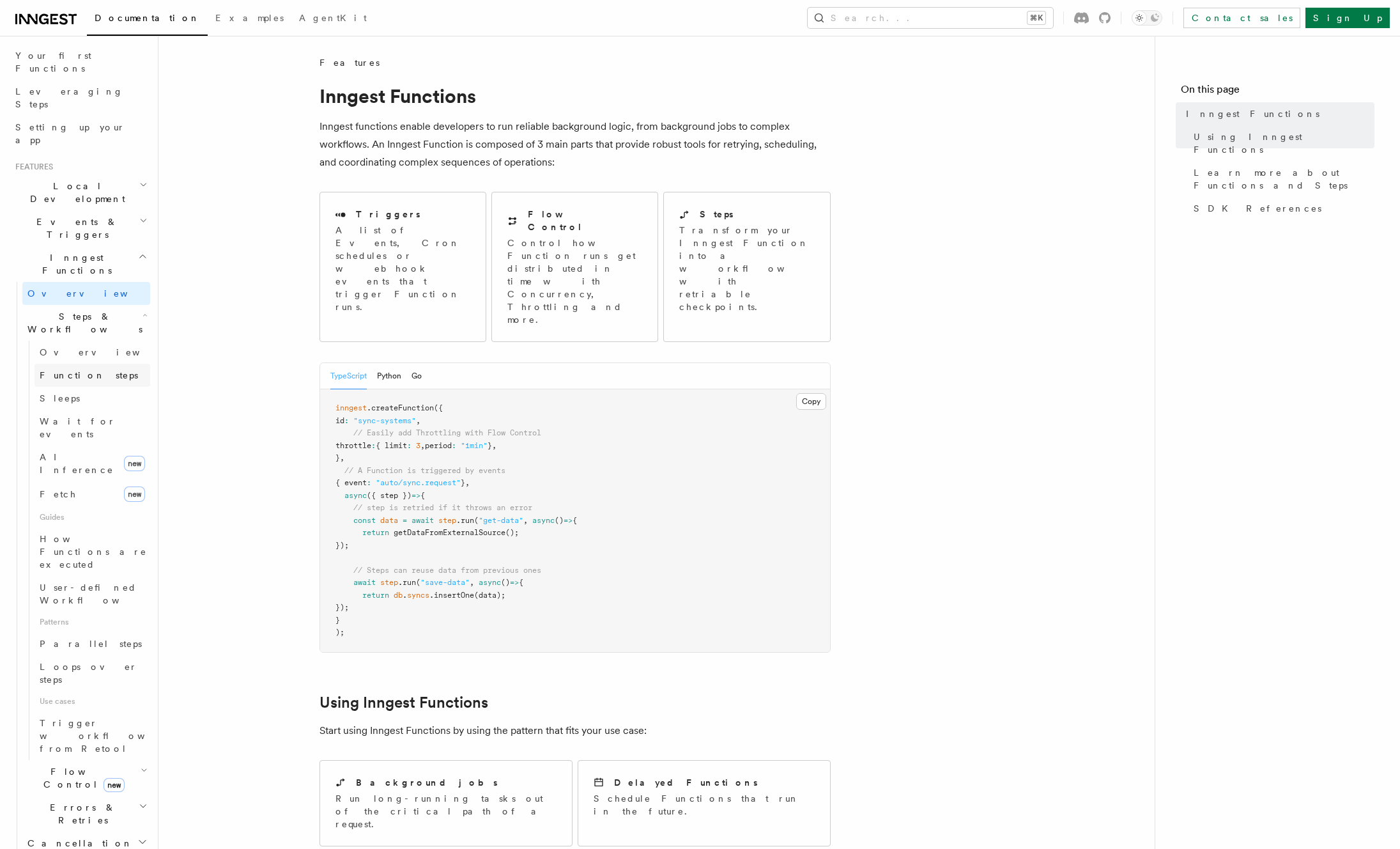
click at [84, 371] on span "Function steps" at bounding box center [89, 376] width 98 height 10
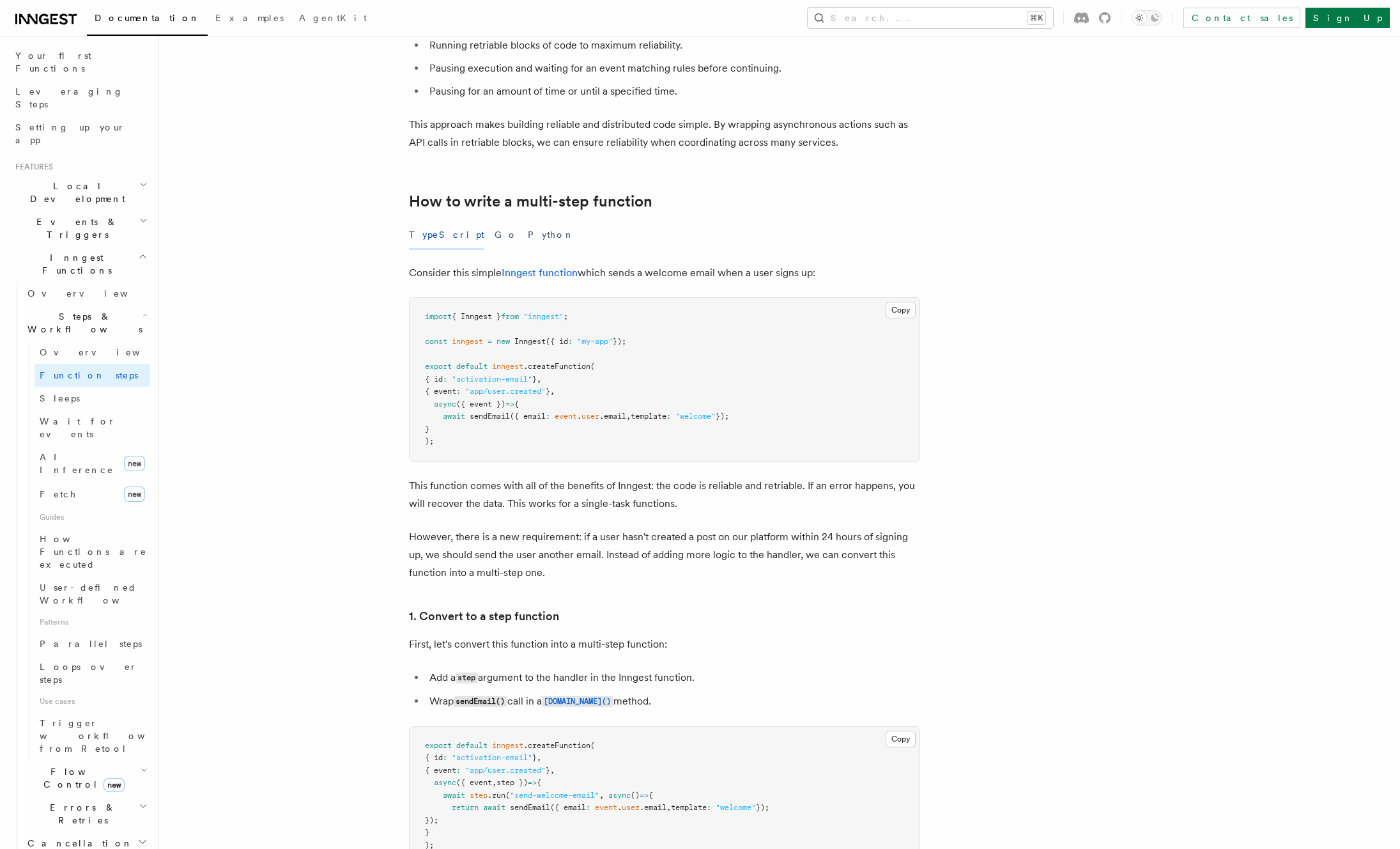
scroll to position [279, 0]
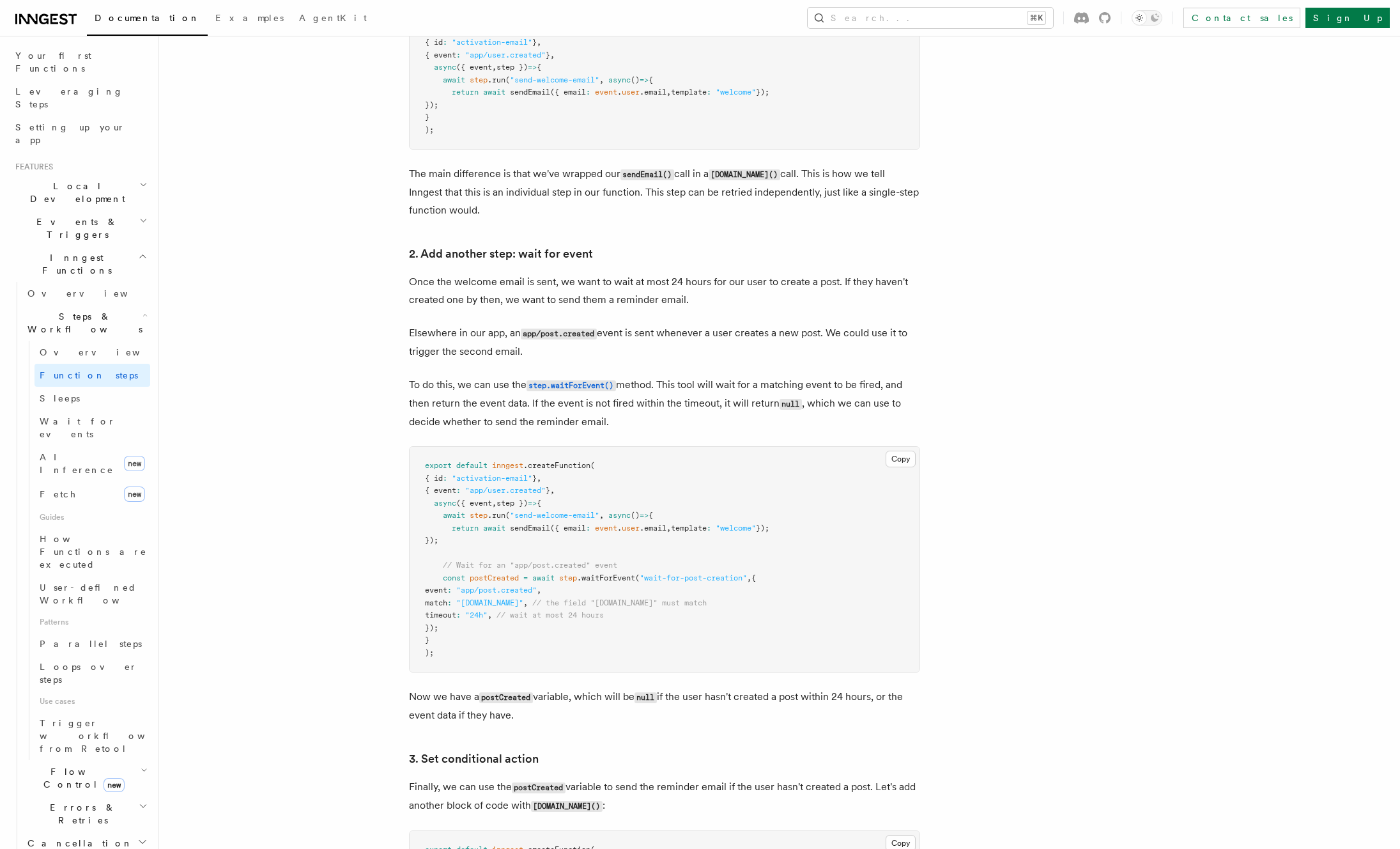
scroll to position [1052, 0]
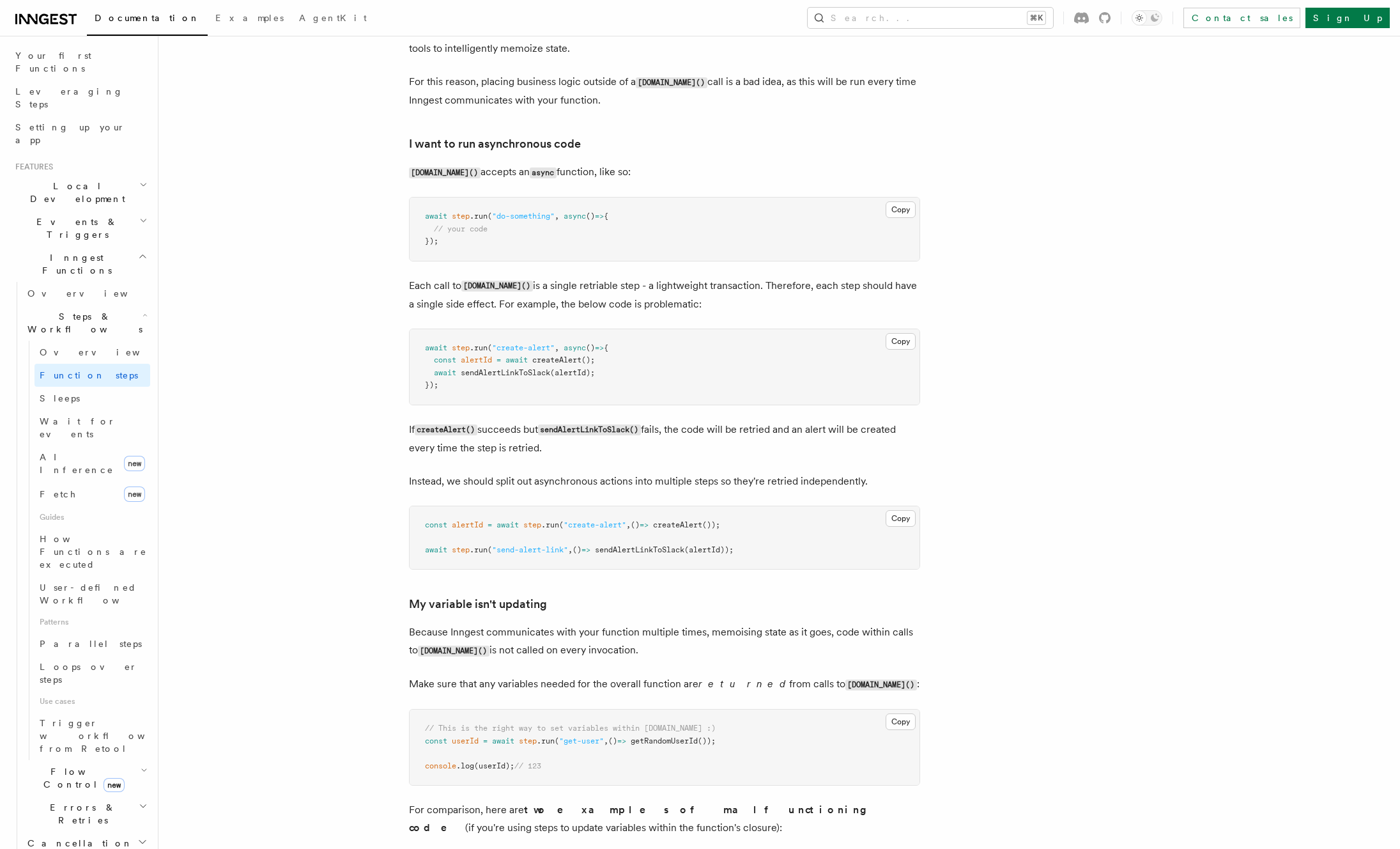
scroll to position [2593, 0]
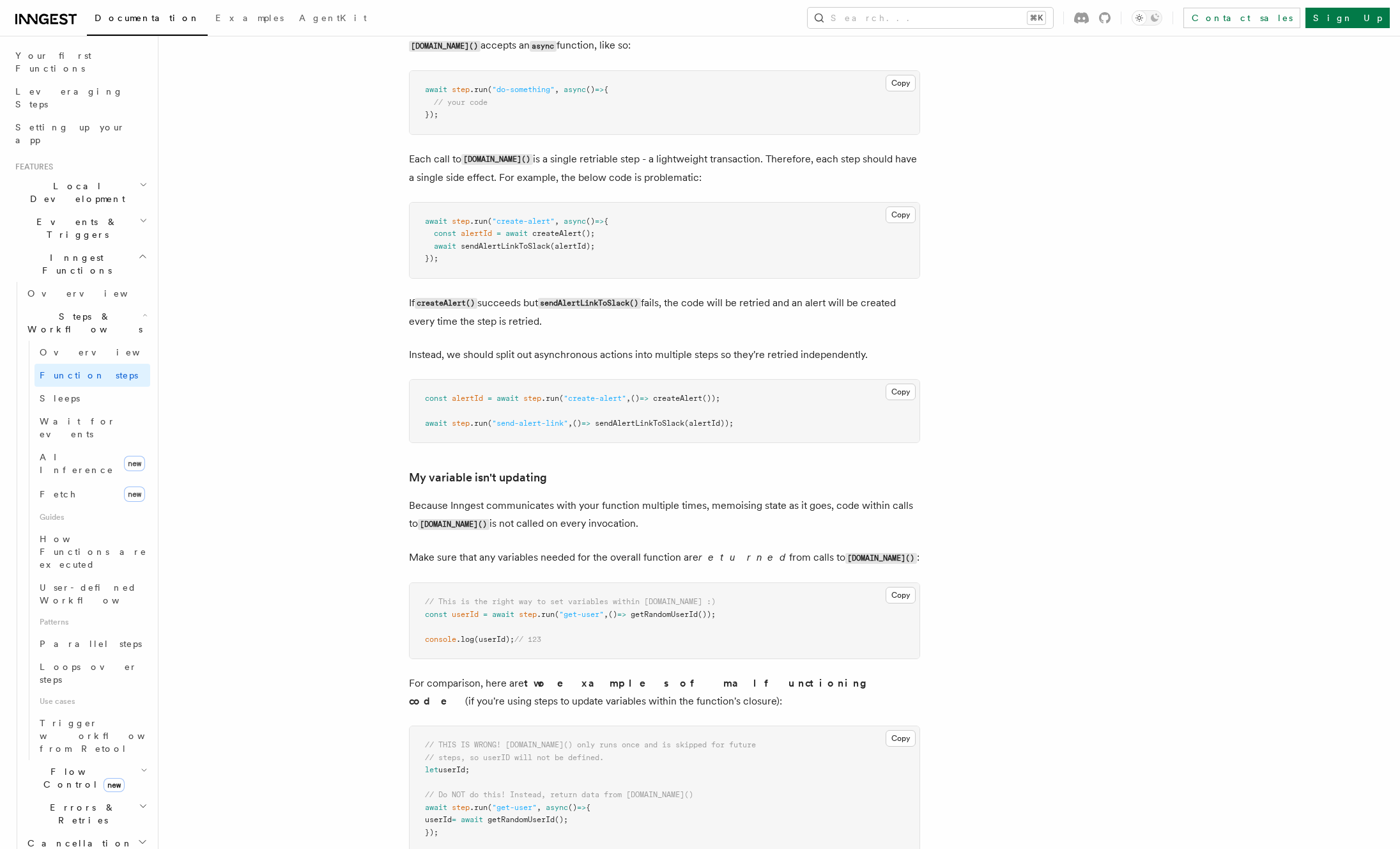
scroll to position [3224, 0]
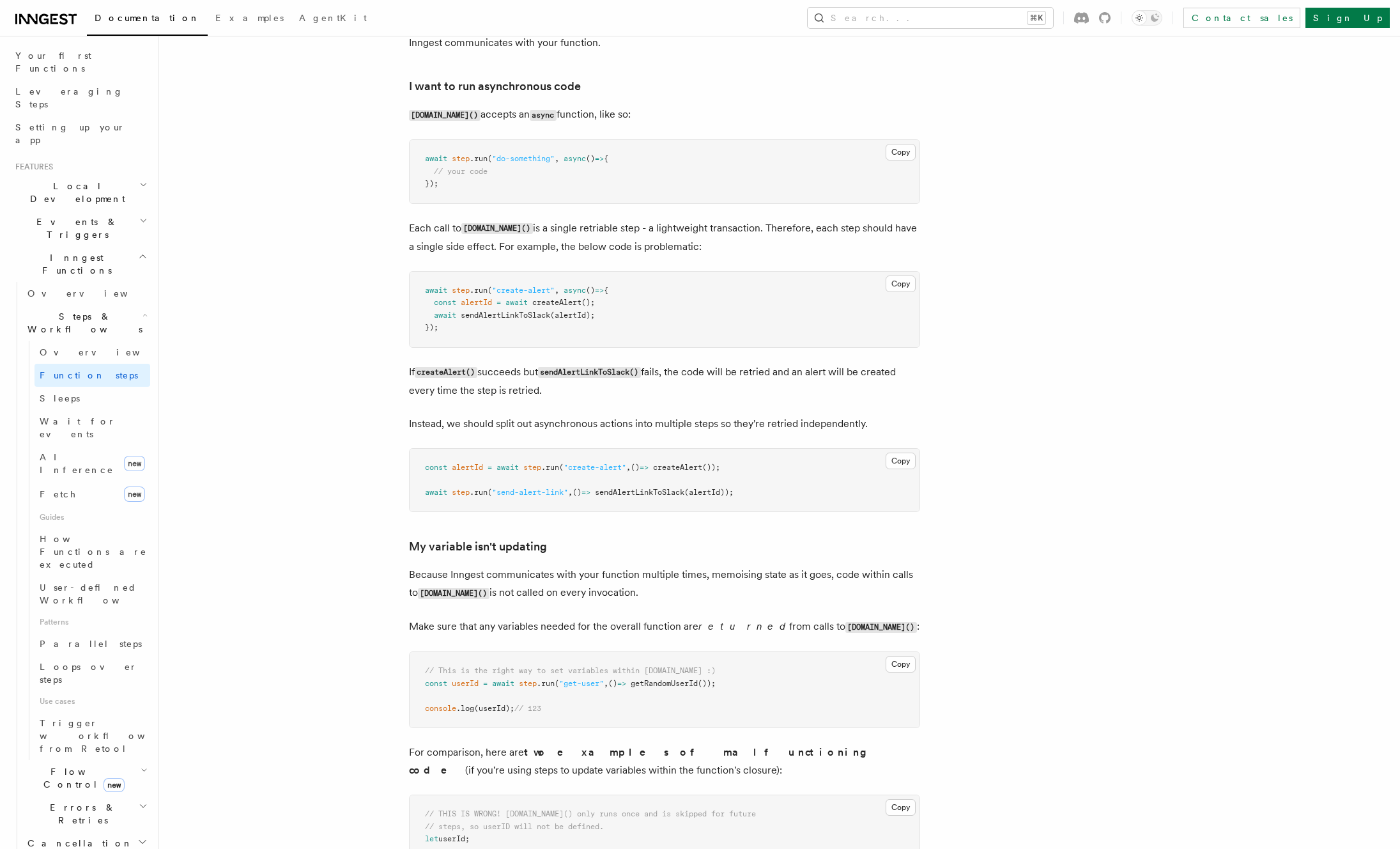
scroll to position [2811, 0]
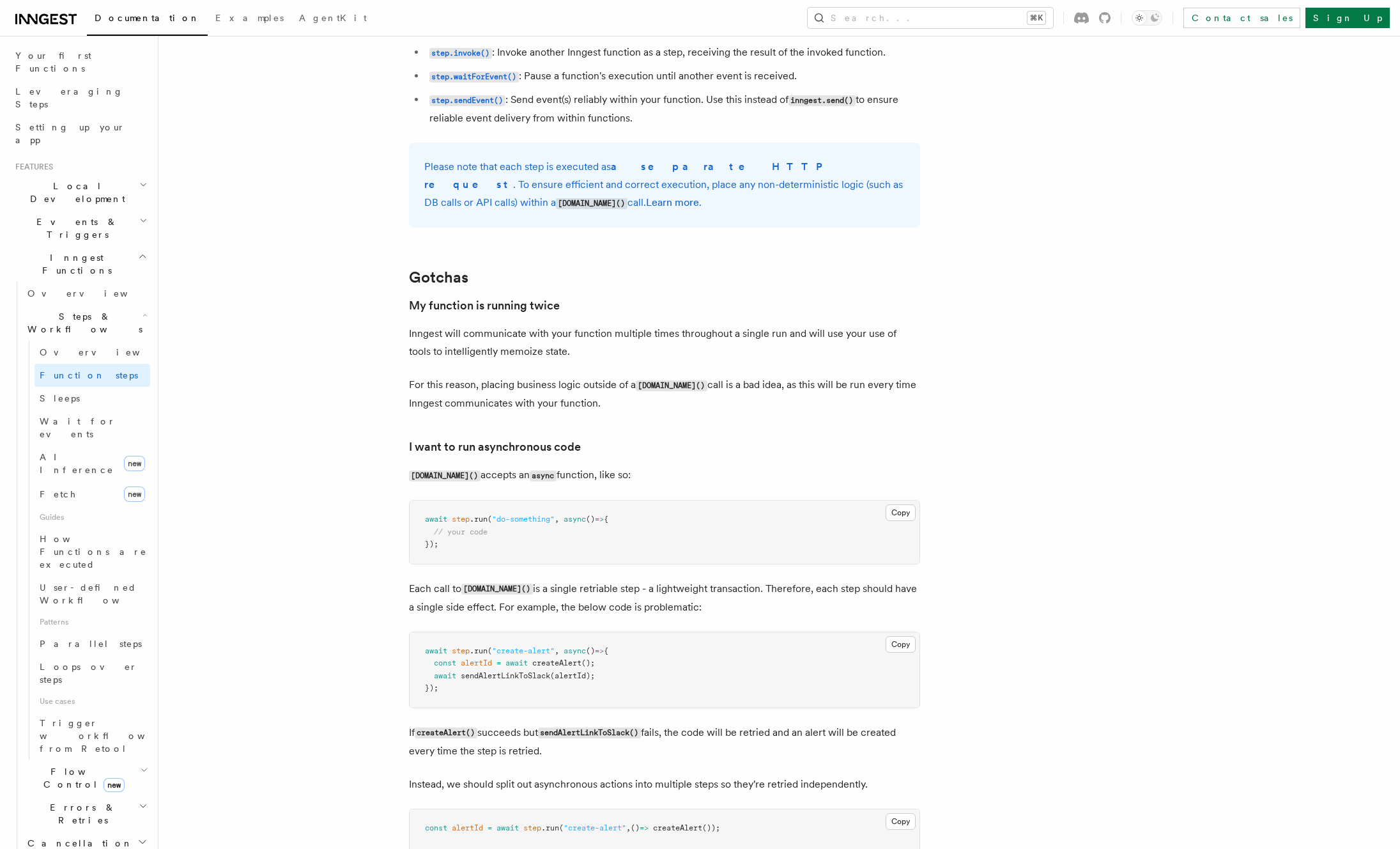
scroll to position [2132, 0]
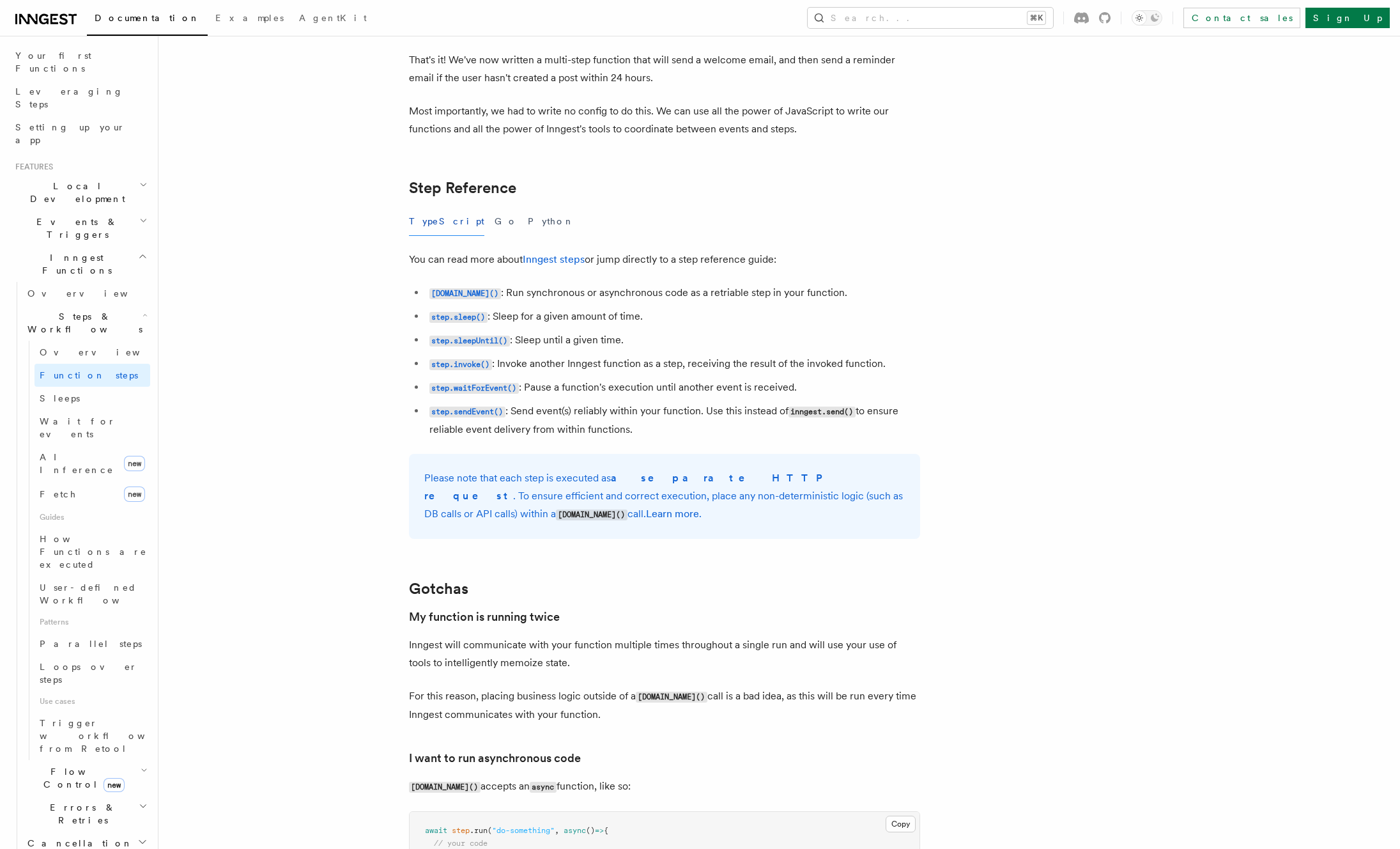
click at [356, 332] on article "Features Inngest Functions Steps & Workflows Multi-Step Functions Use Inngest's…" at bounding box center [746, 349] width 1135 height 4849
click at [333, 346] on article "Features Inngest Functions Steps & Workflows Multi-Step Functions Use Inngest's…" at bounding box center [746, 349] width 1135 height 4849
click at [701, 294] on li "step.run() : Run synchronous or asynchronous code as a retriable step in your f…" at bounding box center [672, 293] width 494 height 18
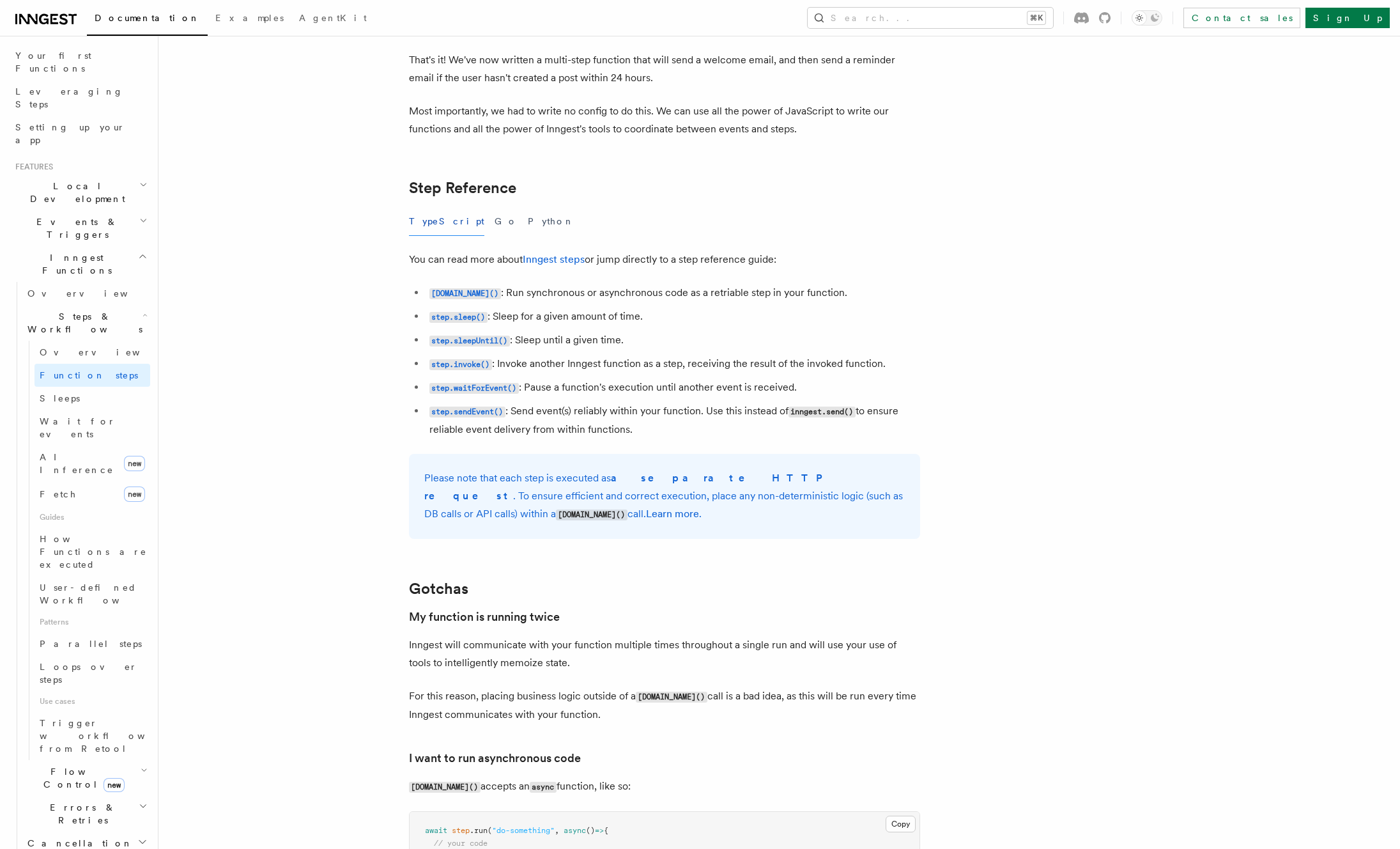
click at [702, 362] on li "step.invoke() : Invoke another Inngest function as a step, receiving the result…" at bounding box center [672, 364] width 494 height 18
click at [606, 358] on li "step.invoke() : Invoke another Inngest function as a step, receiving the result…" at bounding box center [672, 364] width 494 height 18
click at [455, 364] on code "step.invoke()" at bounding box center [461, 365] width 62 height 11
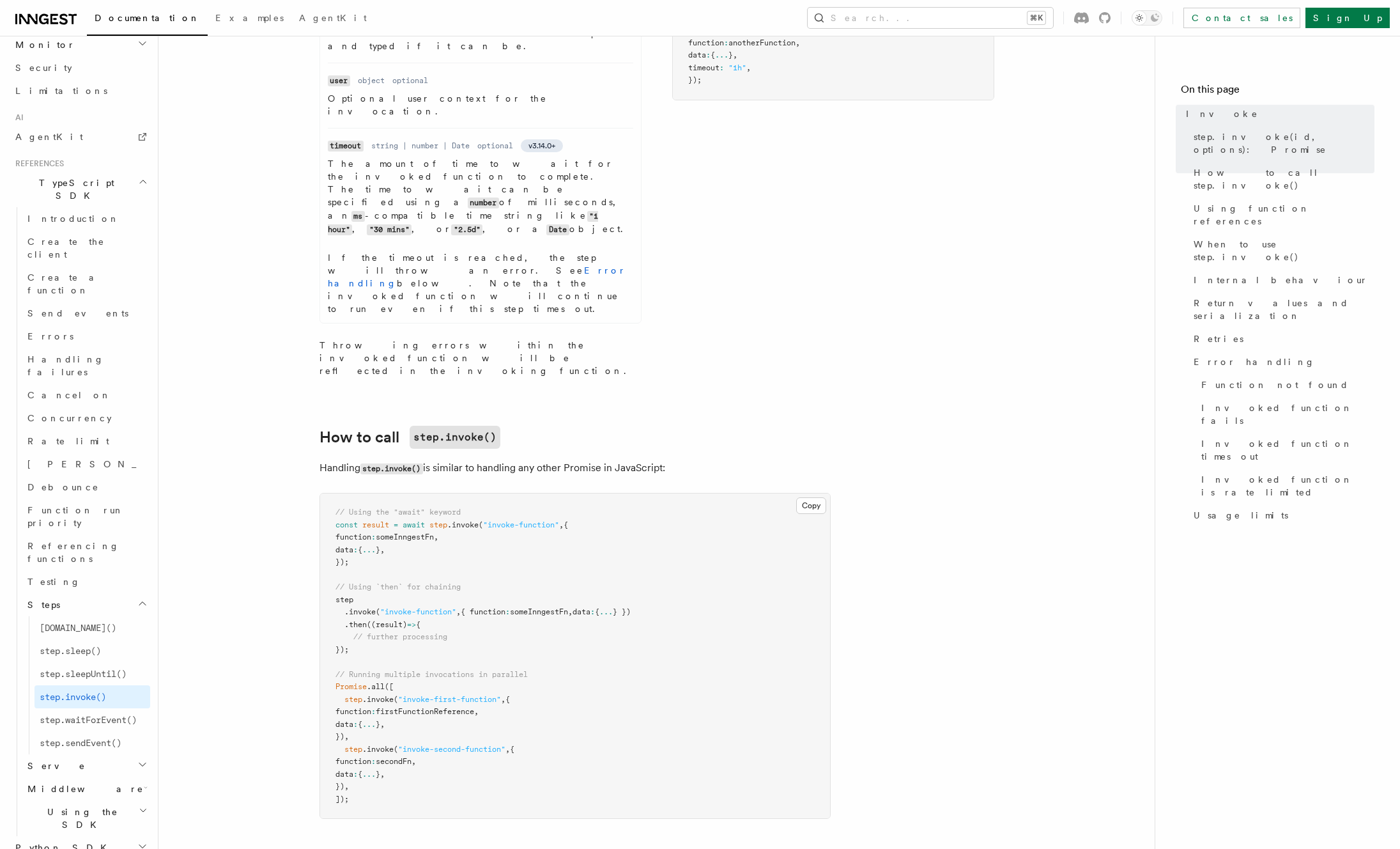
scroll to position [886, 0]
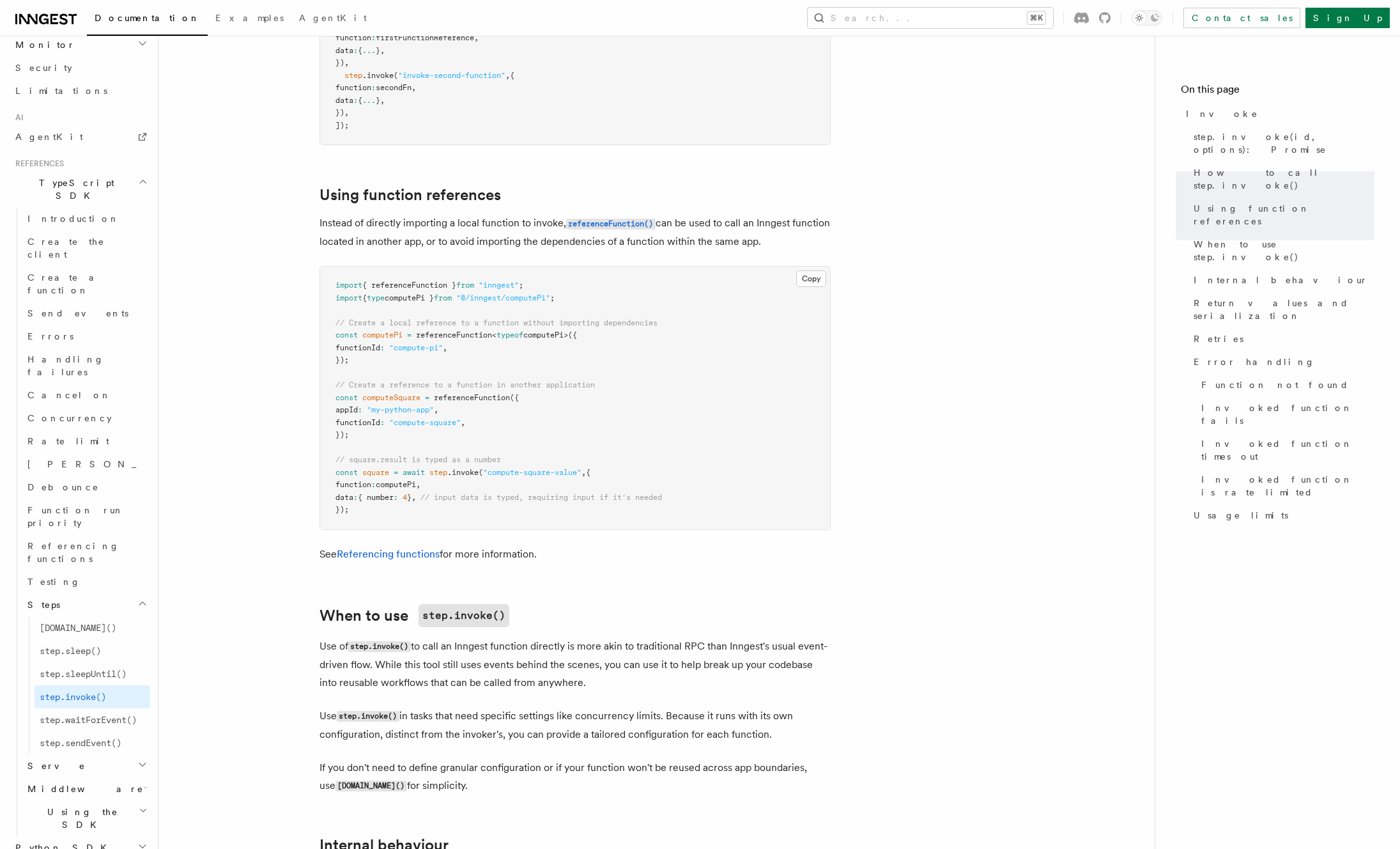
scroll to position [1706, 0]
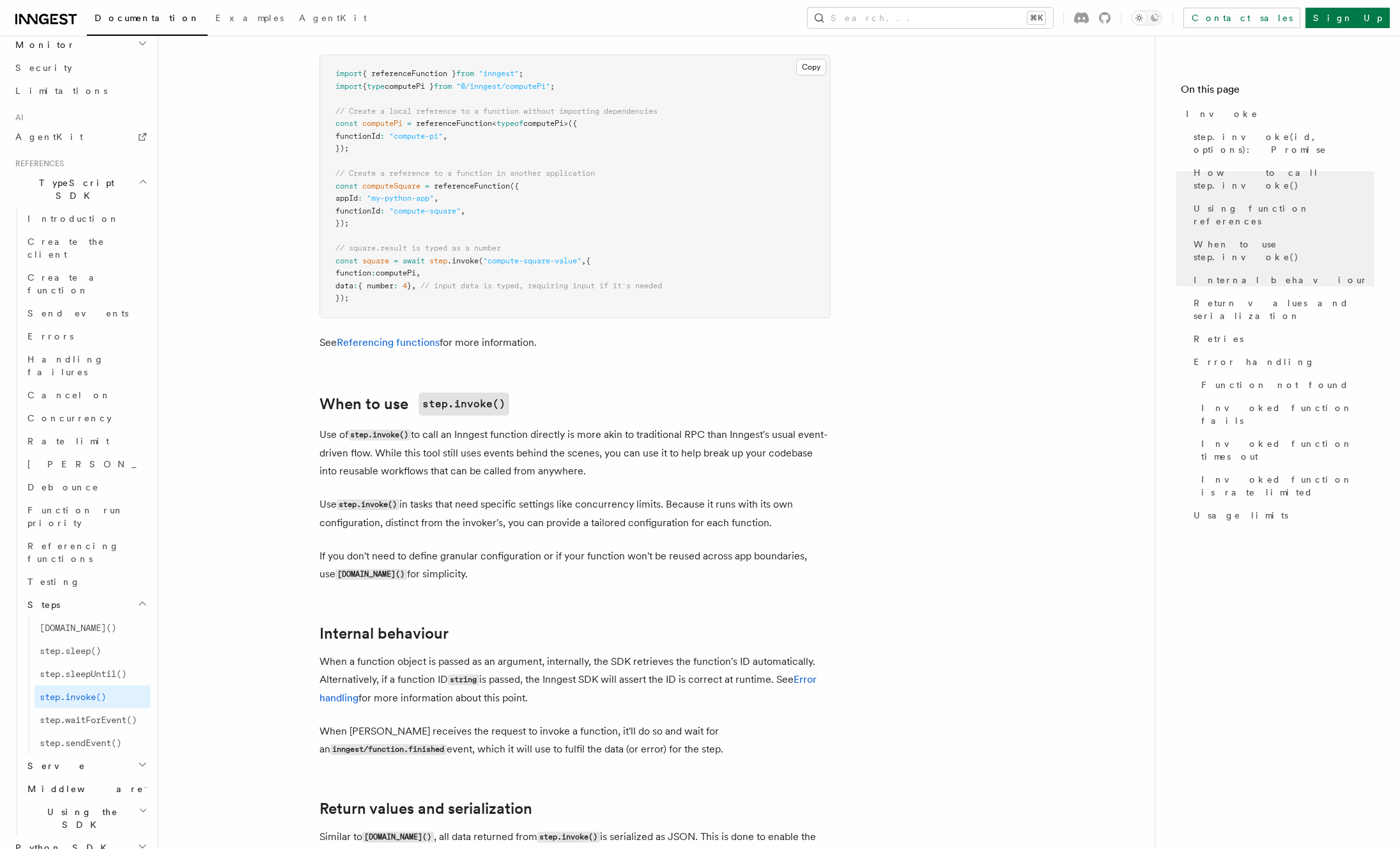
click at [279, 356] on article "References TypeScript SDK Steps Invoke v3.7.0+ Use step.invoke() to asynchronou…" at bounding box center [656, 103] width 956 height 3505
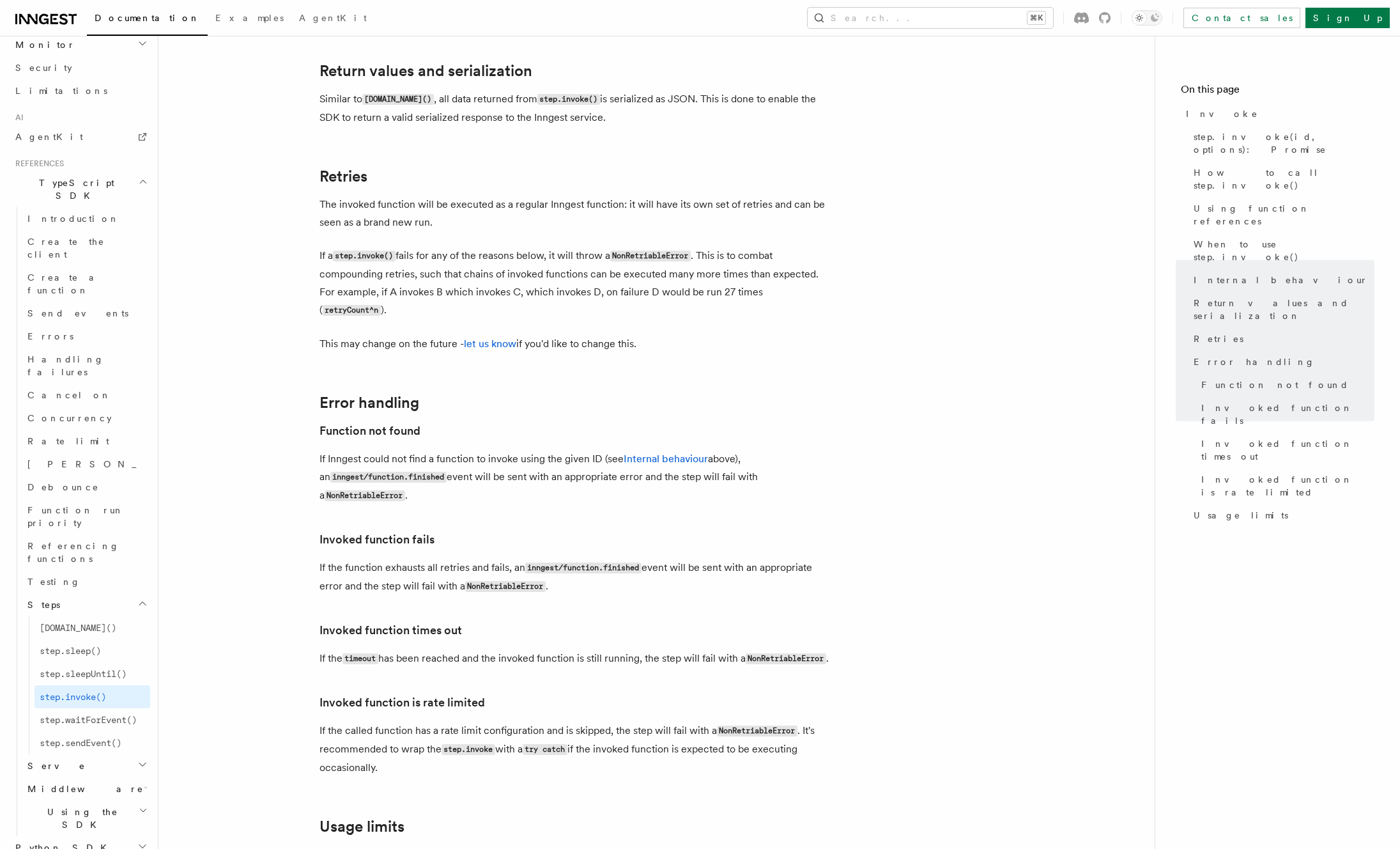
scroll to position [2559, 0]
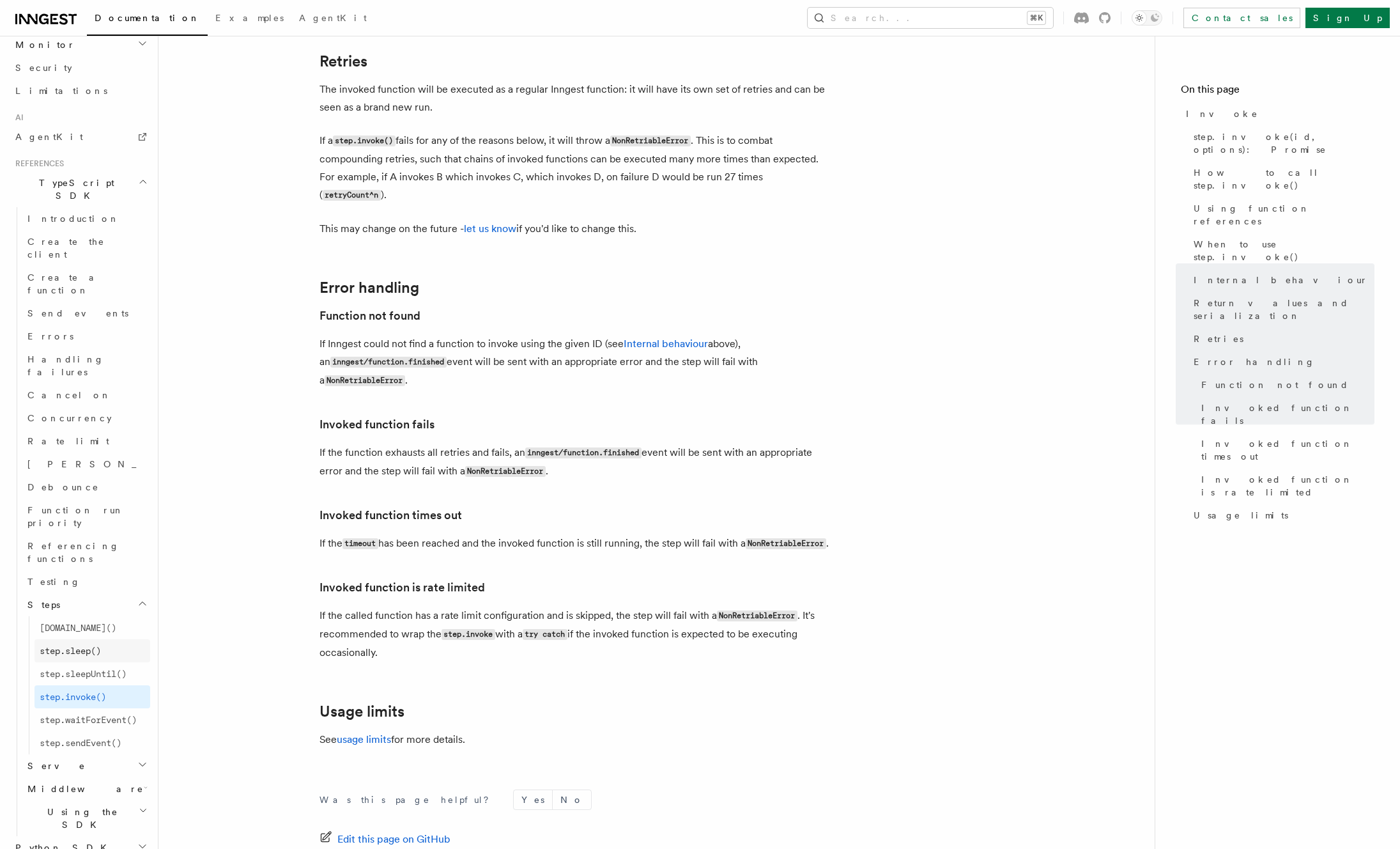
click at [68, 639] on link "step.sleep()" at bounding box center [92, 650] width 116 height 23
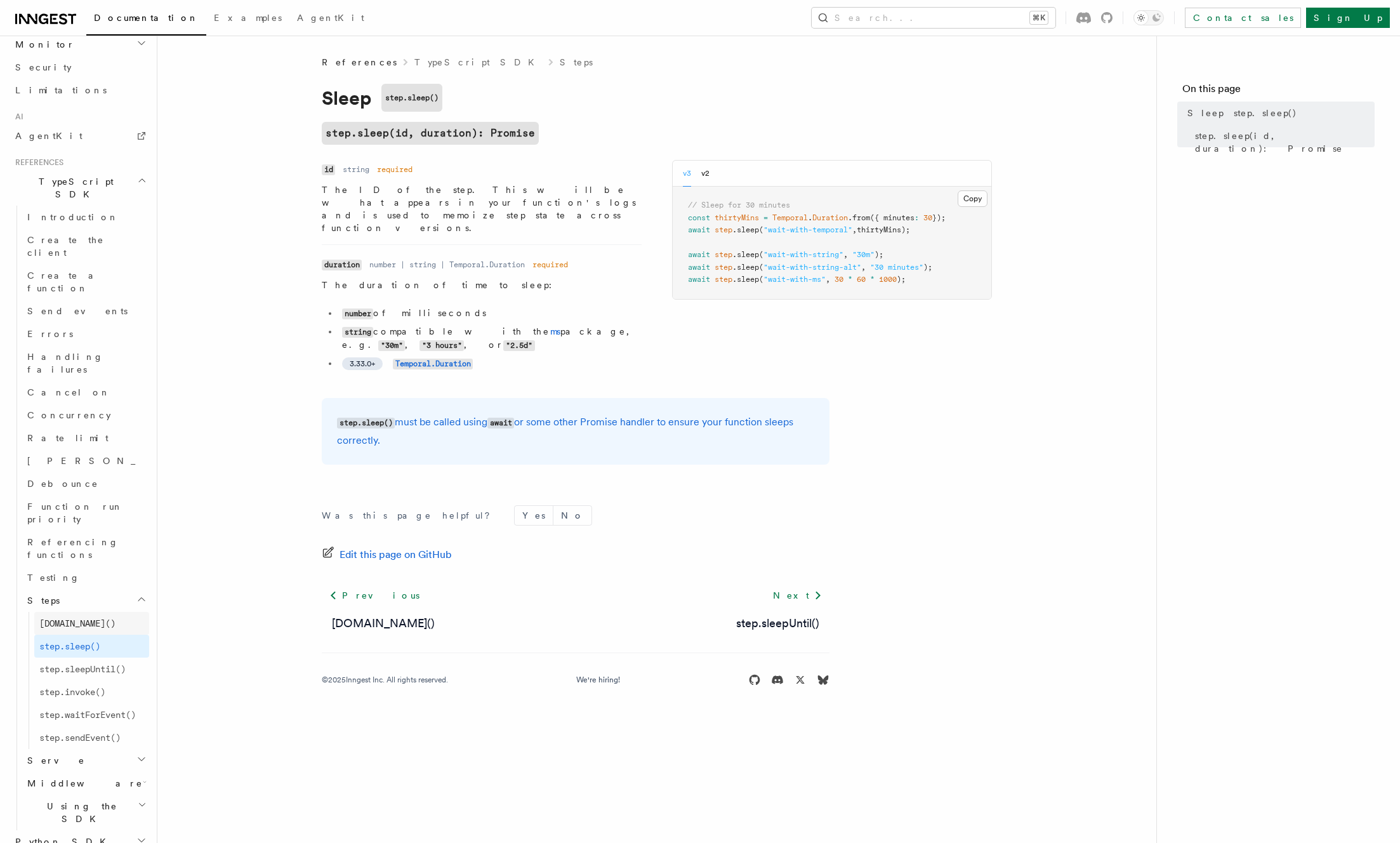
click at [79, 612] on link "[DOMAIN_NAME]()" at bounding box center [92, 623] width 115 height 23
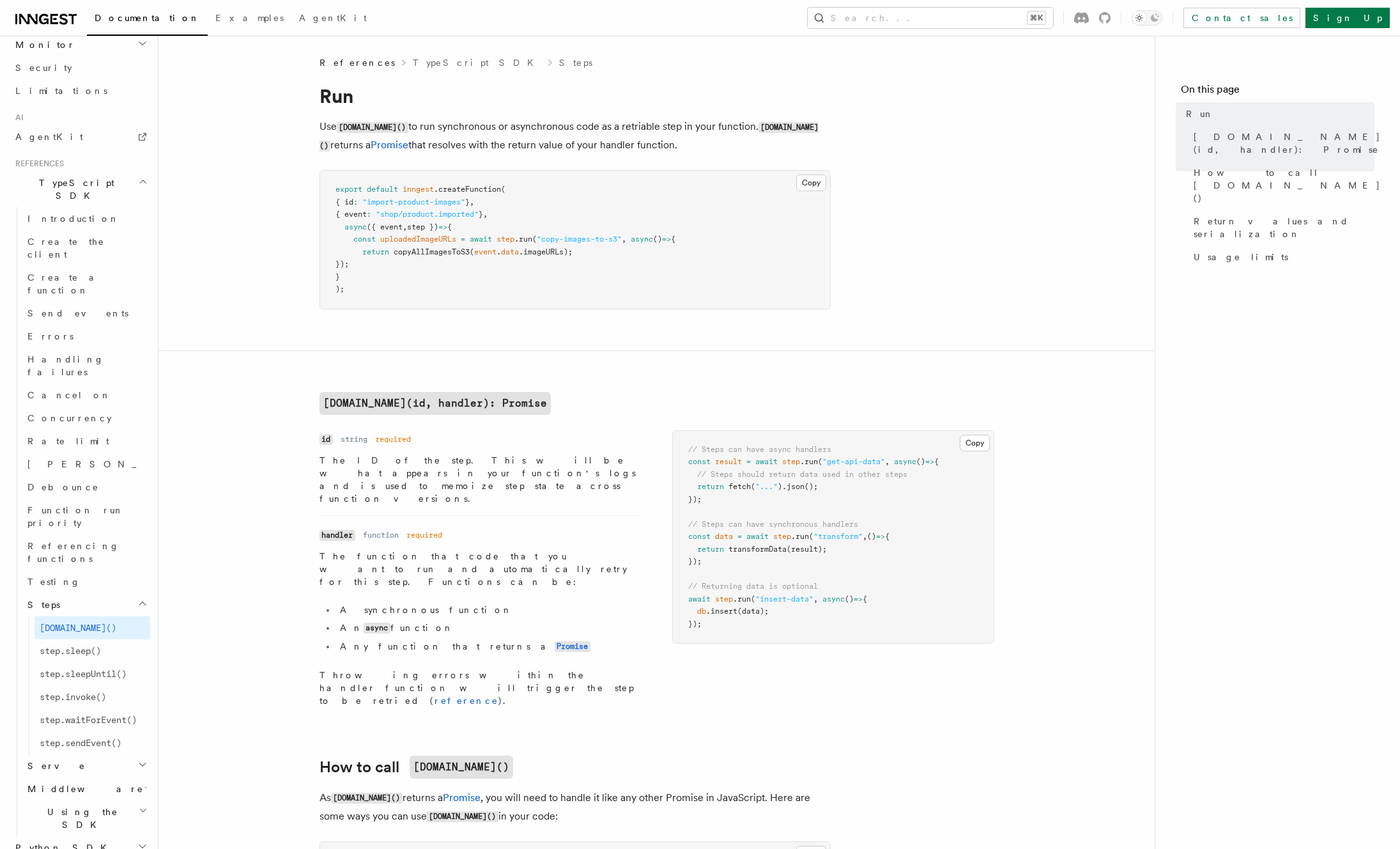
click at [270, 470] on article "References TypeScript SDK Steps Run Use step.run() to run synchronous or asynch…" at bounding box center [656, 862] width 956 height 1612
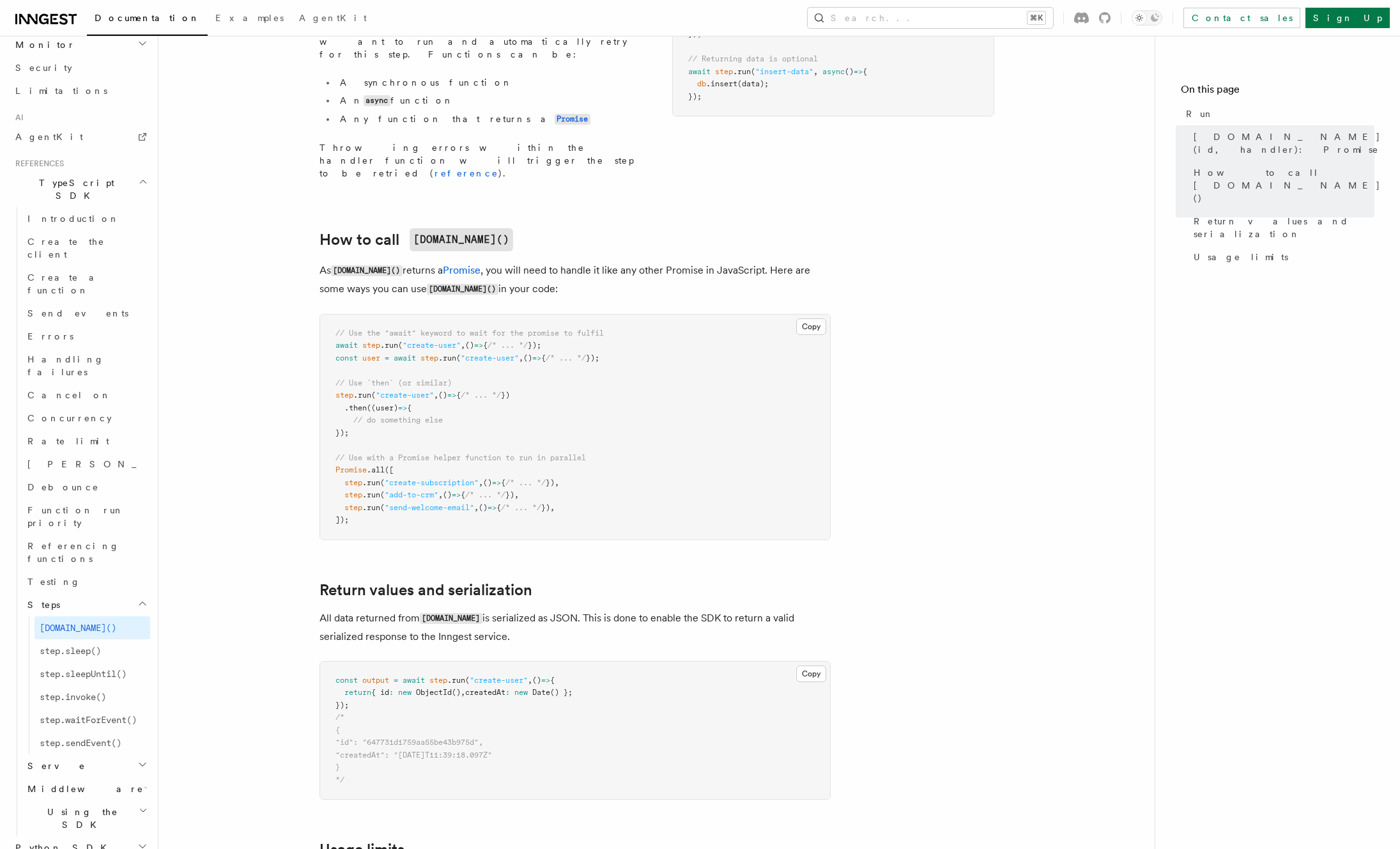
scroll to position [683, 0]
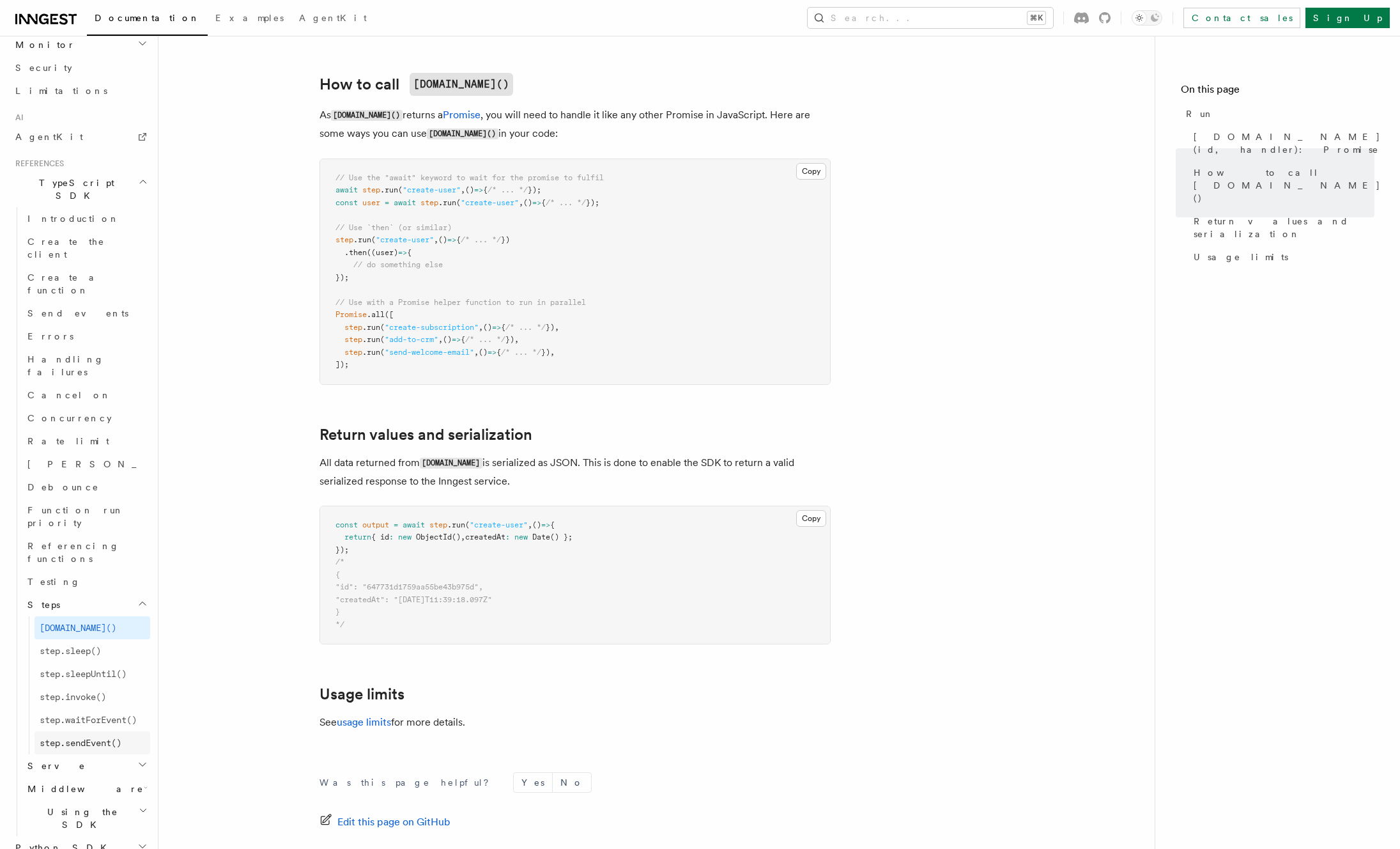
click at [87, 738] on span "step.sendEvent()" at bounding box center [81, 743] width 82 height 10
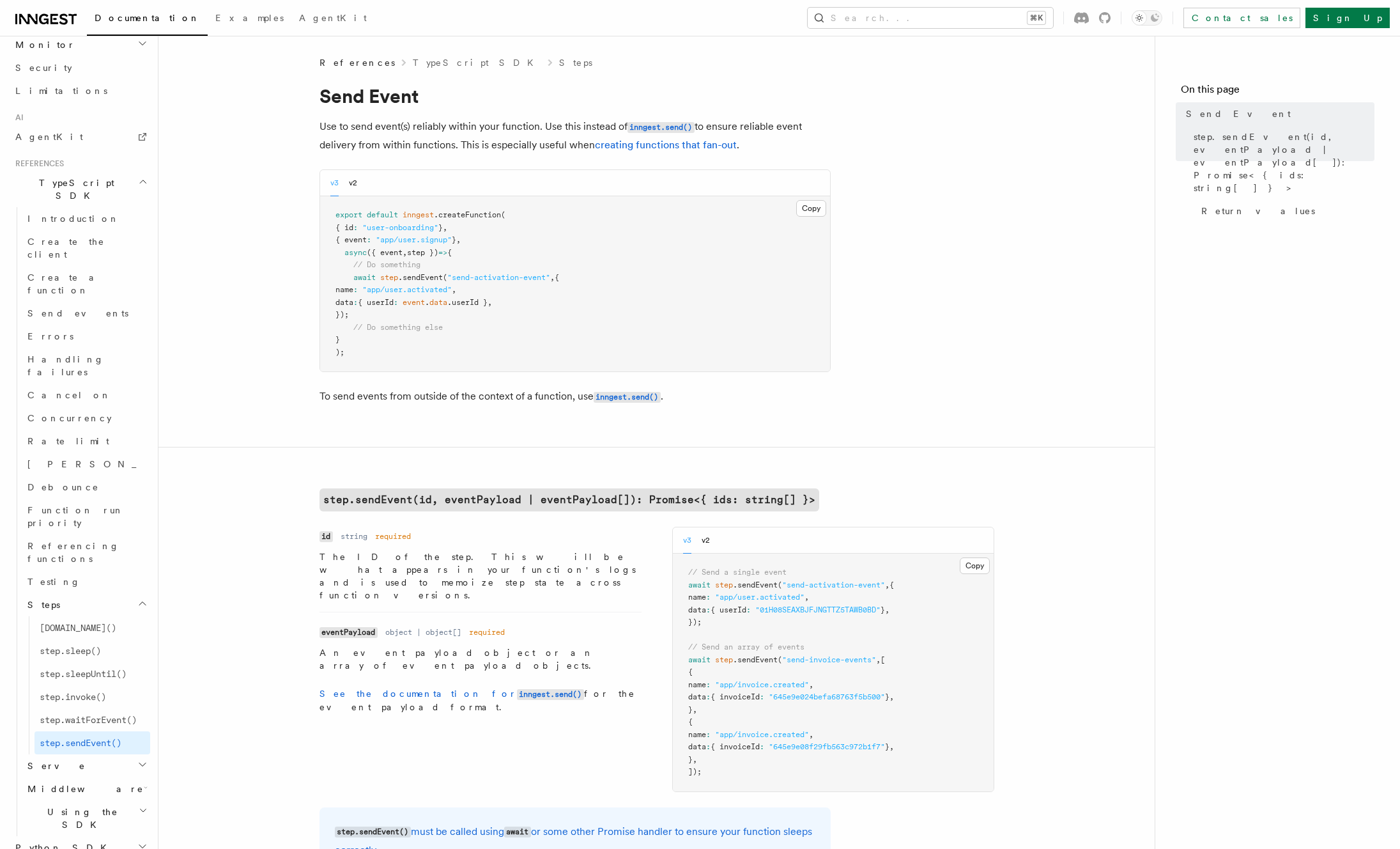
click at [250, 420] on article "References TypeScript SDK Steps Send Event Use to send event(s) reliably within…" at bounding box center [656, 758] width 956 height 1404
click at [70, 623] on span "[DOMAIN_NAME]()" at bounding box center [78, 628] width 77 height 10
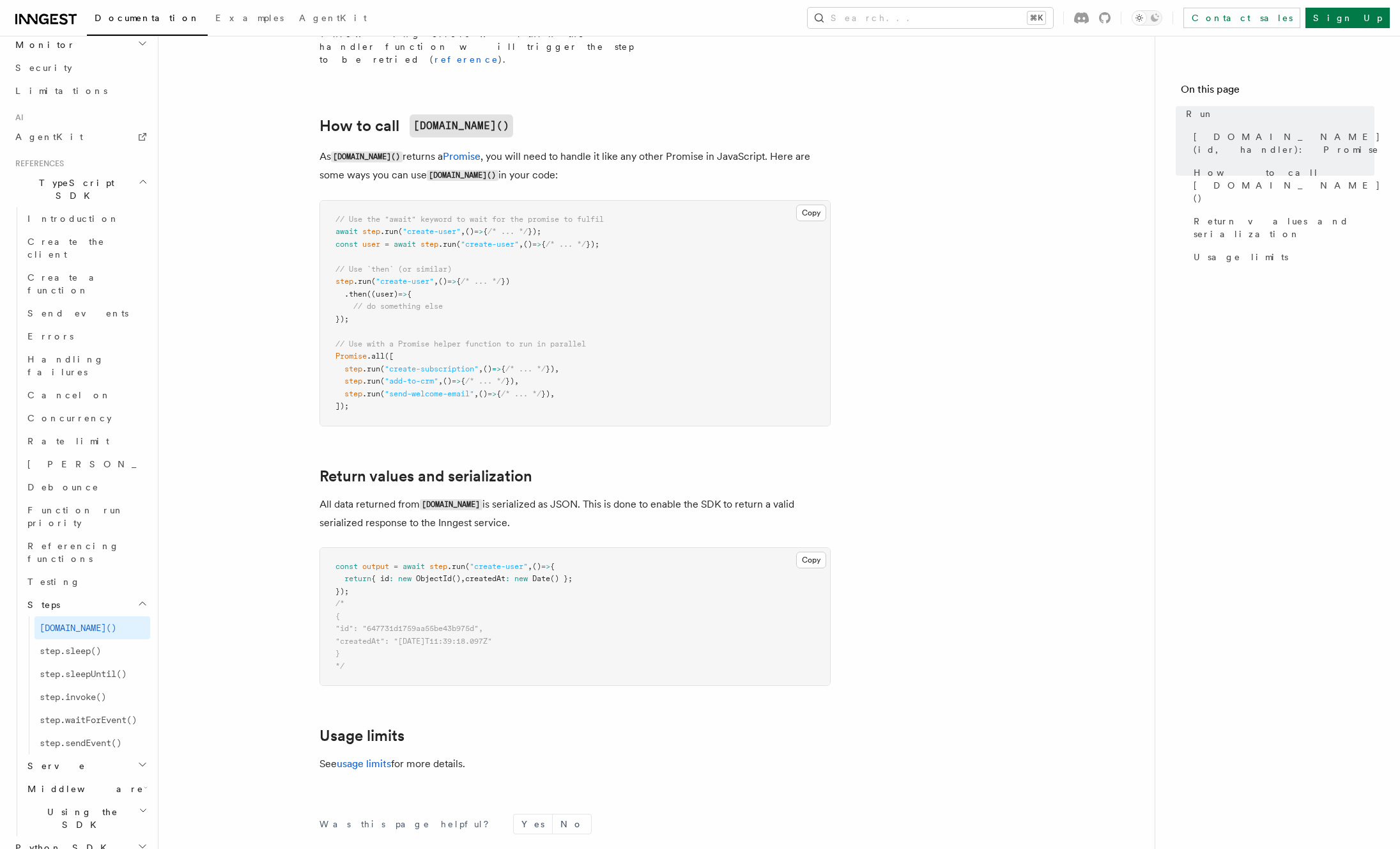
scroll to position [768, 0]
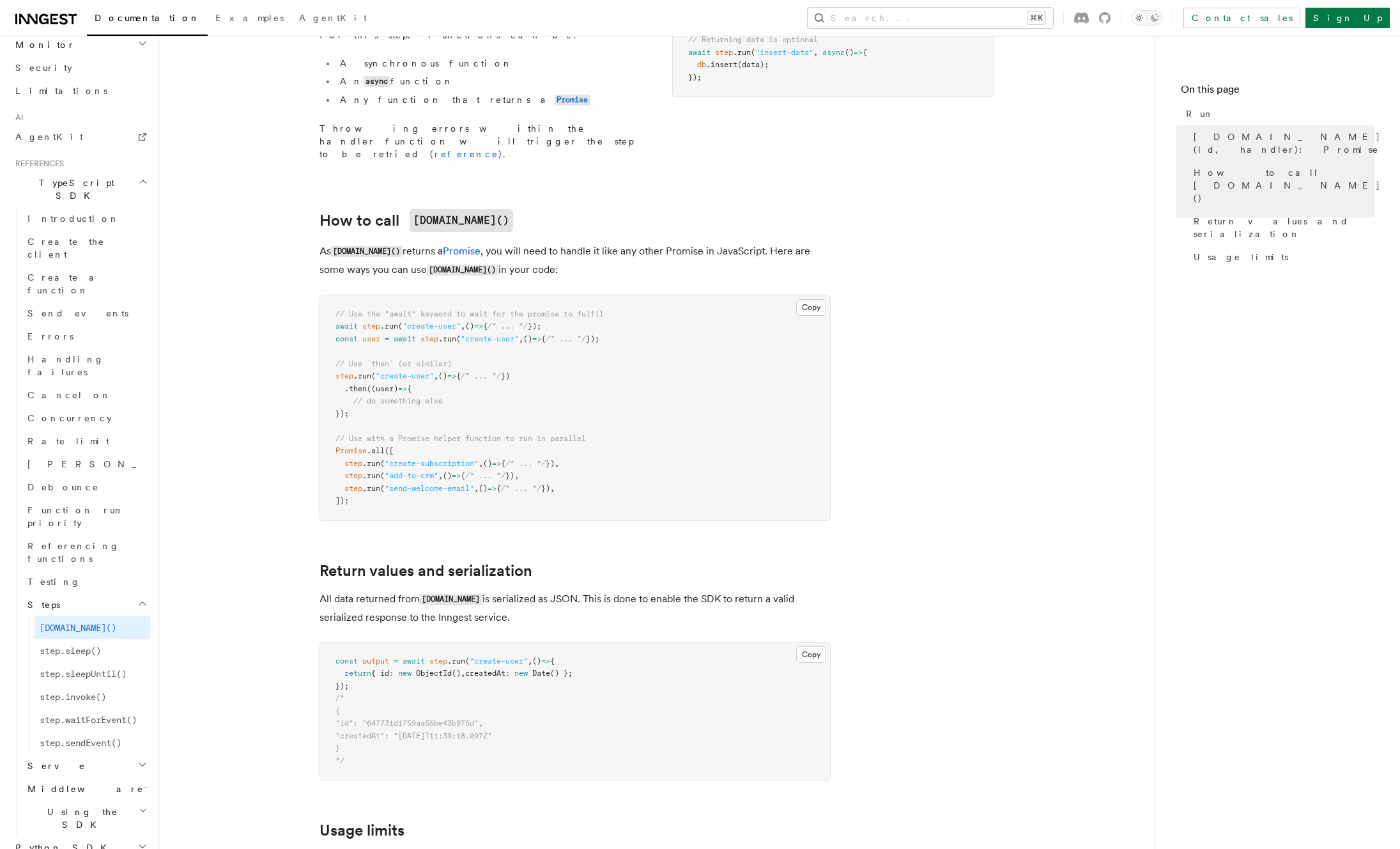
click at [263, 445] on article "References TypeScript SDK Steps Run Use step.run() to run synchronous or asynch…" at bounding box center [656, 316] width 956 height 1612
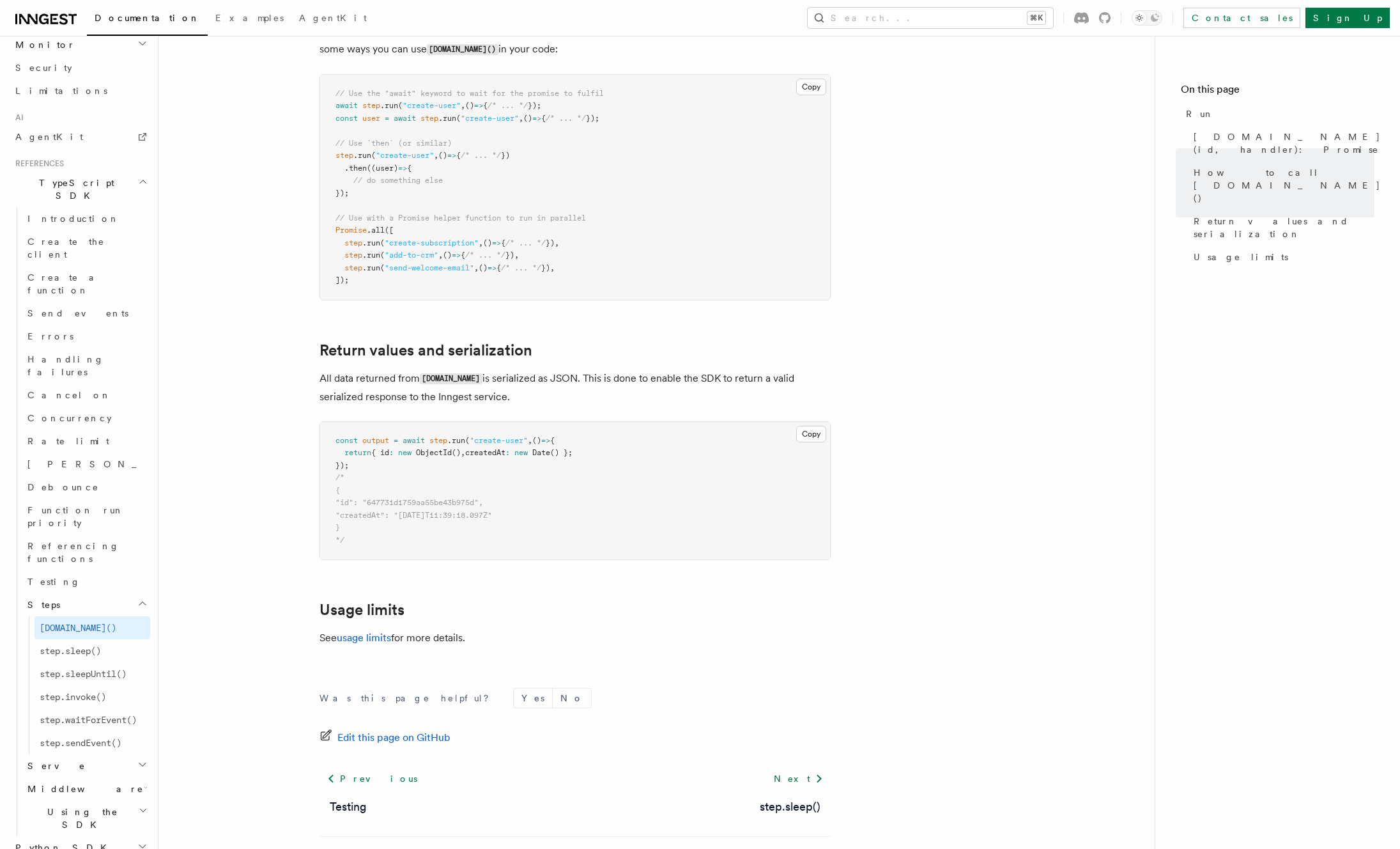
click at [246, 407] on article "References TypeScript SDK Steps Run Use step.run() to run synchronous or asynch…" at bounding box center [656, 95] width 956 height 1612
click at [285, 271] on article "References TypeScript SDK Steps Run Use step.run() to run synchronous or asynch…" at bounding box center [656, 95] width 956 height 1612
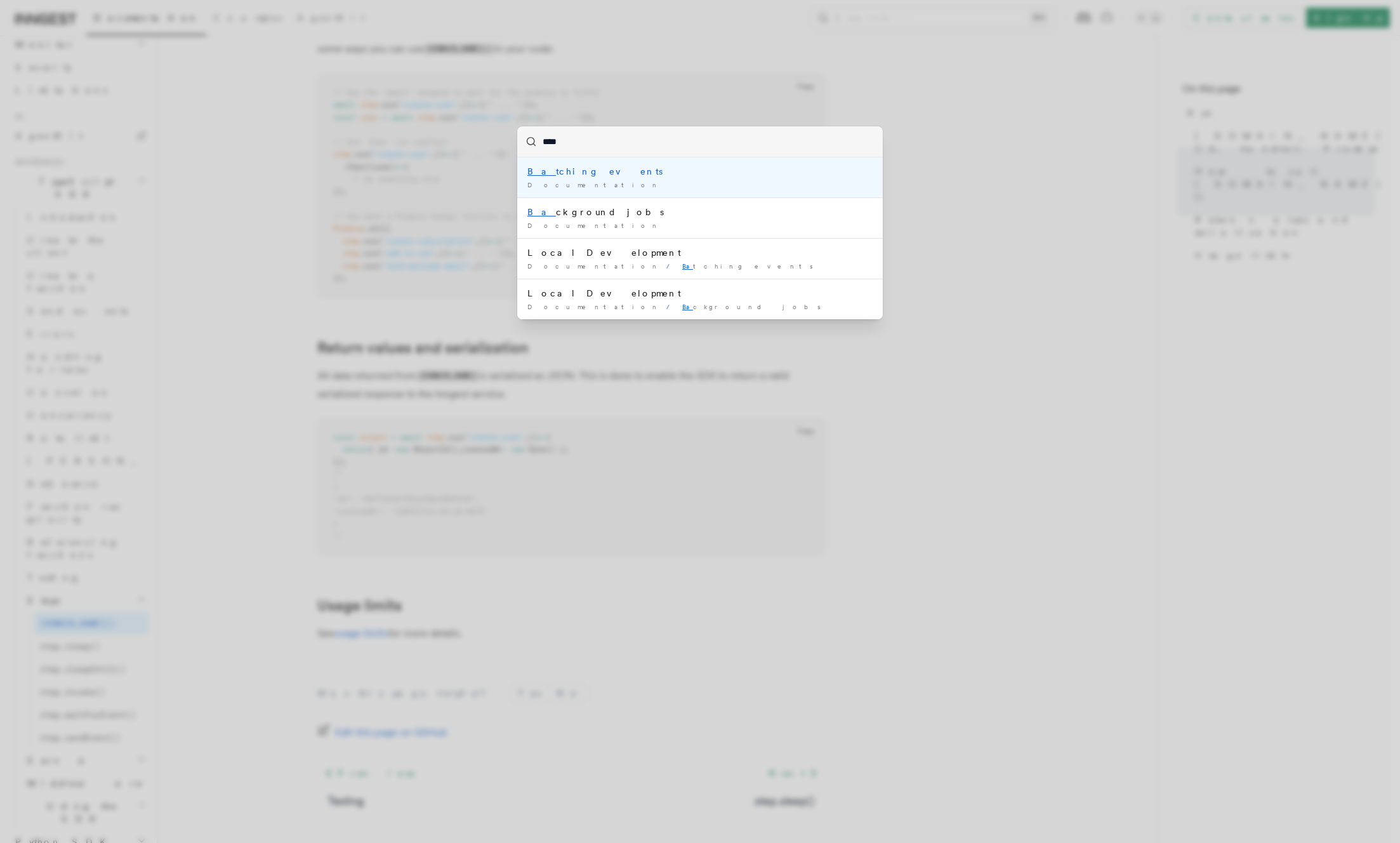
type input "*****"
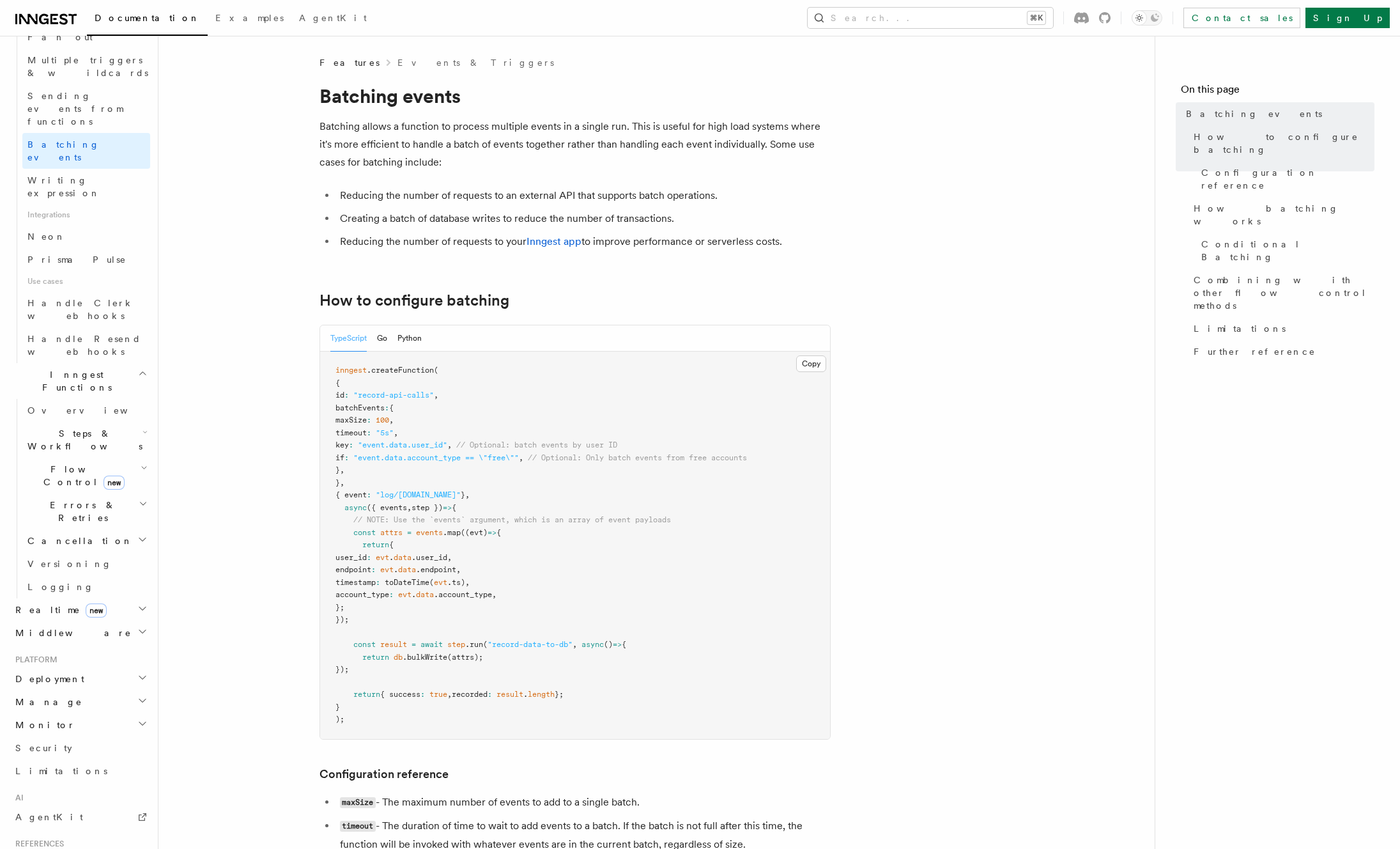
scroll to position [156, 0]
